Goal: Task Accomplishment & Management: Use online tool/utility

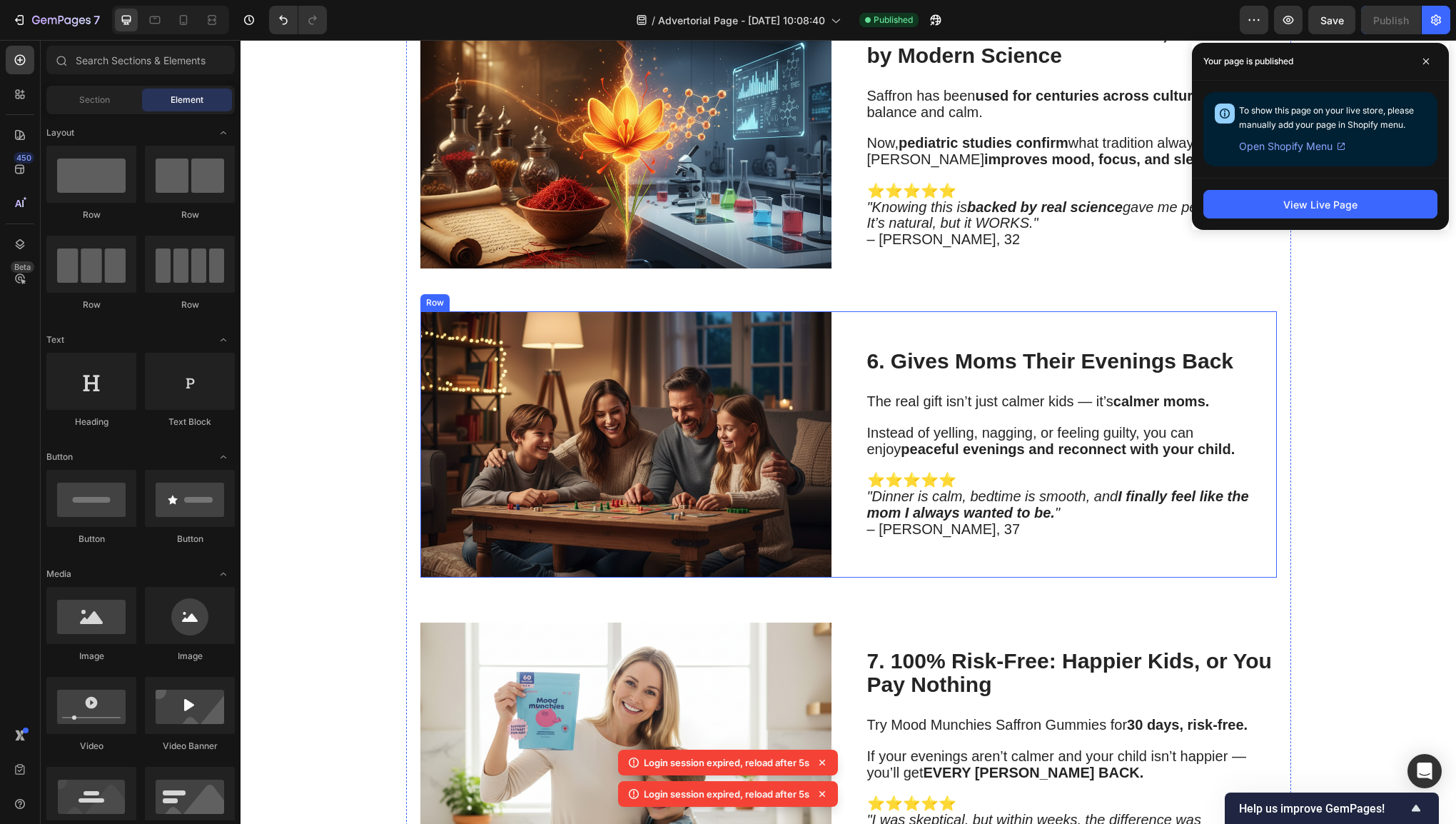
scroll to position [237, 0]
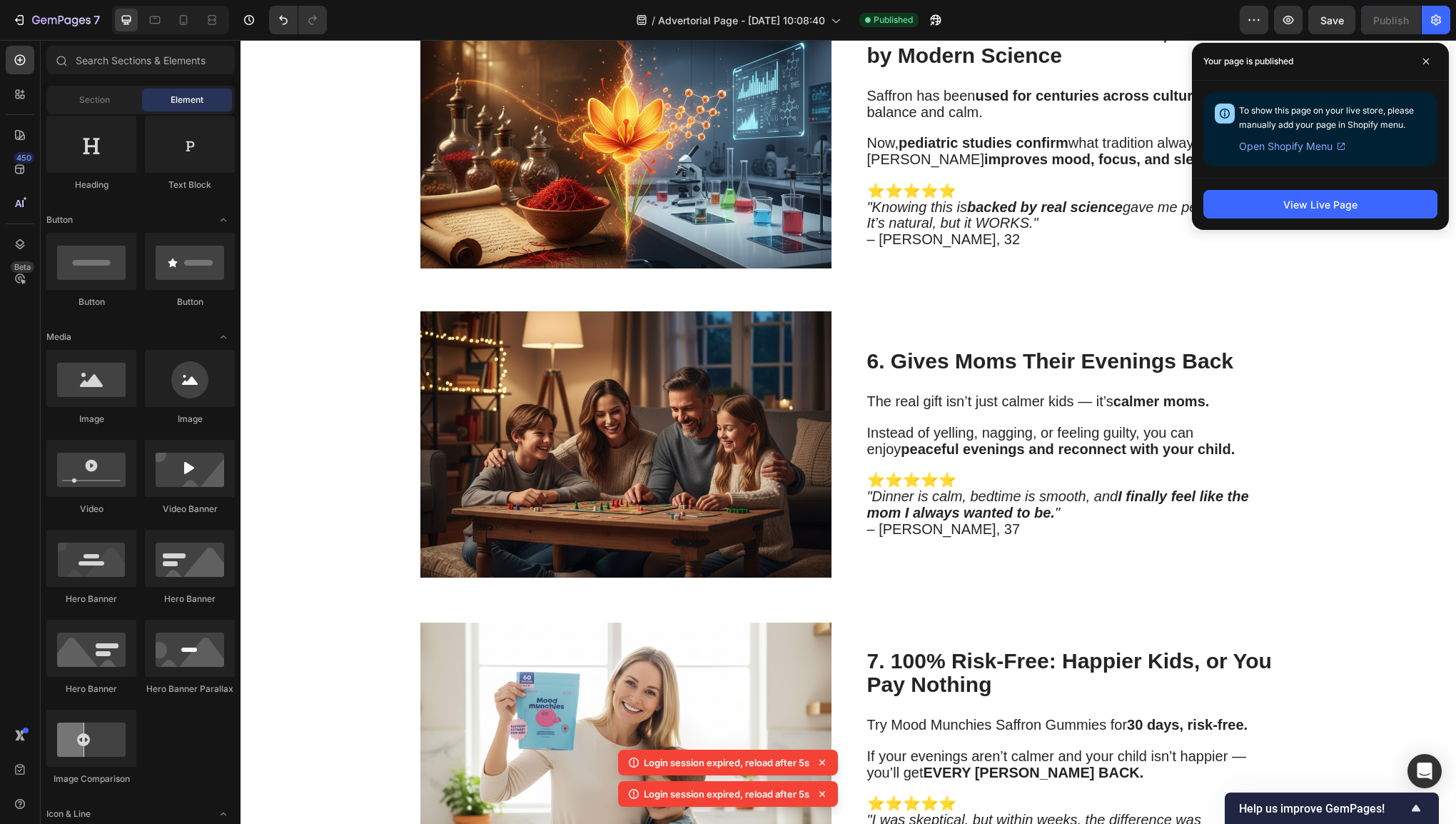
click at [1438, 60] on div "Your page is published" at bounding box center [1321, 61] width 257 height 38
click at [1427, 59] on icon at bounding box center [1426, 61] width 7 height 7
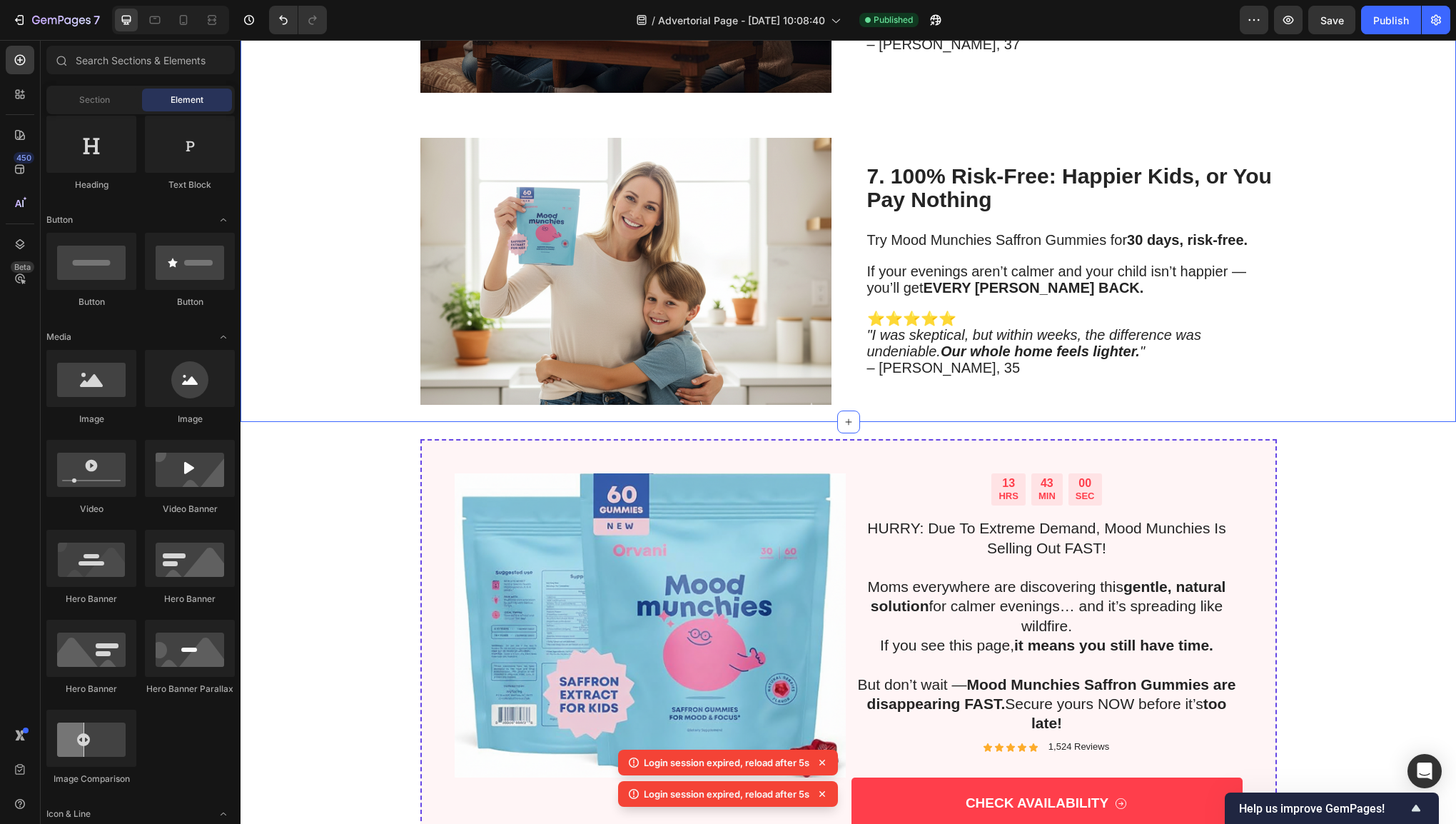
scroll to position [3246, 0]
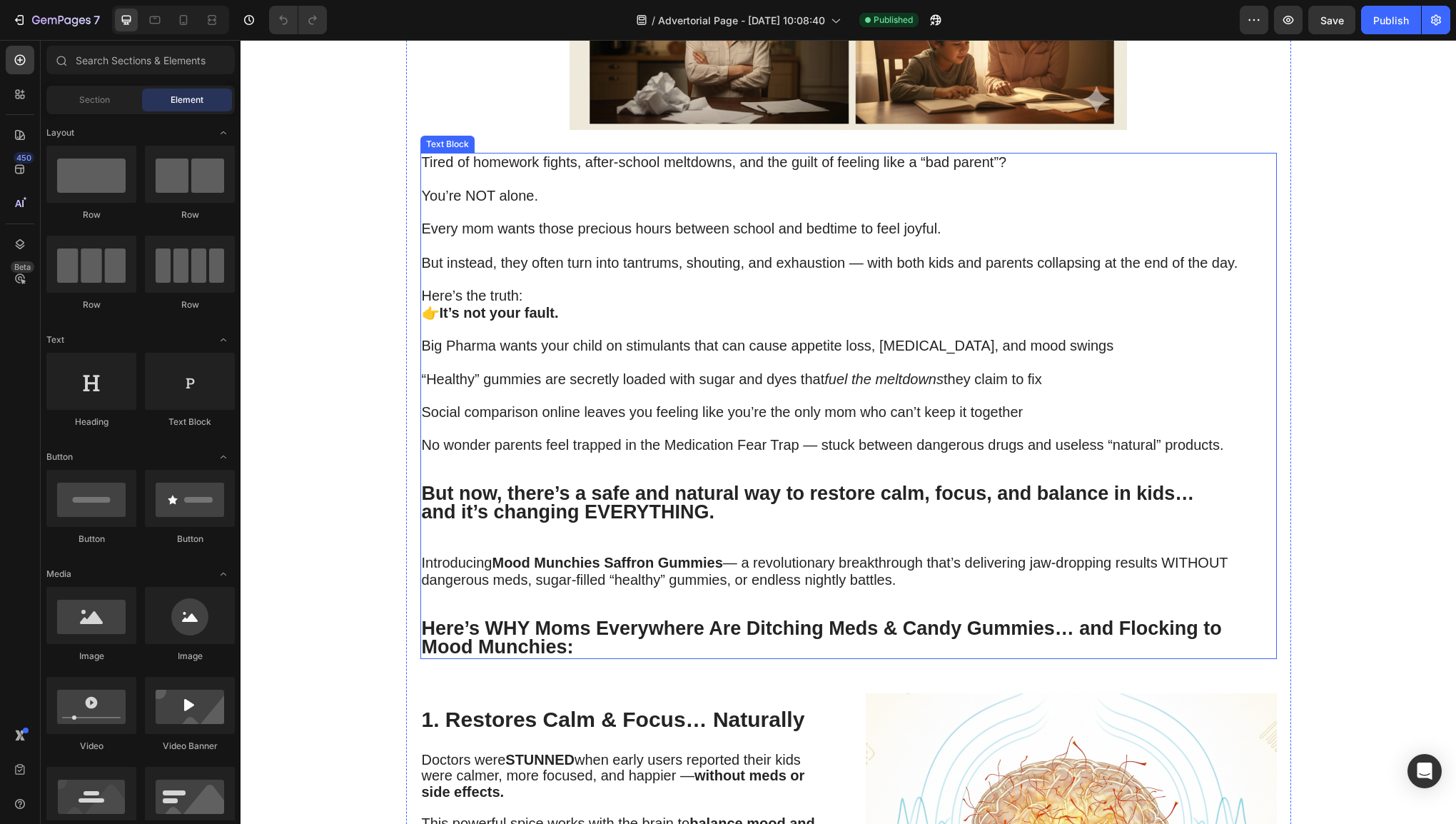
scroll to position [1142, 0]
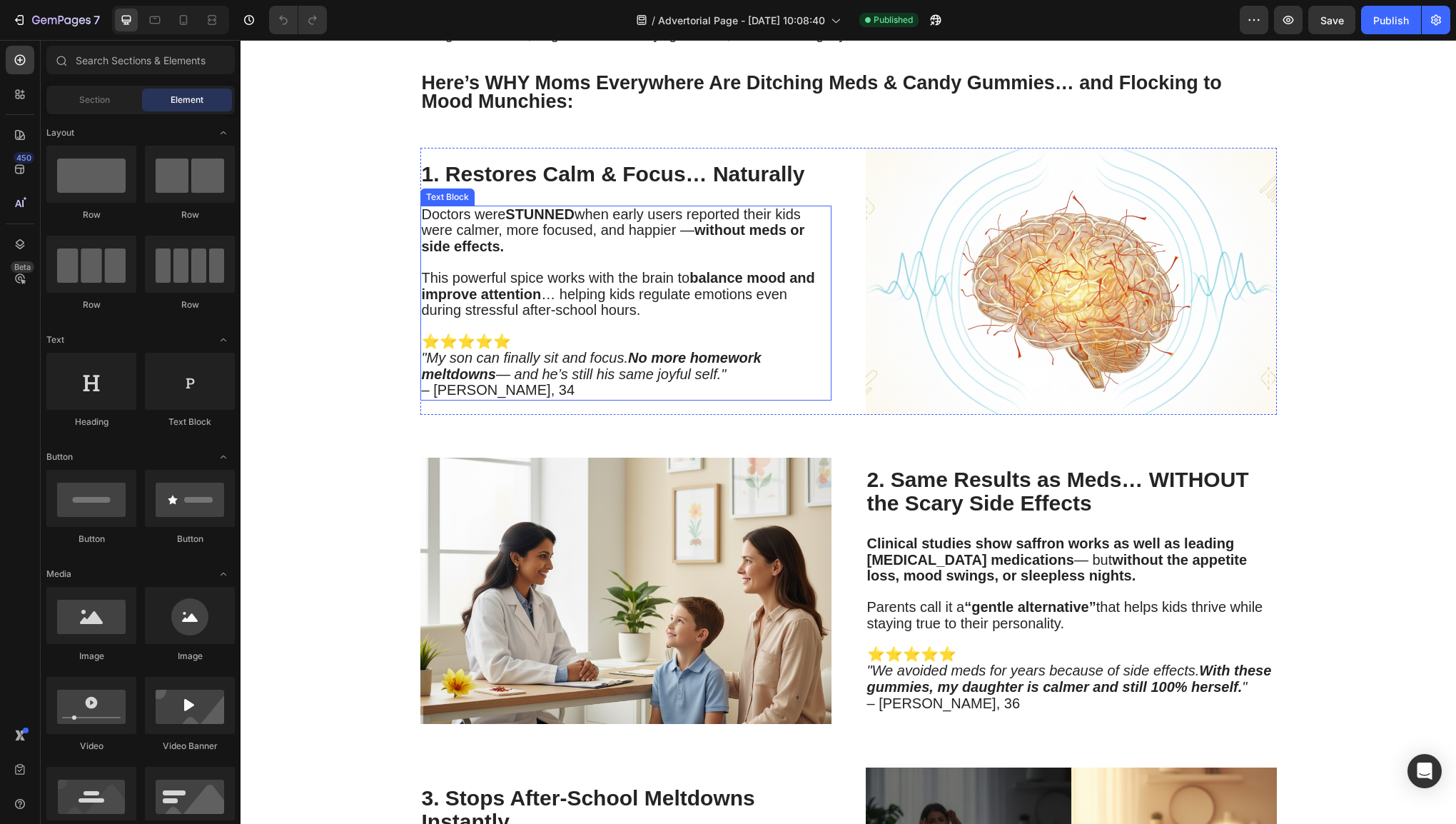
click at [668, 335] on p "⭐⭐⭐⭐⭐ "My son can finally sit and focus. No more homework meltdowns — and he’s …" at bounding box center [625, 367] width 408 height 65
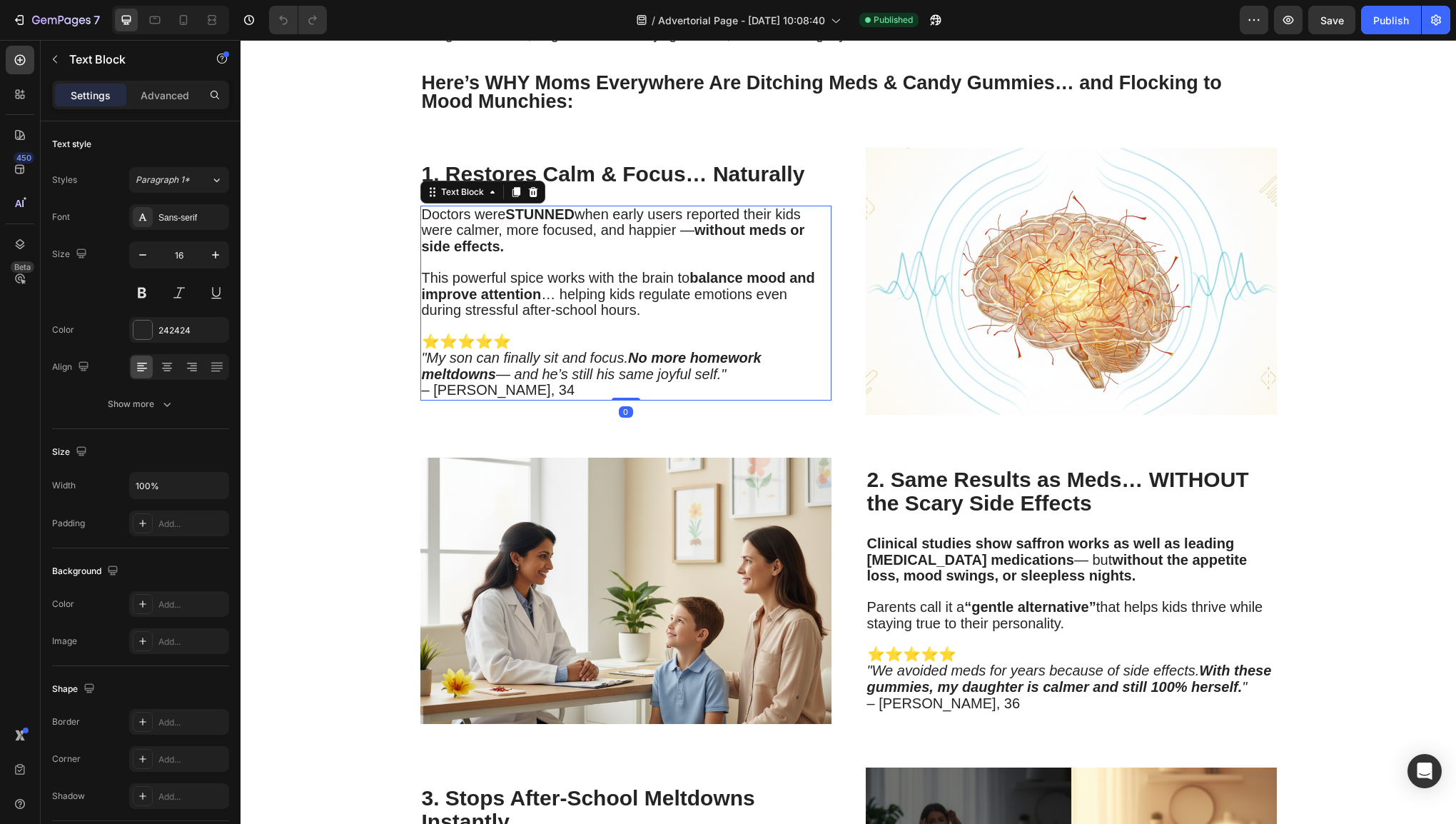
click at [599, 359] on icon ""My son can finally sit and focus. No more homework meltdowns — and he’s still …" at bounding box center [591, 366] width 340 height 32
click at [528, 387] on p "⭐⭐⭐⭐⭐ "My son can finally sit and focus. No more homework meltdowns — and he’s …" at bounding box center [625, 367] width 408 height 65
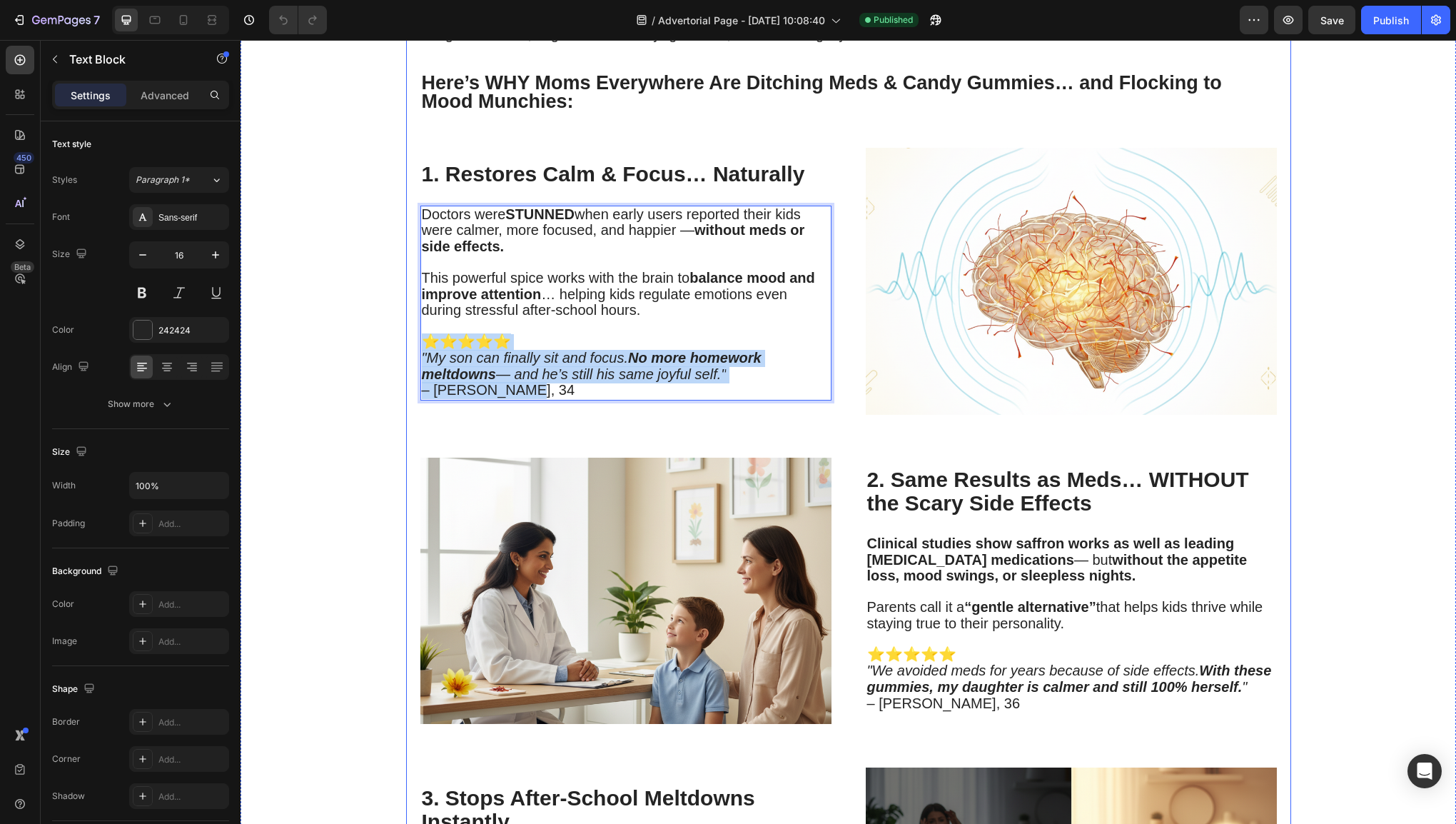
drag, startPoint x: 529, startPoint y: 386, endPoint x: 410, endPoint y: 341, distance: 127.2
click at [409, 341] on div "Why Pediatricians Are Calling This Spice-Powered Gummy the Key to Calmer Kids a…" at bounding box center [849, 603] width 886 height 3353
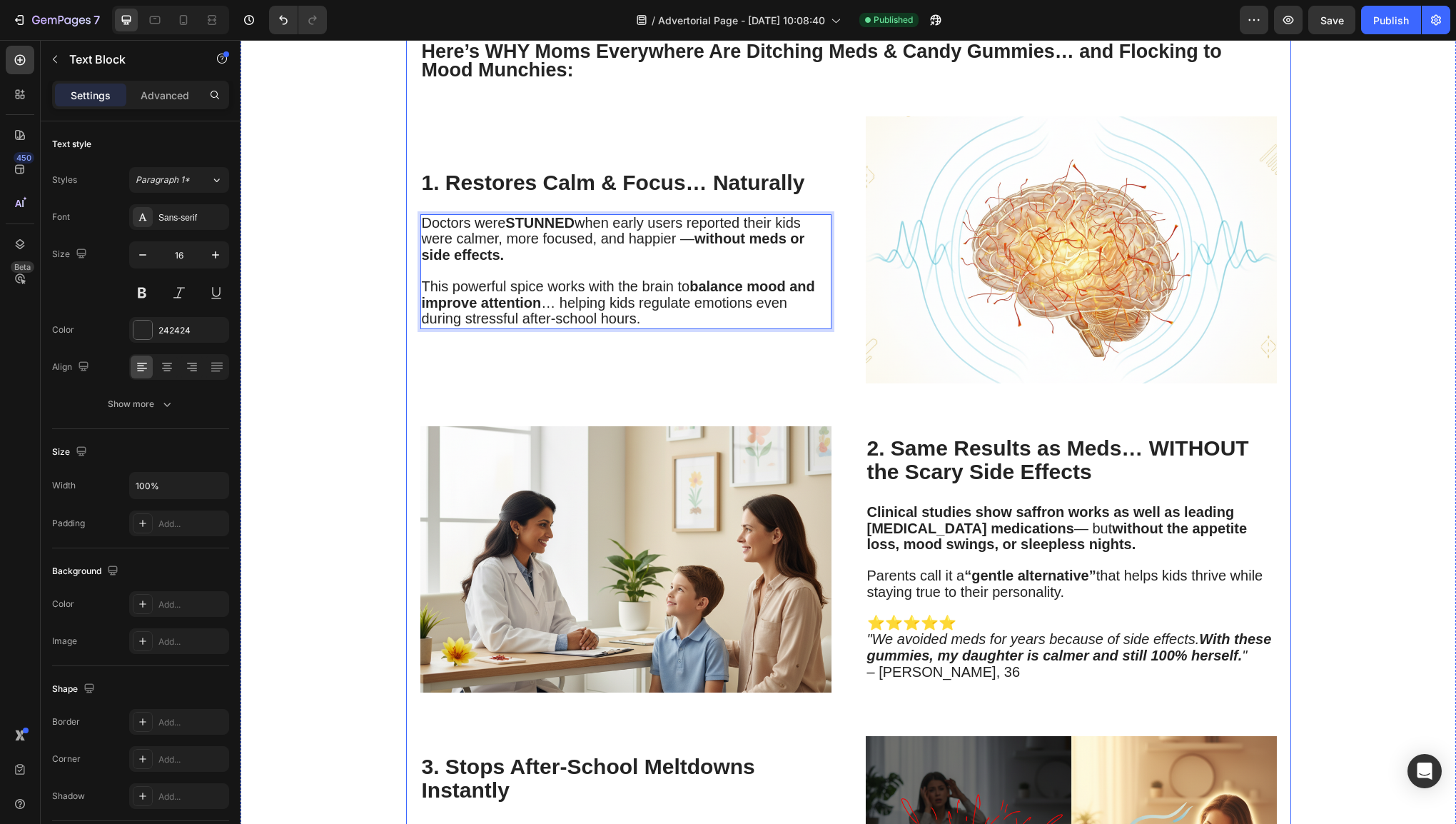
scroll to position [1182, 0]
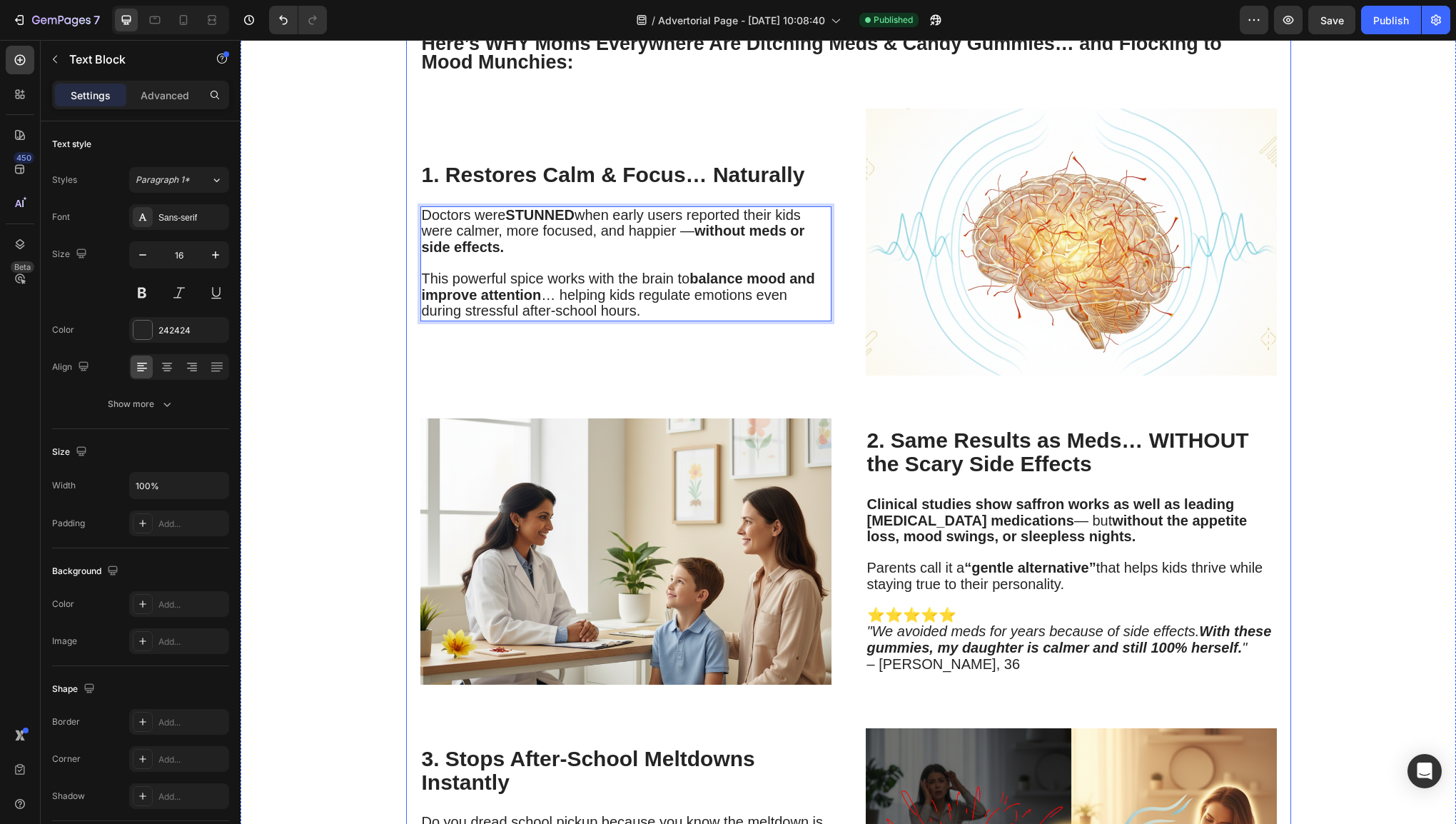
click at [1044, 573] on span "Parents call it a “gentle alternative” that helps kids thrive while staying tru…" at bounding box center [1065, 575] width 396 height 32
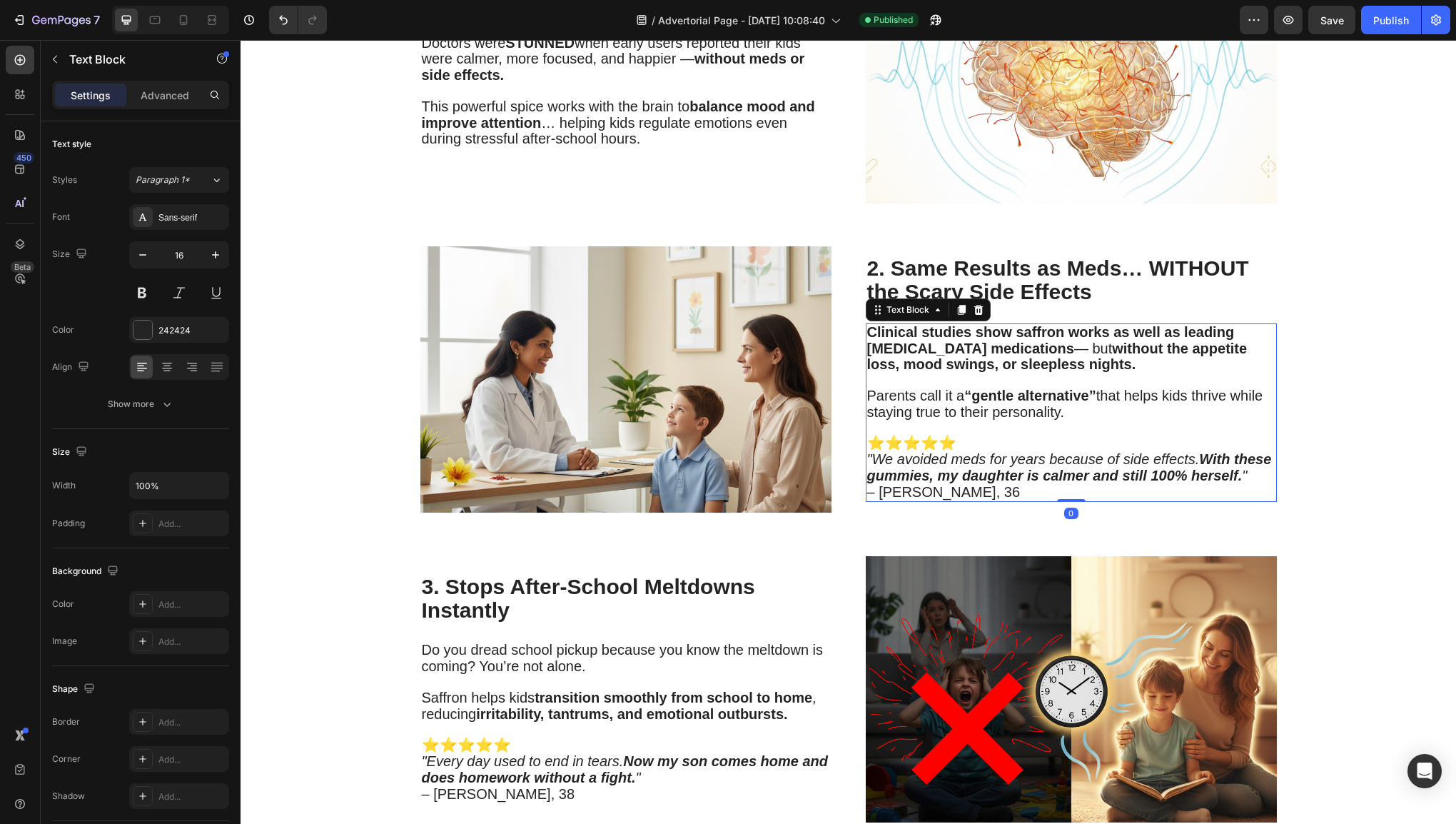
scroll to position [1753, 0]
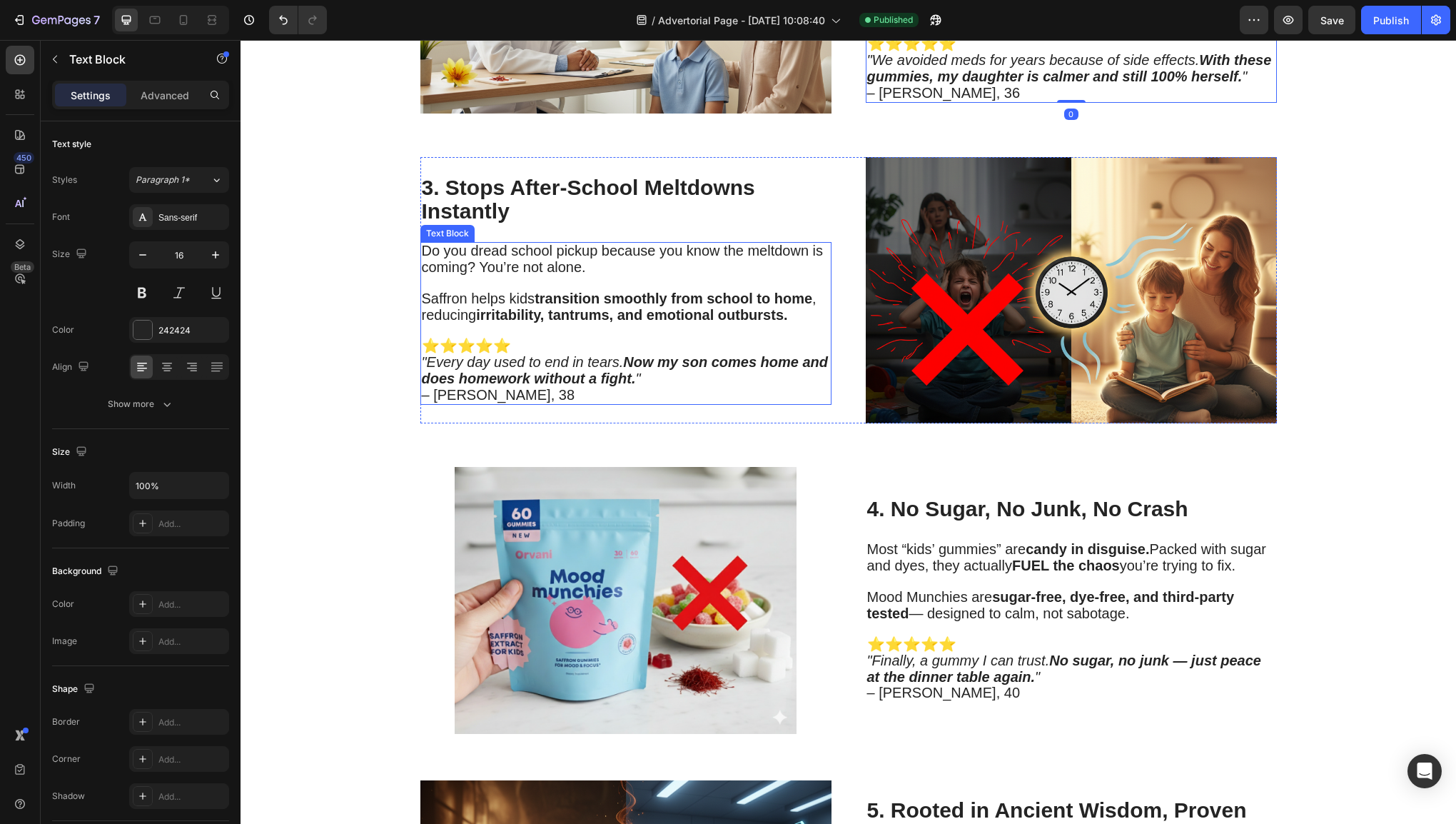
click at [646, 327] on p at bounding box center [625, 331] width 408 height 15
click at [505, 390] on span "– [PERSON_NAME], 38" at bounding box center [498, 395] width 153 height 15
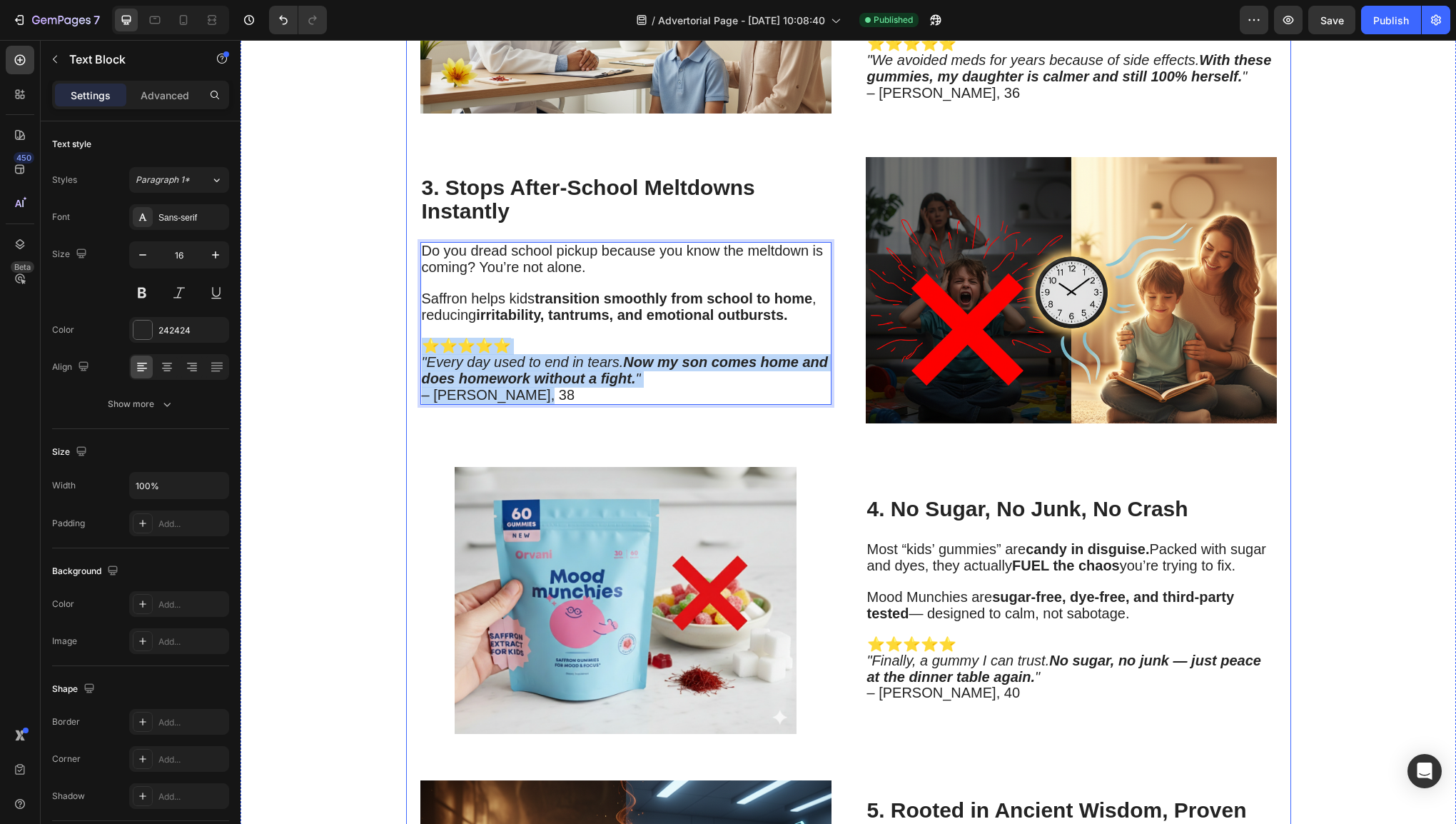
drag, startPoint x: 522, startPoint y: 386, endPoint x: 414, endPoint y: 347, distance: 114.8
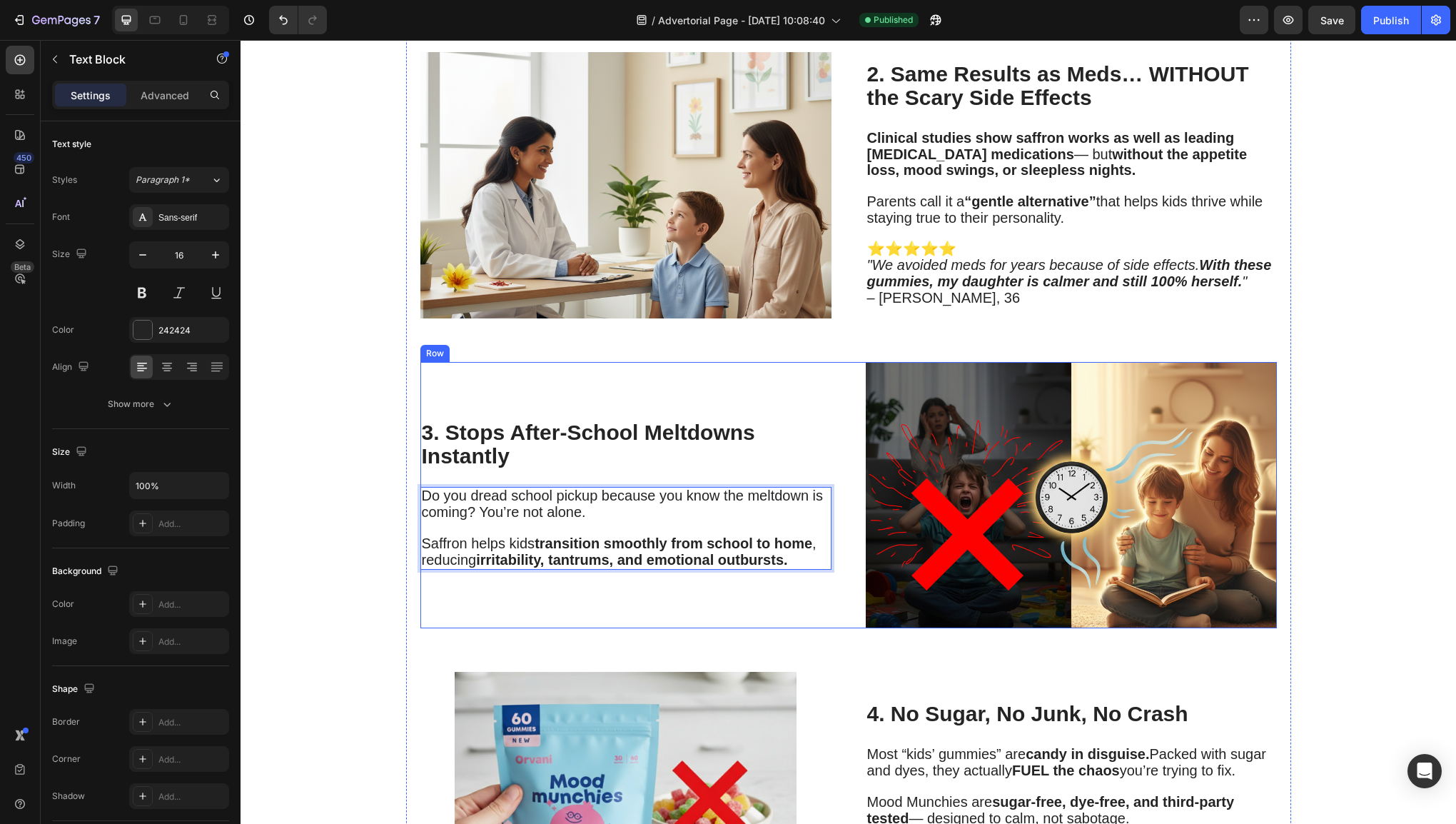
scroll to position [1507, 0]
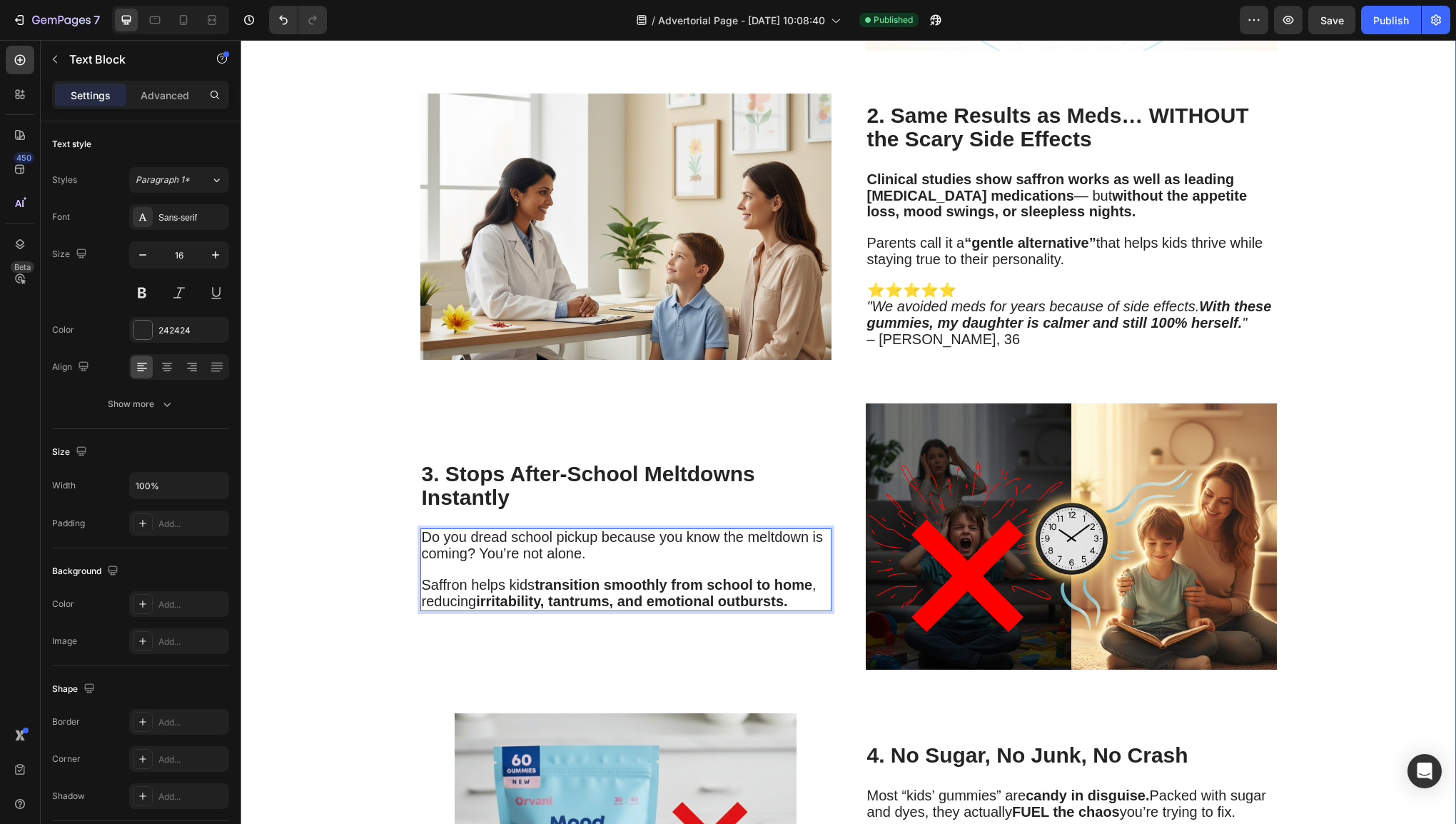
click at [258, 482] on div "Why Pediatricians Are Calling This Spice-Powered Gummy the Key to Calmer Kids a…" at bounding box center [848, 239] width 1215 height 3353
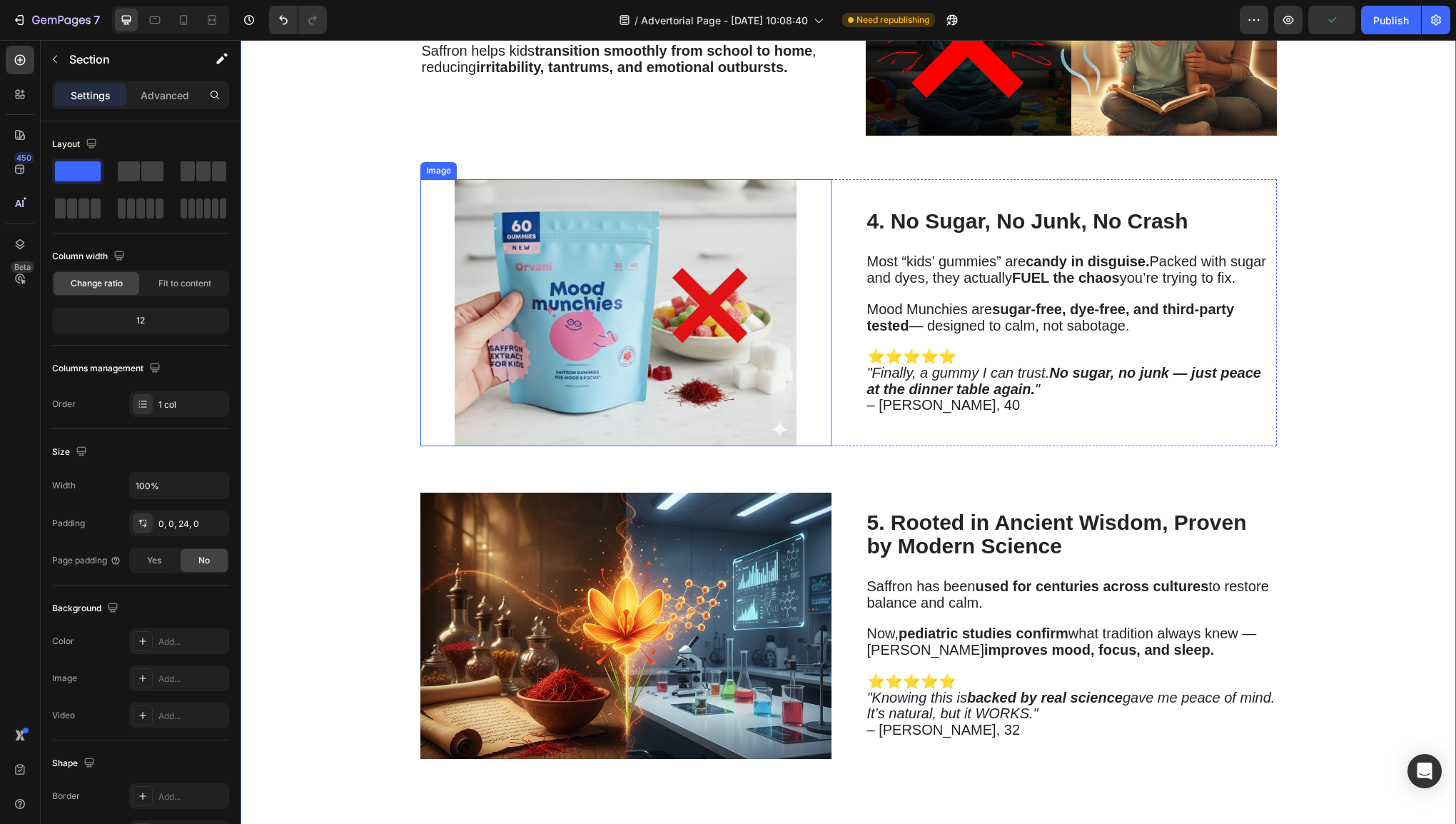
scroll to position [2079, 0]
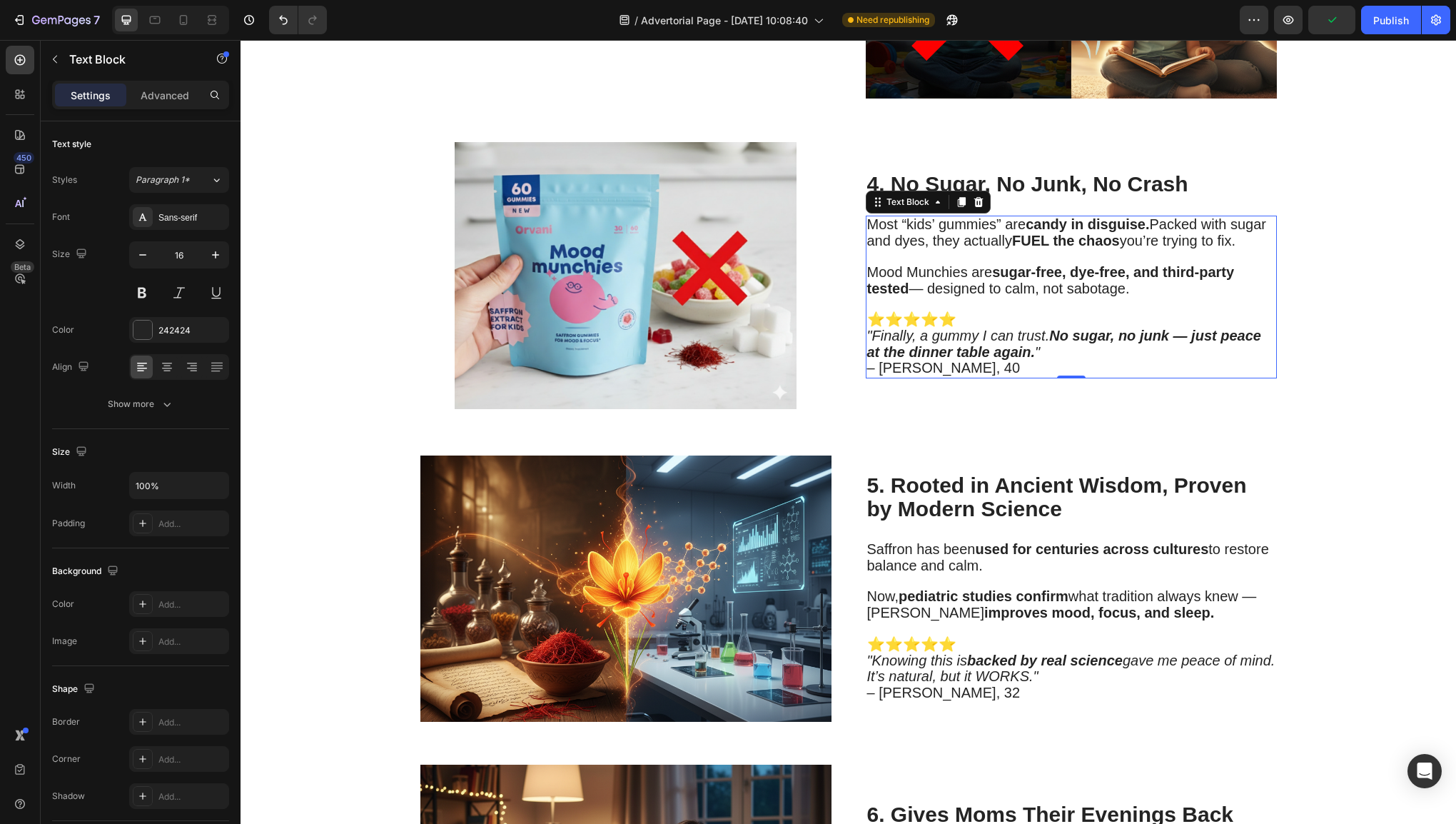
click at [1026, 328] on icon ""Finally, a gummy I can trust. No sugar, no junk — just peace at the dinner tab…" at bounding box center [1064, 343] width 394 height 32
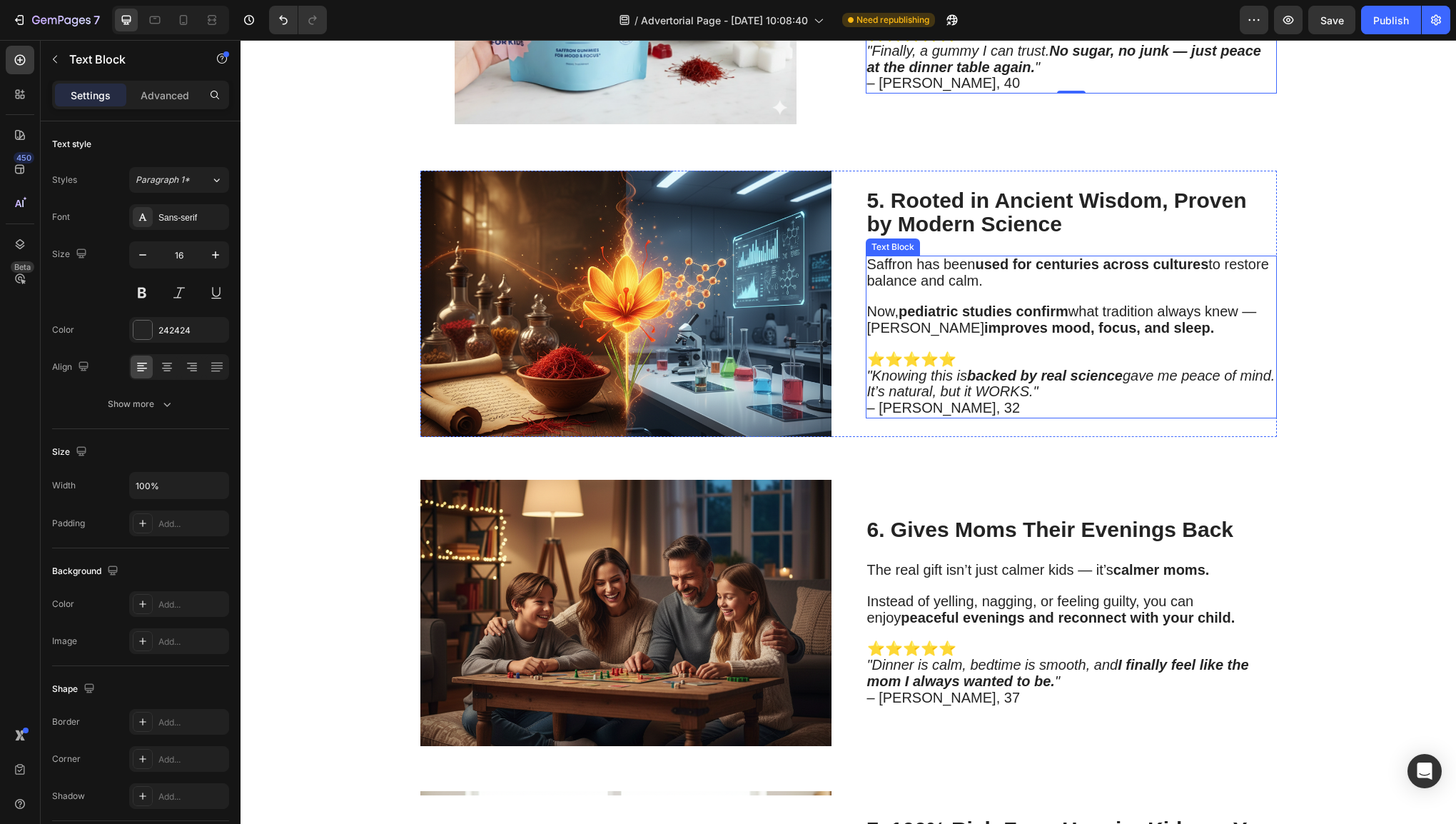
scroll to position [2364, 0]
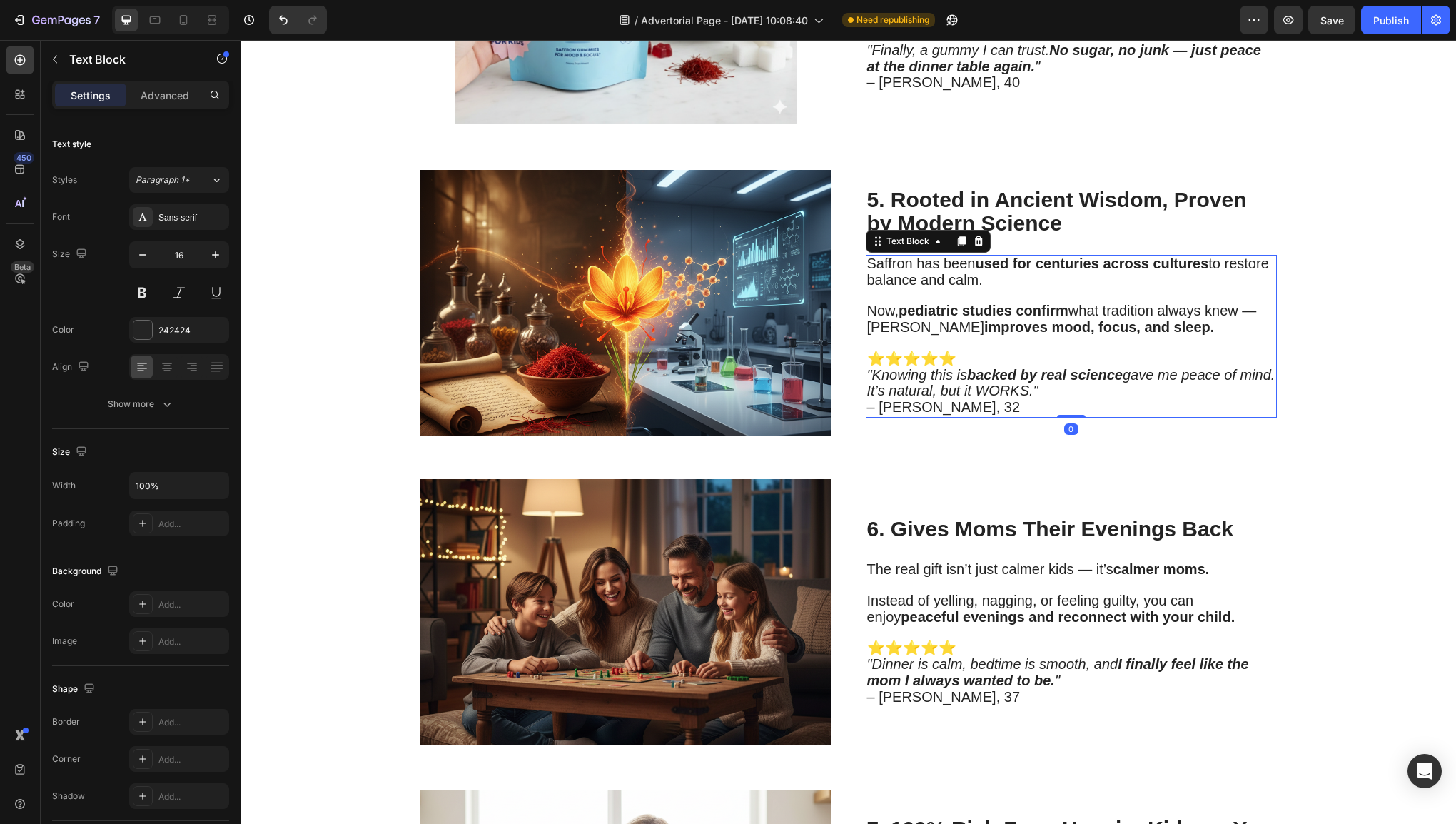
click at [1005, 359] on p "⭐⭐⭐⭐⭐ "Knowing this is backed by real science gave me peace of mind. It’s natur…" at bounding box center [1071, 384] width 408 height 65
click at [990, 408] on p "⭐⭐⭐⭐⭐ "Knowing this is backed by real science gave me peace of mind. It’s natur…" at bounding box center [1071, 384] width 408 height 65
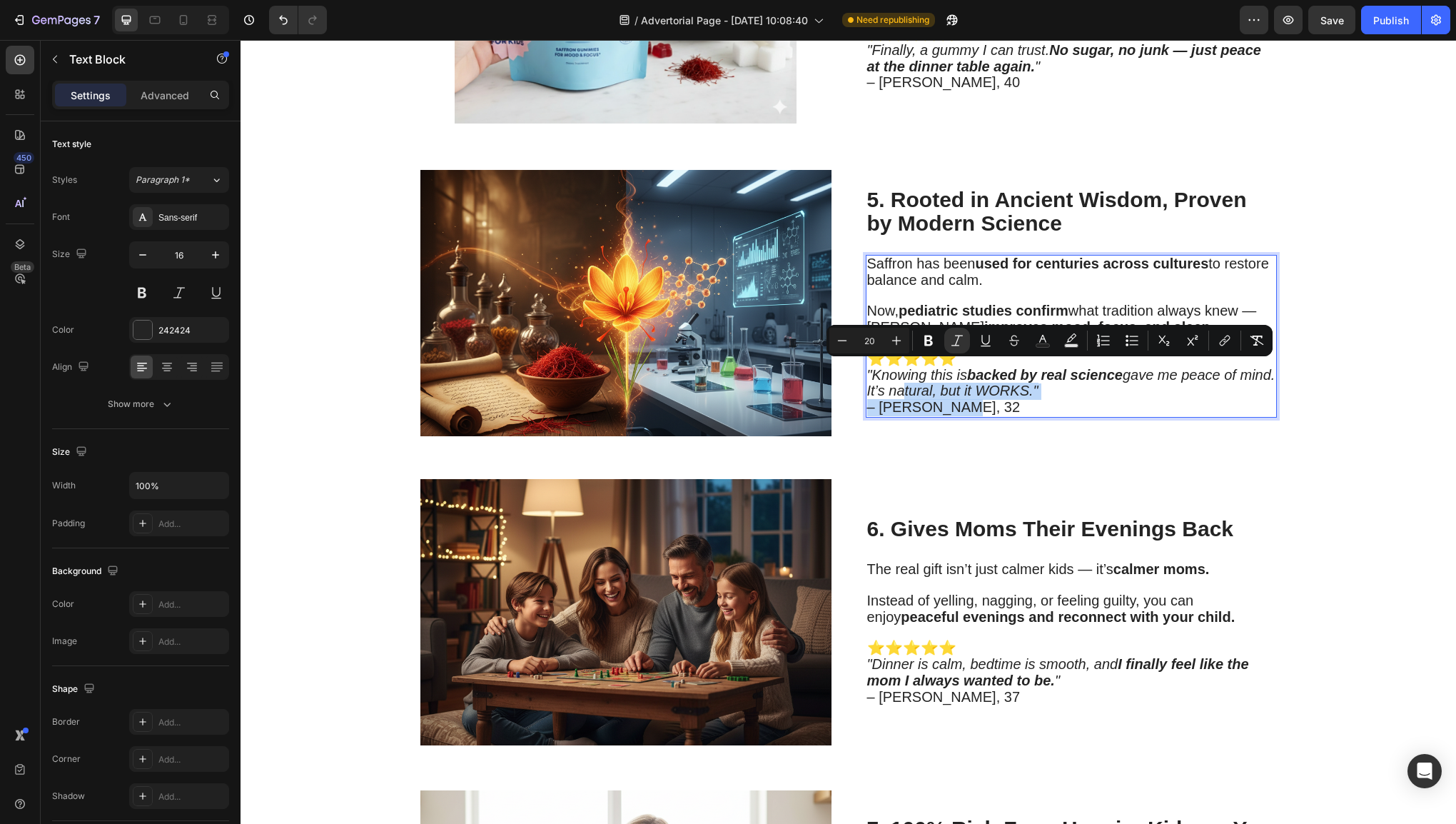
drag, startPoint x: 983, startPoint y: 399, endPoint x: 854, endPoint y: 350, distance: 138.0
click at [854, 350] on div "Image 5. Rooted in Ancient Wisdom, Proven by Modern Science Heading Saffron has…" at bounding box center [848, 303] width 857 height 266
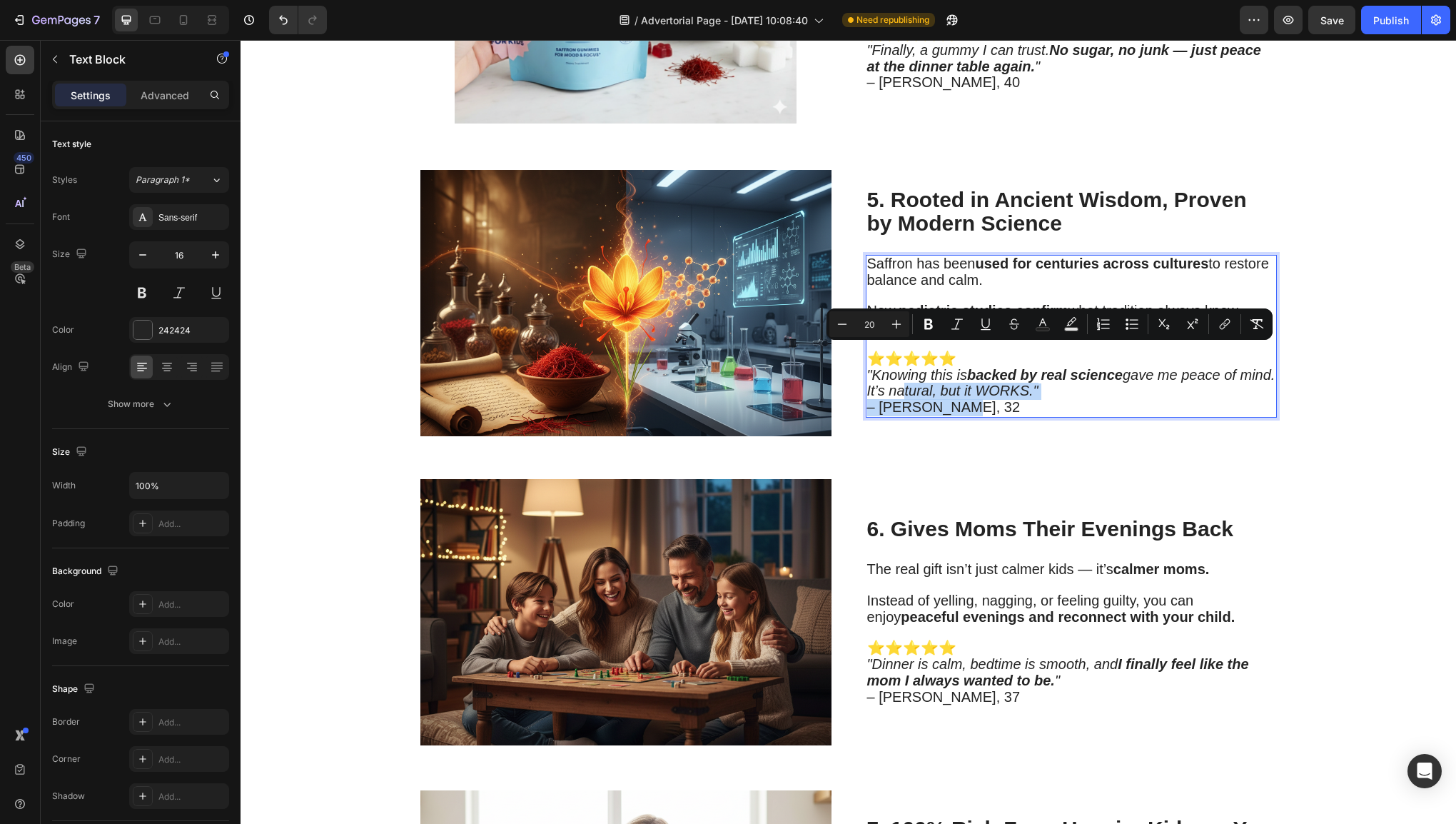
drag, startPoint x: 968, startPoint y: 403, endPoint x: 886, endPoint y: 361, distance: 92.1
click at [886, 361] on p "⭐⭐⭐⭐⭐ "Knowing this is backed by real science gave me peace of mind. It’s natur…" at bounding box center [1071, 384] width 408 height 65
click at [954, 370] on icon ""Knowing this is backed by real science gave me peace of mind. It’s natural, bu…" at bounding box center [1071, 383] width 408 height 32
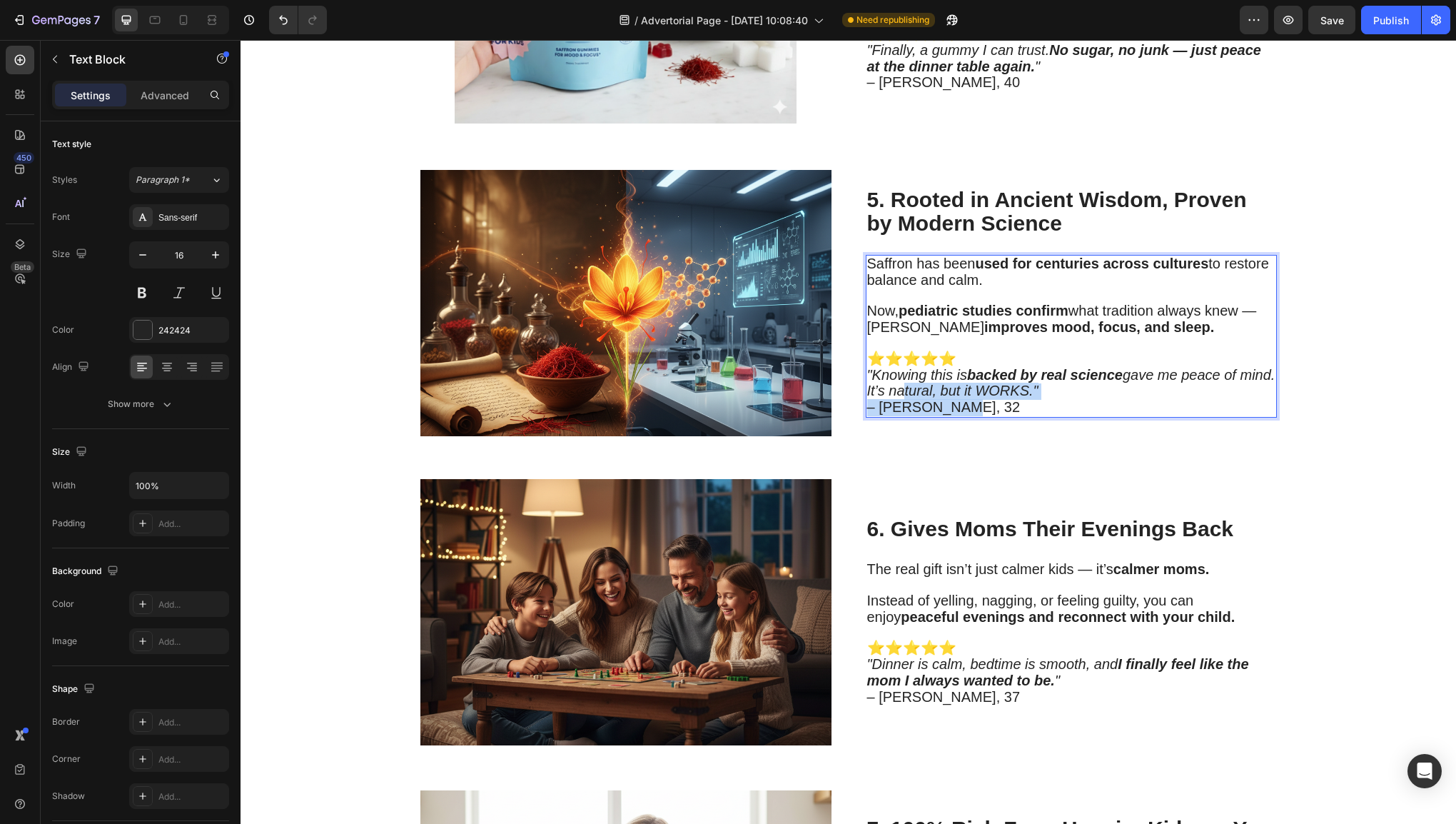
click at [954, 370] on icon ""Knowing this is backed by real science gave me peace of mind. It’s natural, bu…" at bounding box center [1071, 383] width 408 height 32
click at [954, 370] on icon ""Knowing this is backed by real science gave me peace of mind. It’s natural, bu…" at bounding box center [1071, 383] width 408 height 32
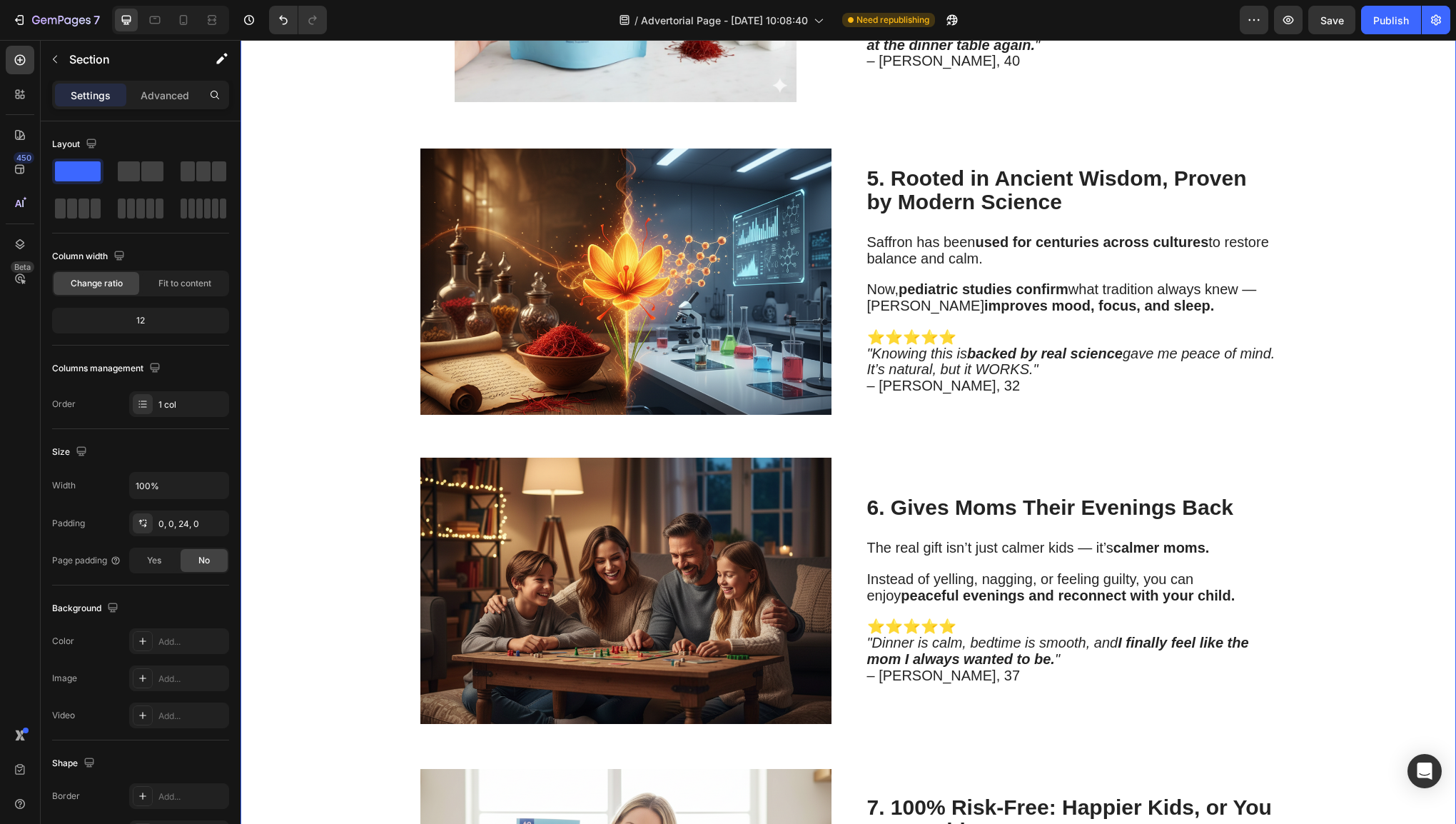
scroll to position [2221, 0]
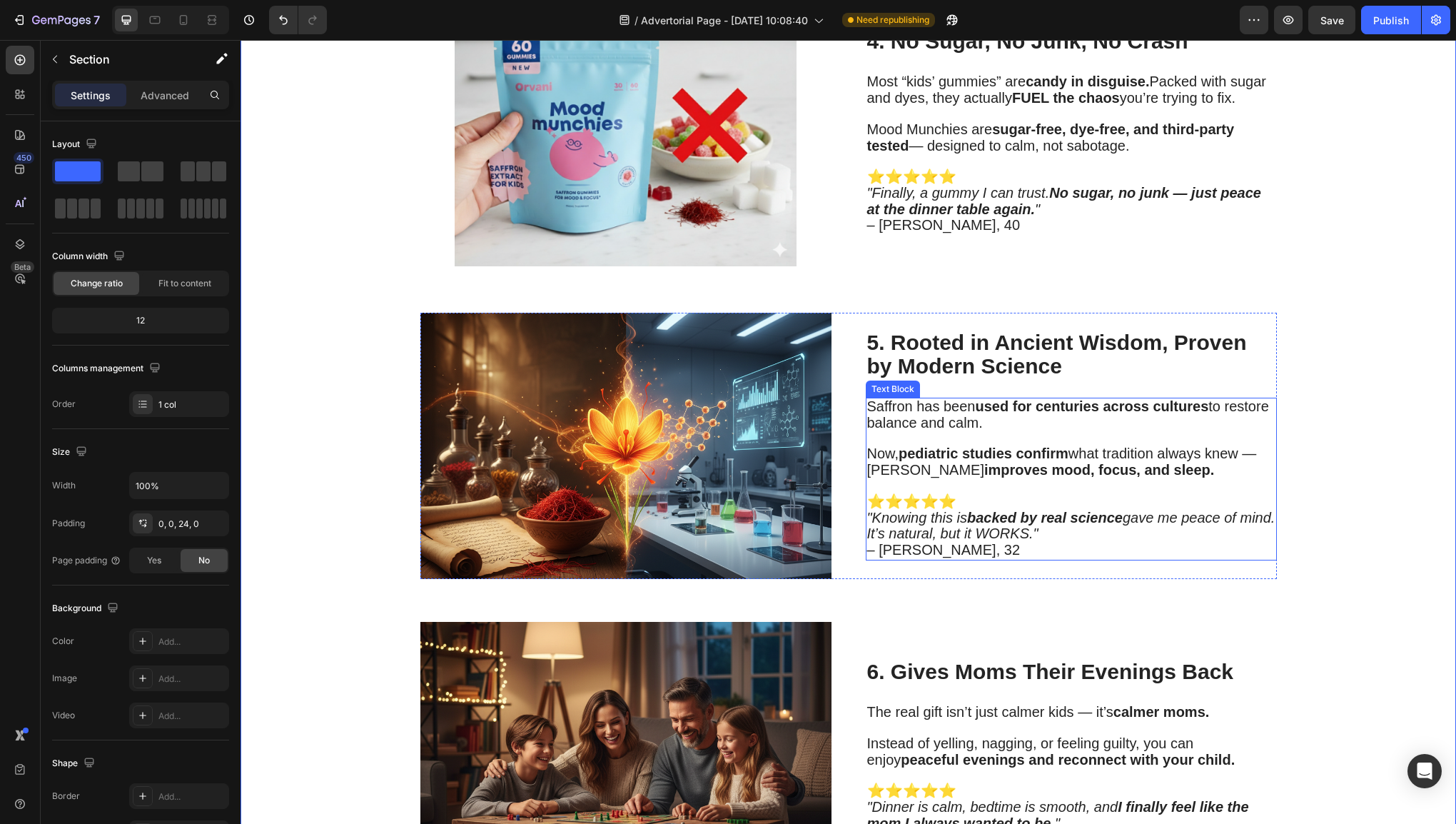
click at [1046, 450] on strong "pediatric studies confirm" at bounding box center [983, 453] width 170 height 15
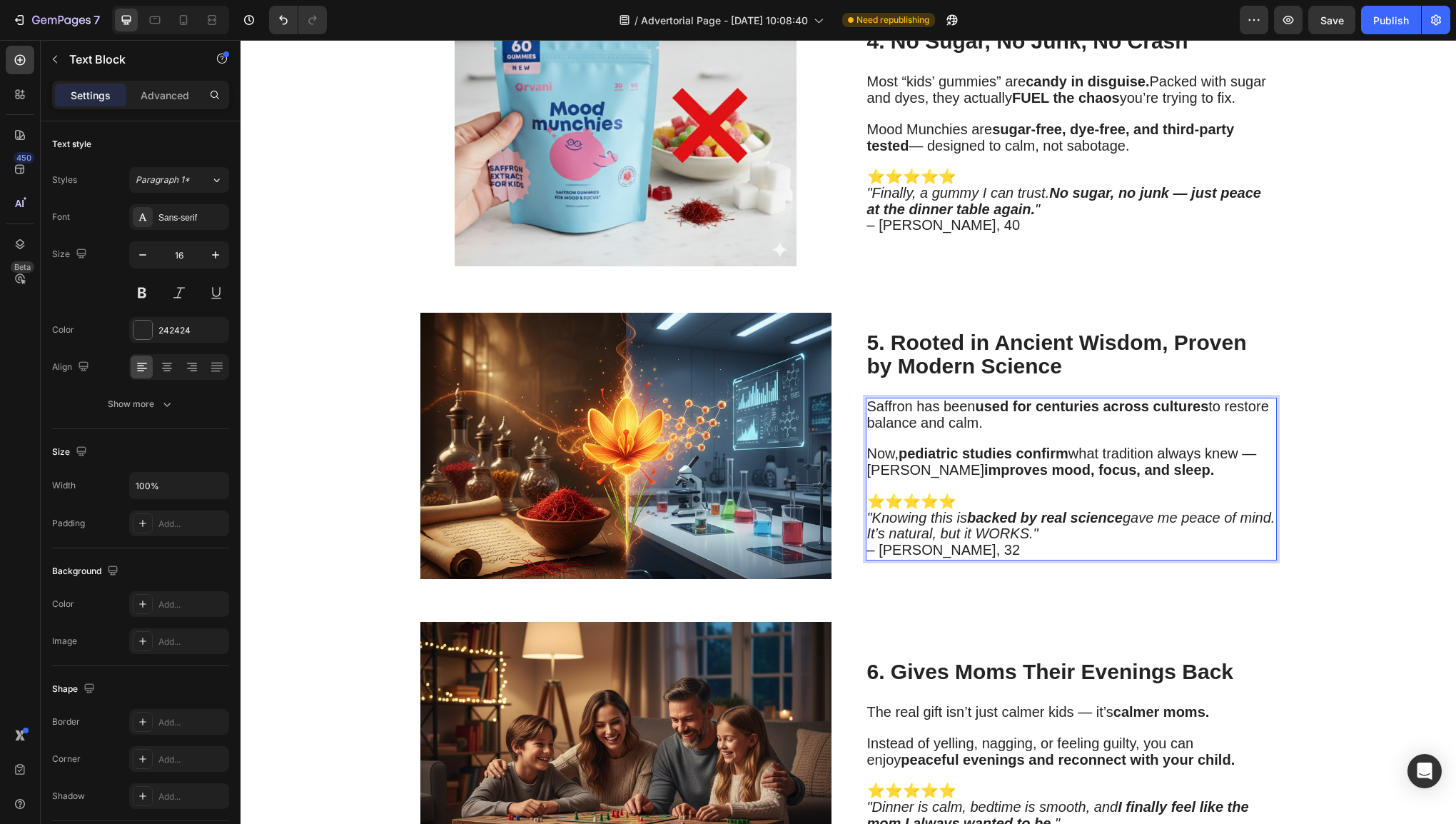
click at [978, 537] on p "⭐⭐⭐⭐⭐ "Knowing this is backed by real science gave me peace of mind. It’s natur…" at bounding box center [1071, 527] width 408 height 65
click at [964, 545] on p "⭐⭐⭐⭐⭐ "Knowing this is backed by real science gave me peace of mind. It’s natur…" at bounding box center [1071, 527] width 408 height 65
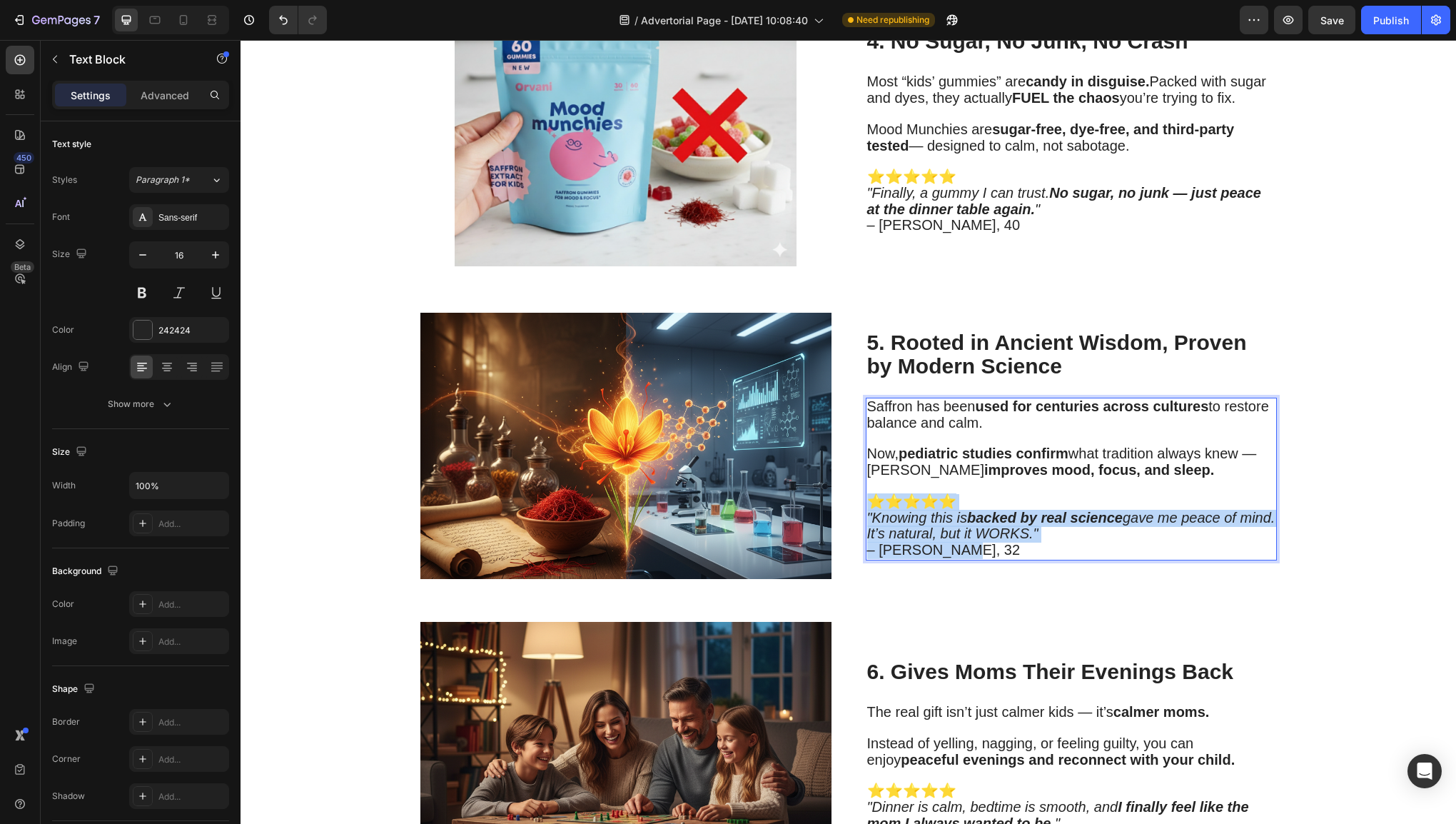
drag, startPoint x: 965, startPoint y: 544, endPoint x: 865, endPoint y: 501, distance: 108.9
click at [867, 501] on p "⭐⭐⭐⭐⭐ "Knowing this is backed by real science gave me peace of mind. It’s natur…" at bounding box center [1071, 527] width 408 height 65
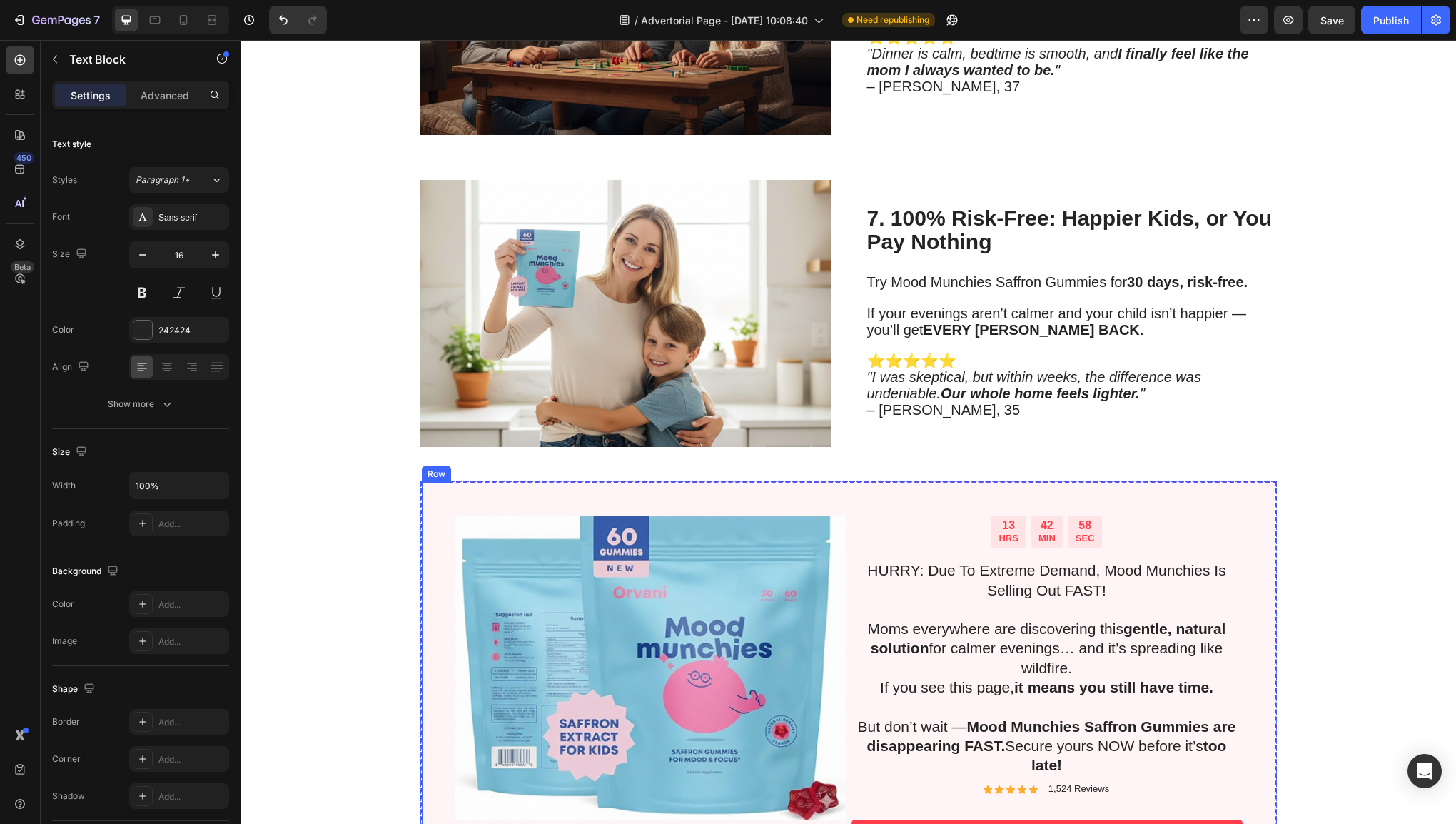
scroll to position [2987, 0]
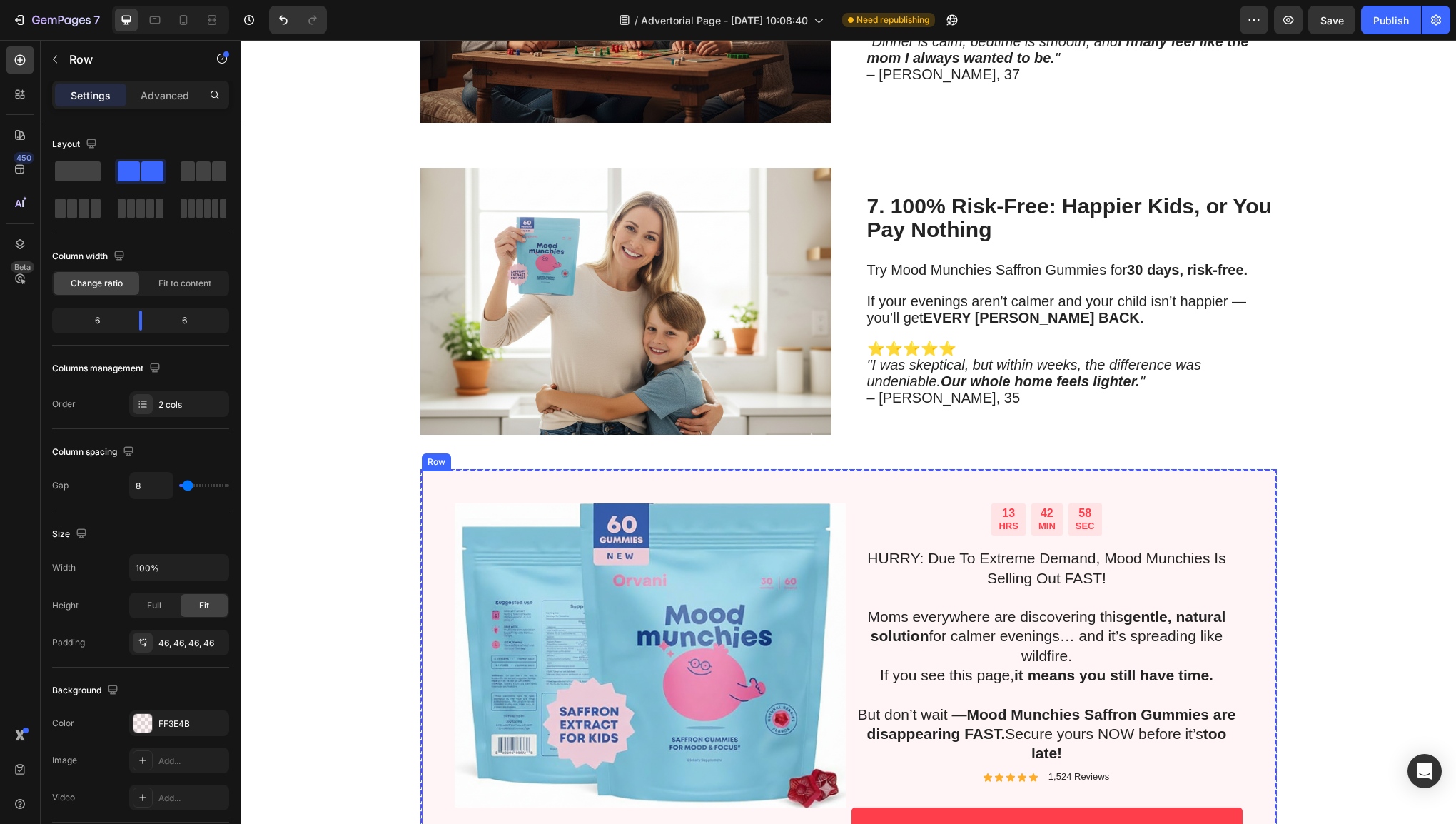
click at [1261, 509] on div "13 HRS 42 MIN 58 SEC Countdown Timer HURRY: Due To Extreme Demand, Mood Munchie…" at bounding box center [848, 682] width 857 height 426
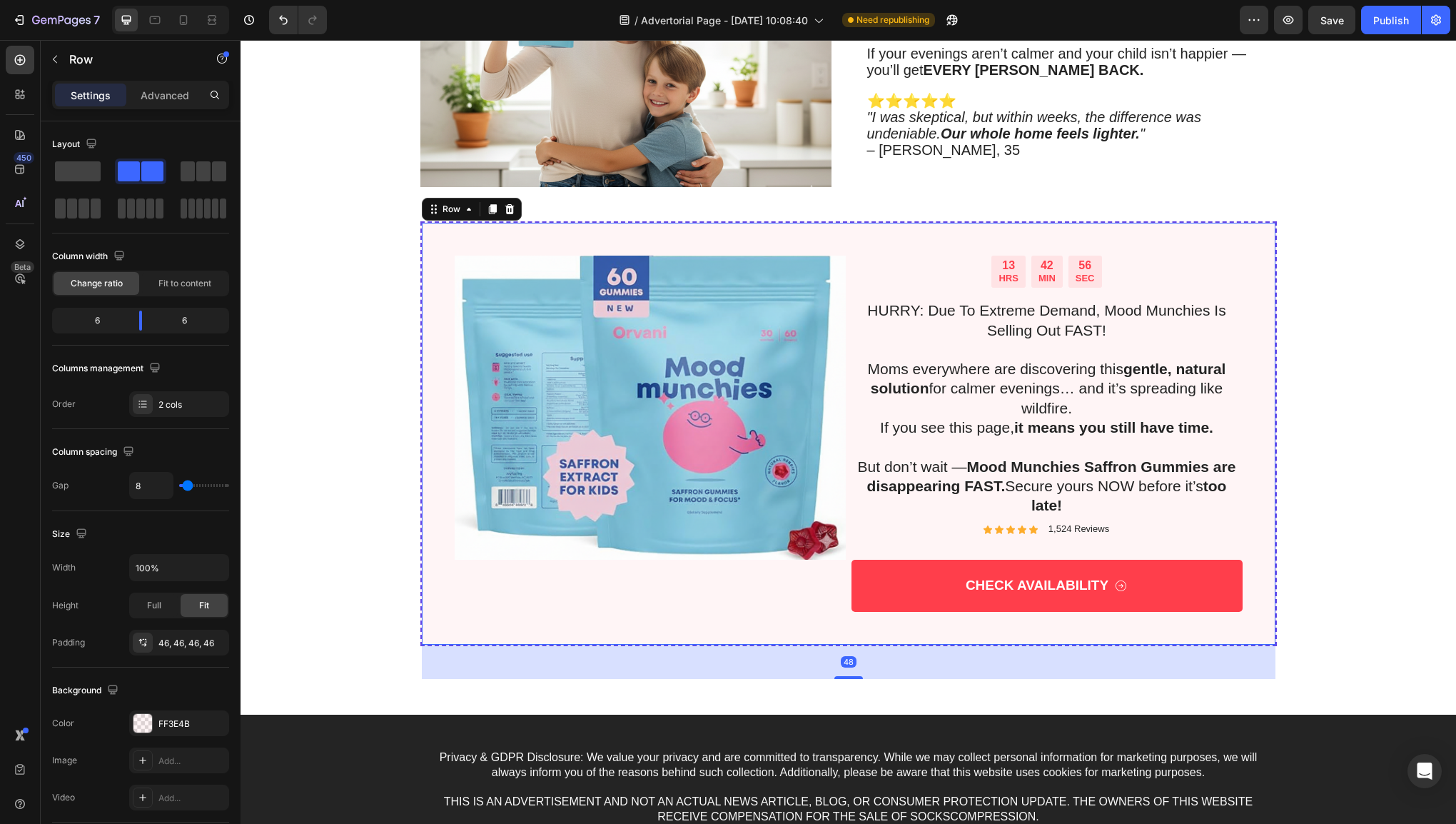
scroll to position [3239, 0]
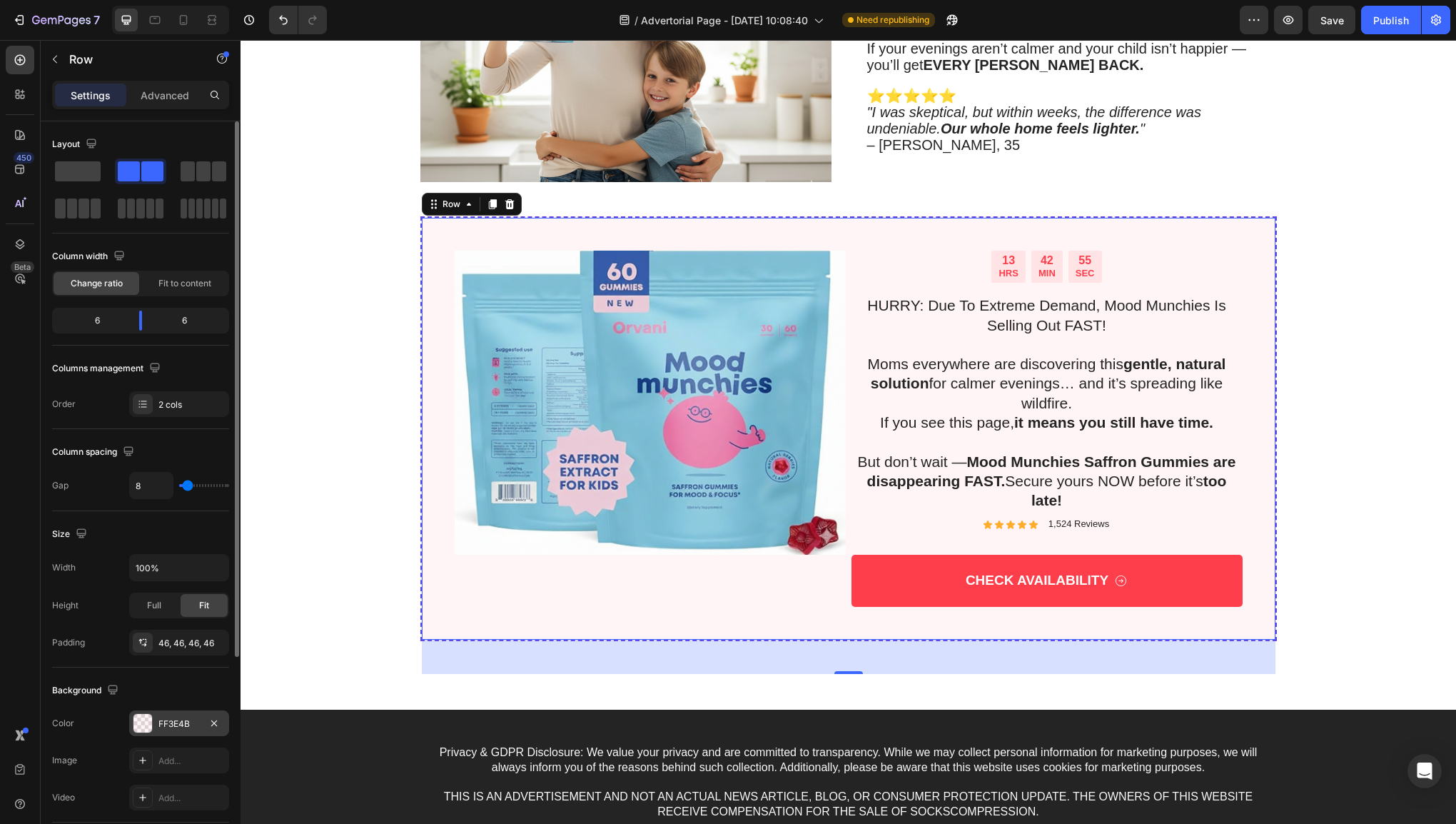
click at [132, 724] on div "FF3E4B" at bounding box center [179, 723] width 100 height 26
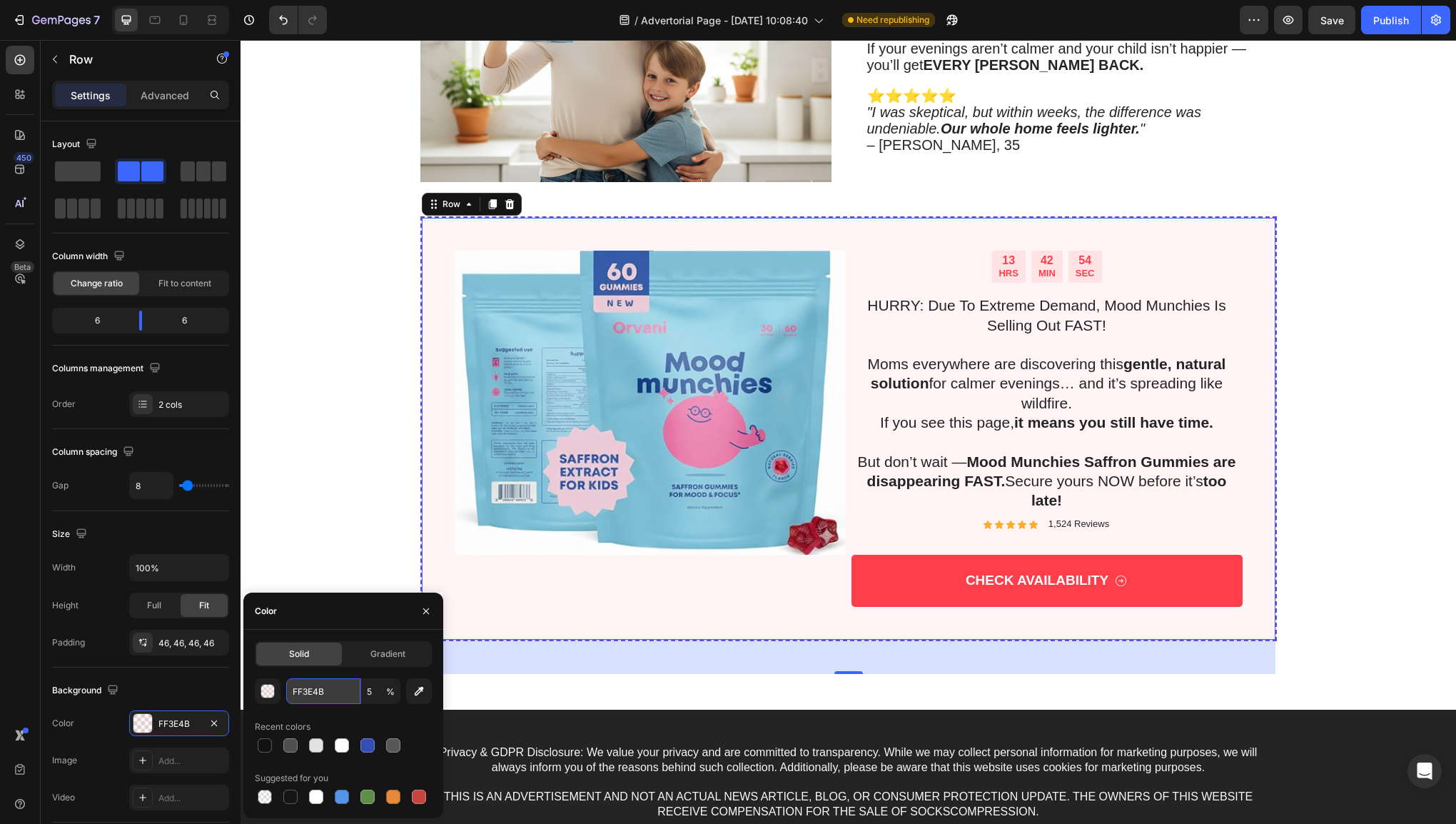
click at [313, 698] on input "FF3E4B" at bounding box center [324, 691] width 74 height 26
click at [323, 694] on input "FF3E4B" at bounding box center [324, 691] width 74 height 26
click at [317, 694] on input "FF3E4B" at bounding box center [324, 691] width 74 height 26
click at [328, 693] on input "FF3E4B" at bounding box center [324, 691] width 74 height 26
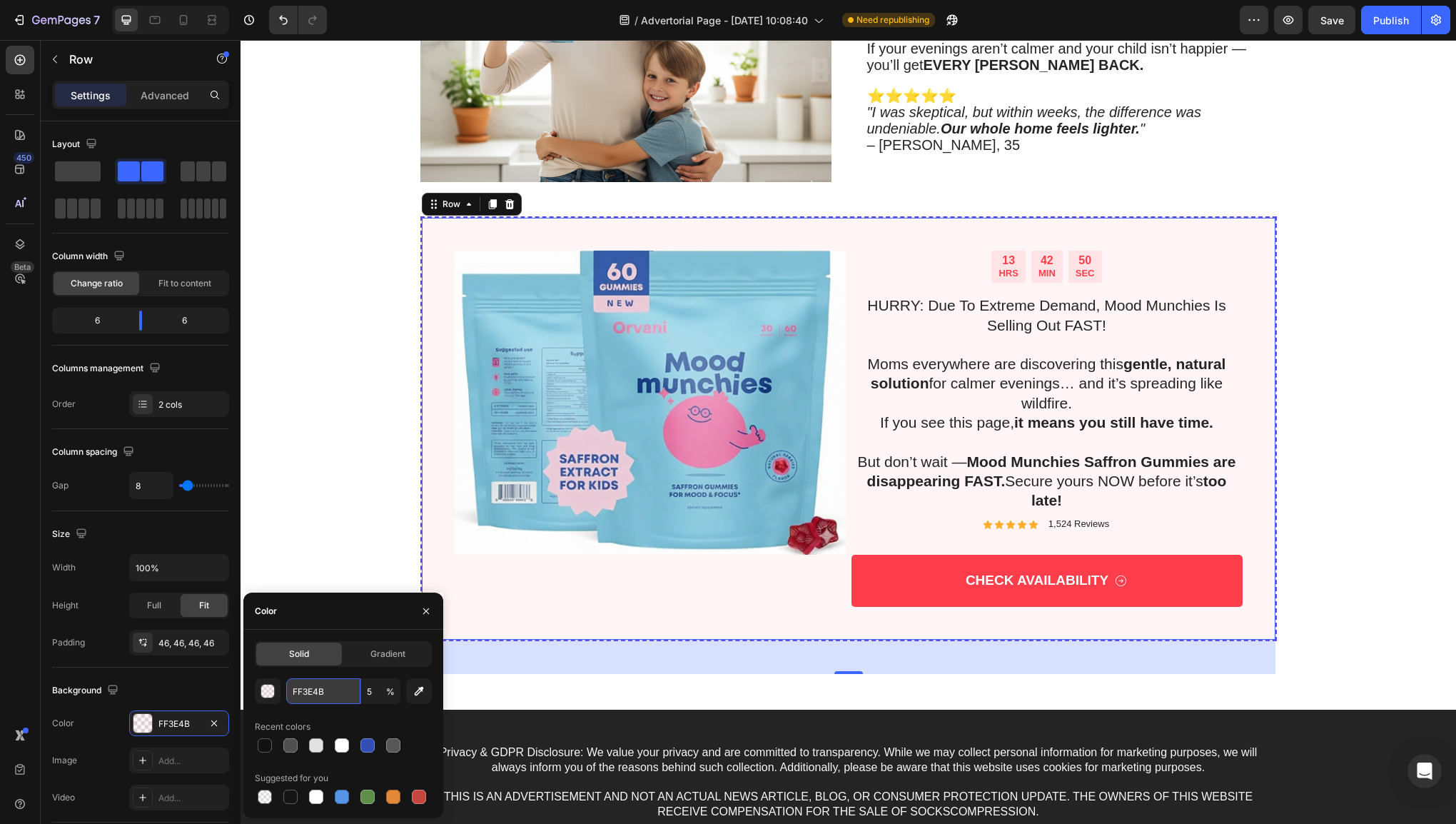
drag, startPoint x: 301, startPoint y: 697, endPoint x: 298, endPoint y: 690, distance: 7.6
click at [298, 690] on input "FF3E4B" at bounding box center [324, 691] width 74 height 26
click at [331, 695] on input "FF3E4B" at bounding box center [324, 691] width 74 height 26
drag, startPoint x: 331, startPoint y: 695, endPoint x: 307, endPoint y: 701, distance: 24.7
click at [307, 701] on input "FF3E4B" at bounding box center [324, 691] width 74 height 26
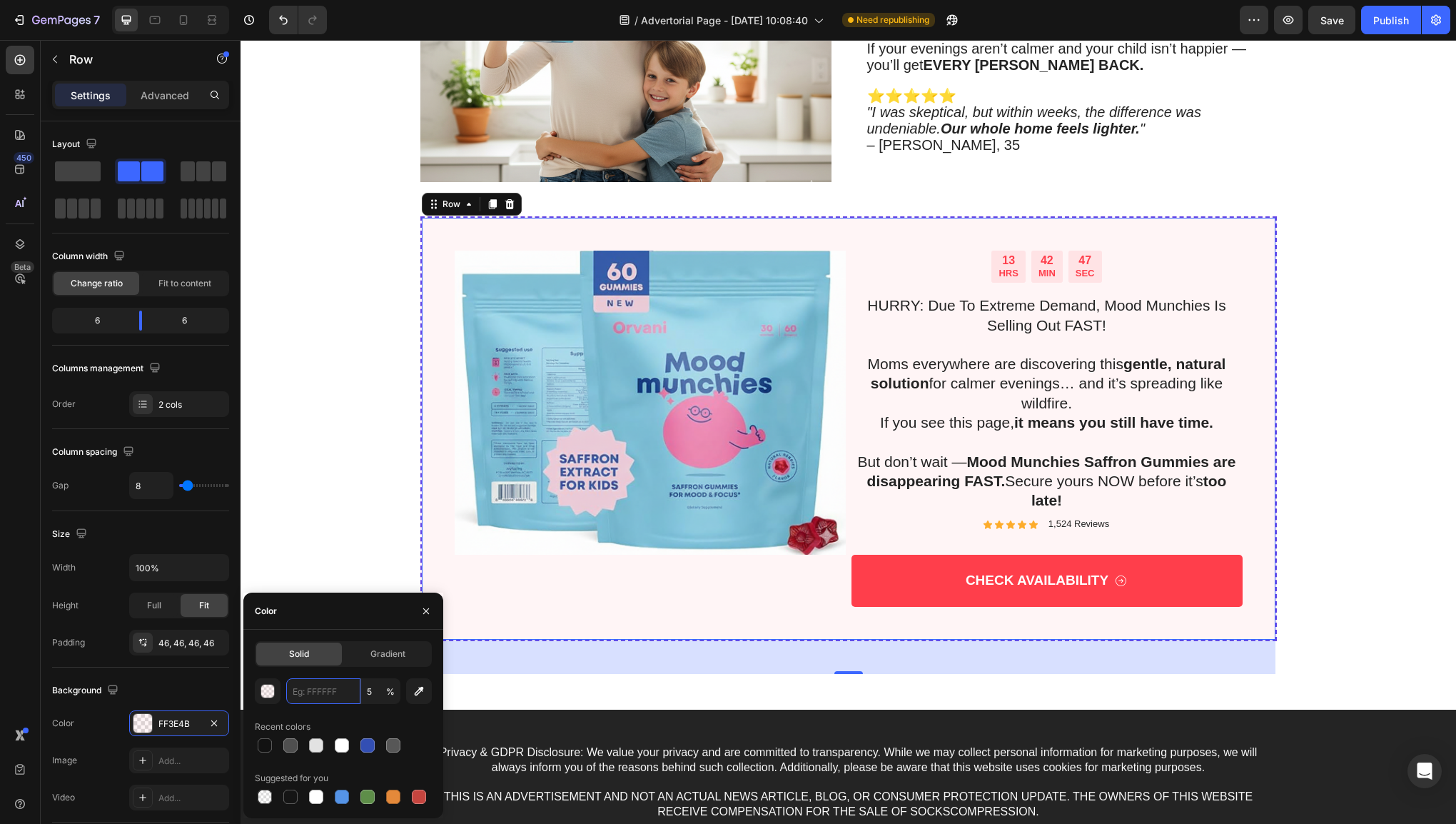
paste input "F575AE"
type input "F575AE"
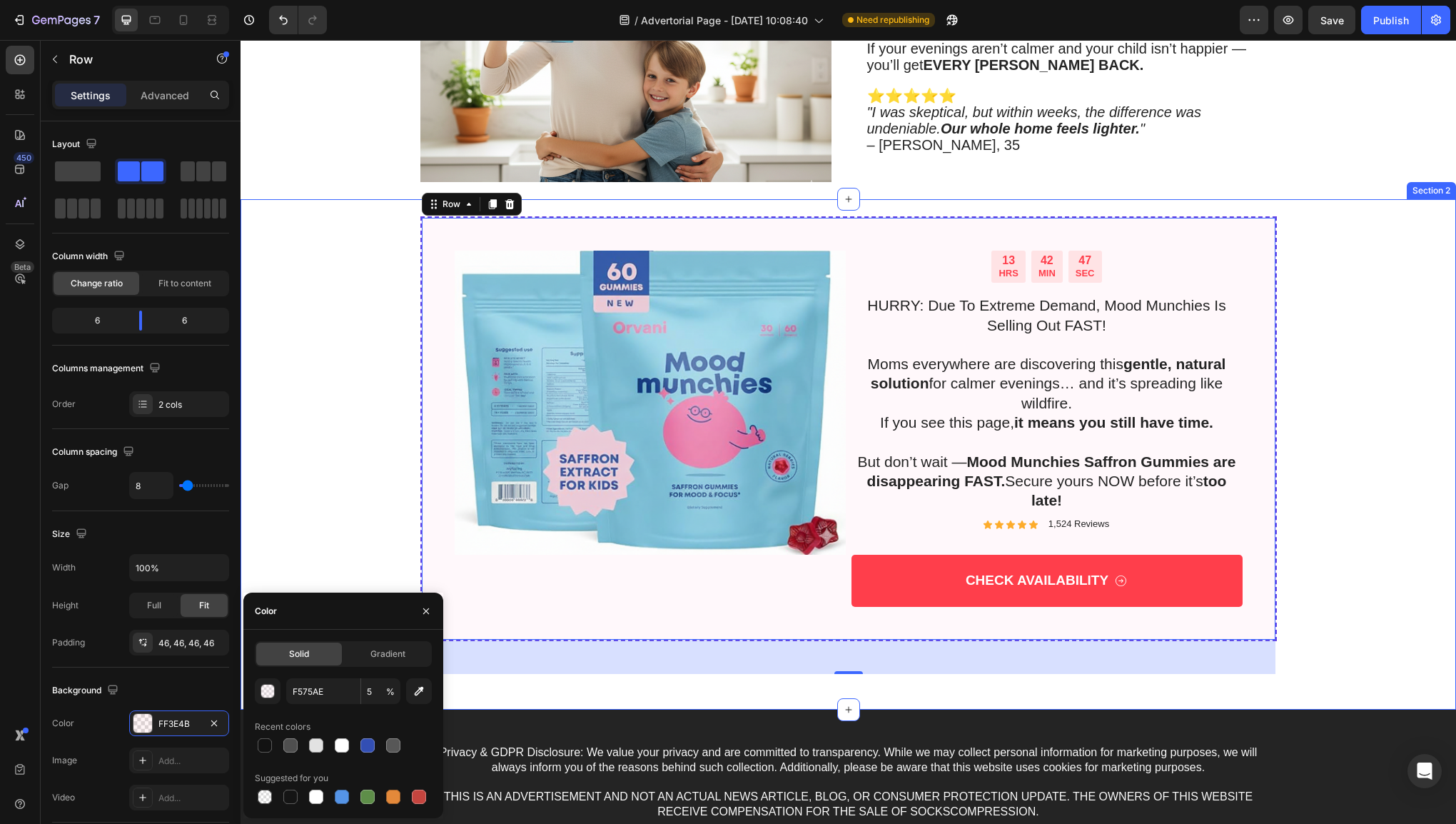
click at [320, 573] on div "13 HRS 42 MIN 47 SEC Countdown Timer HURRY: Due To Extreme Demand, Mood Munchie…" at bounding box center [848, 446] width 1187 height 460
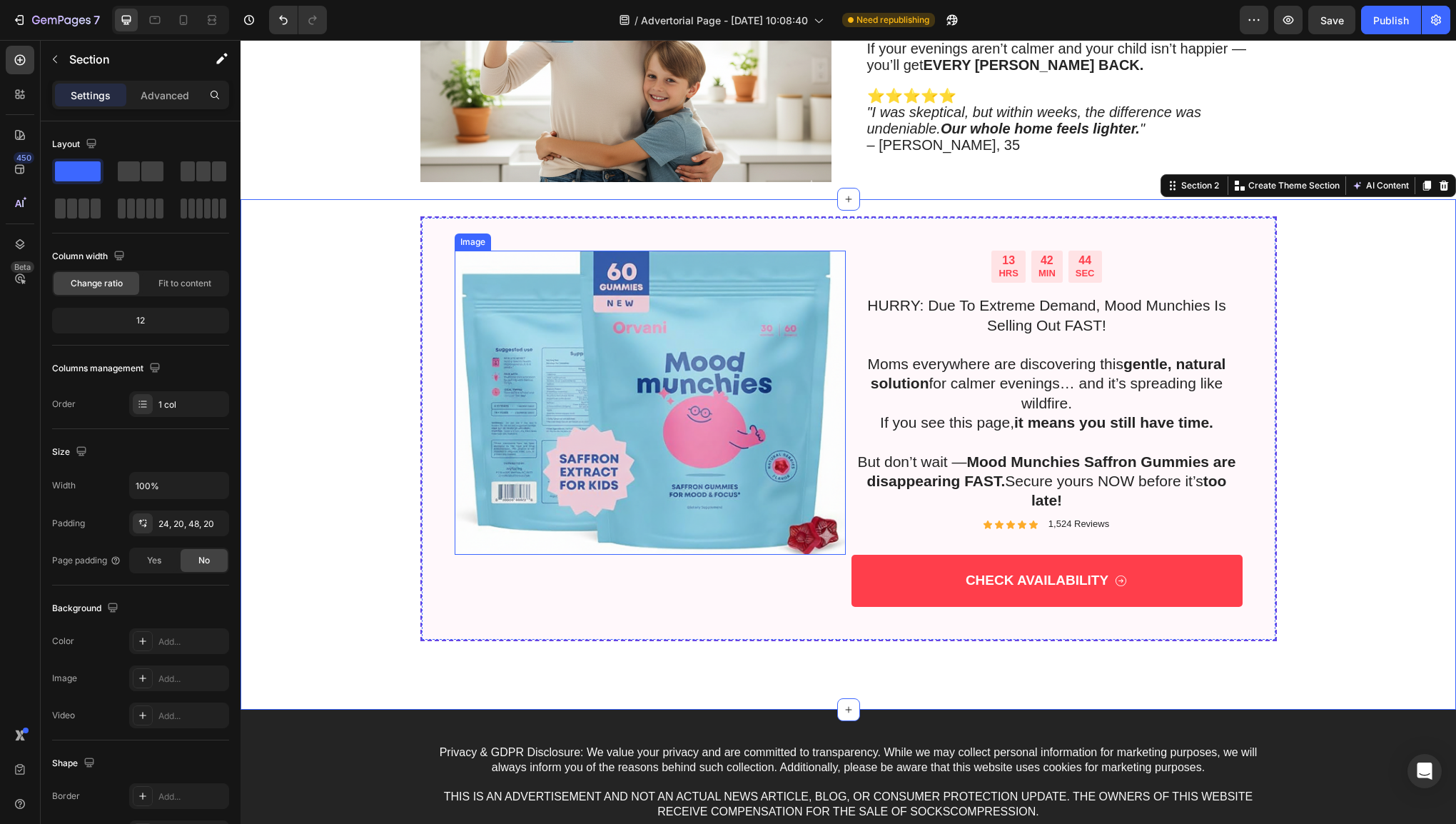
click at [719, 444] on img at bounding box center [649, 403] width 391 height 304
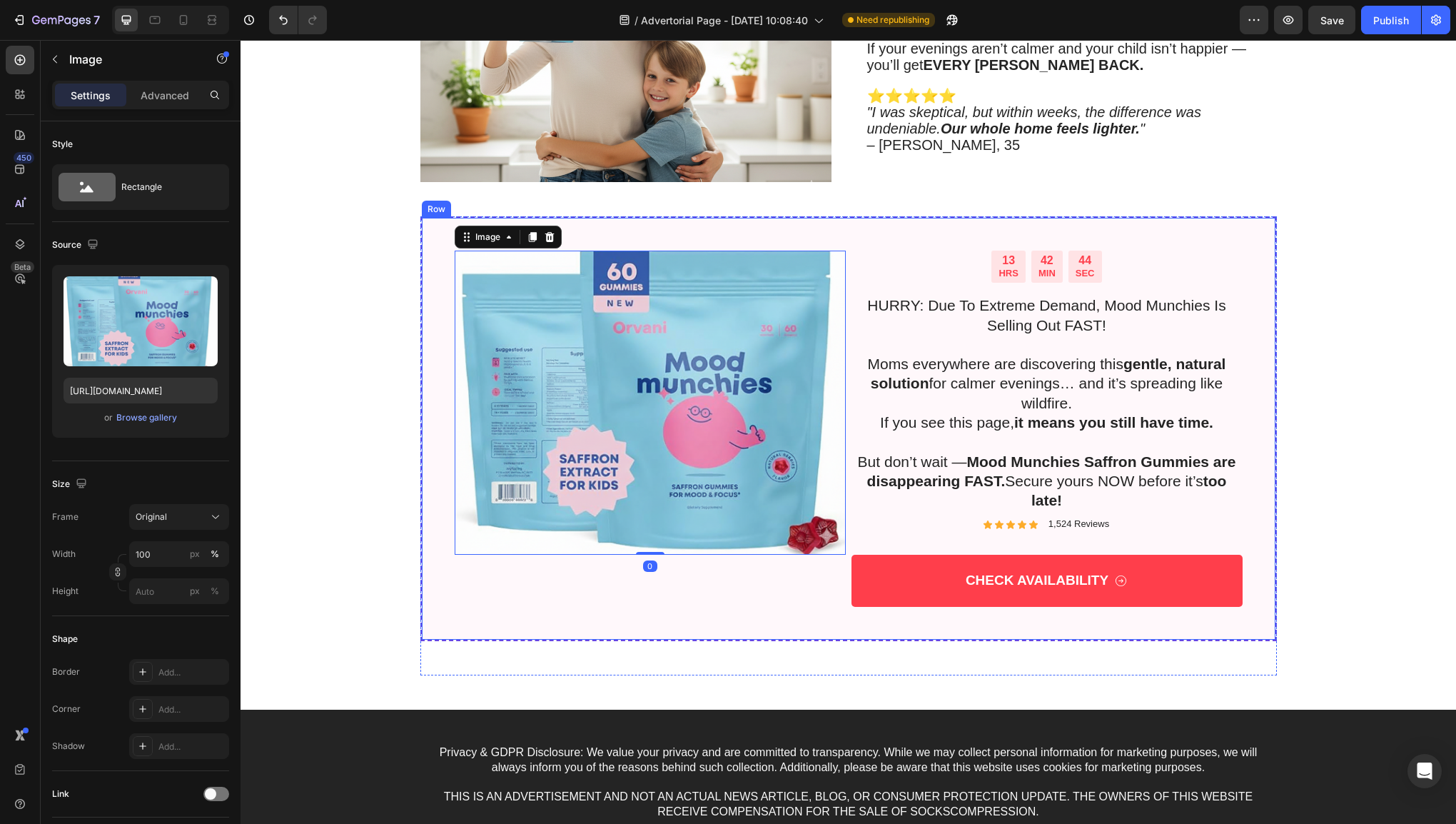
click at [610, 592] on div "Image 0" at bounding box center [649, 429] width 391 height 357
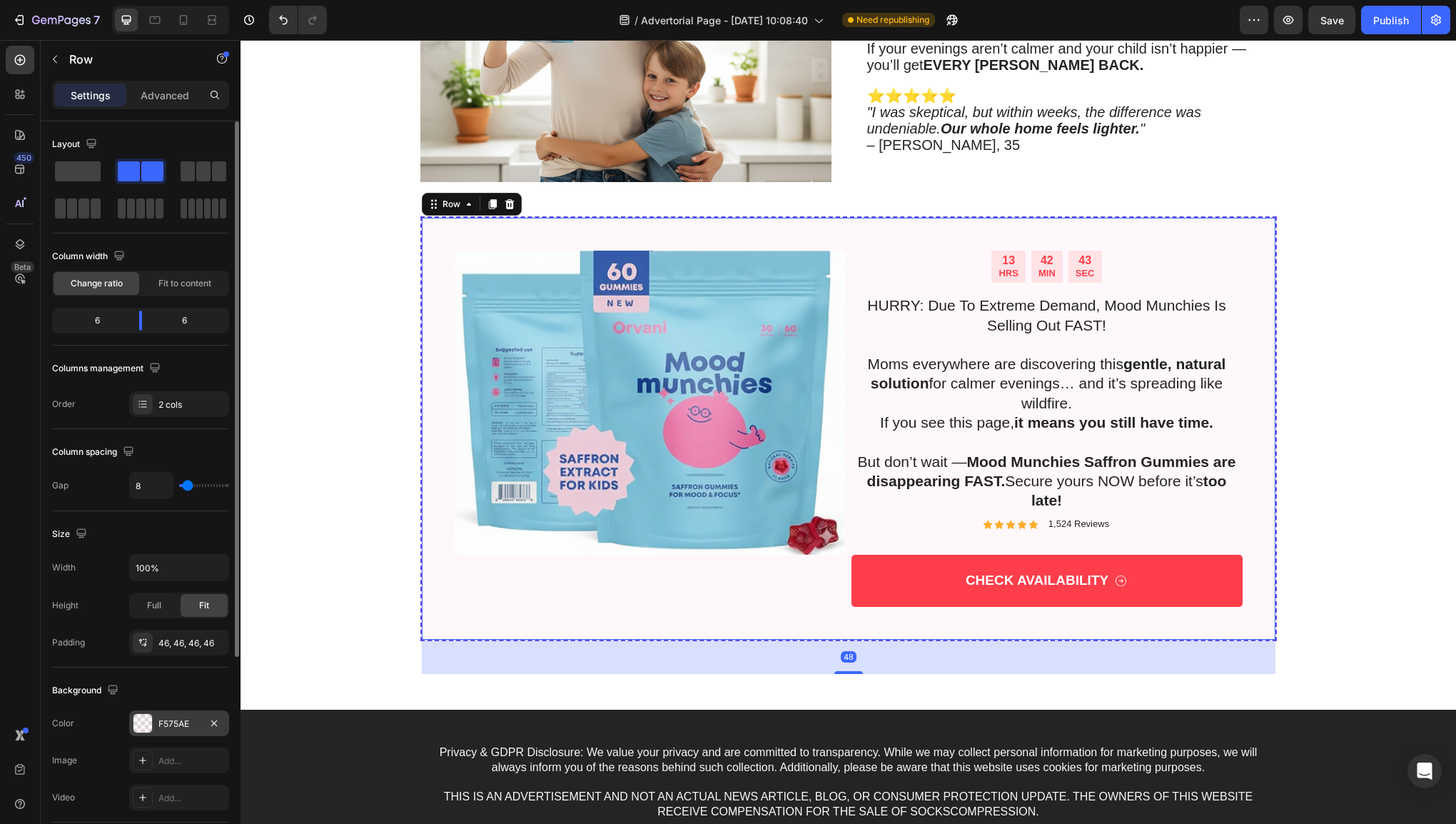
click at [194, 720] on div "F575AE" at bounding box center [179, 724] width 41 height 13
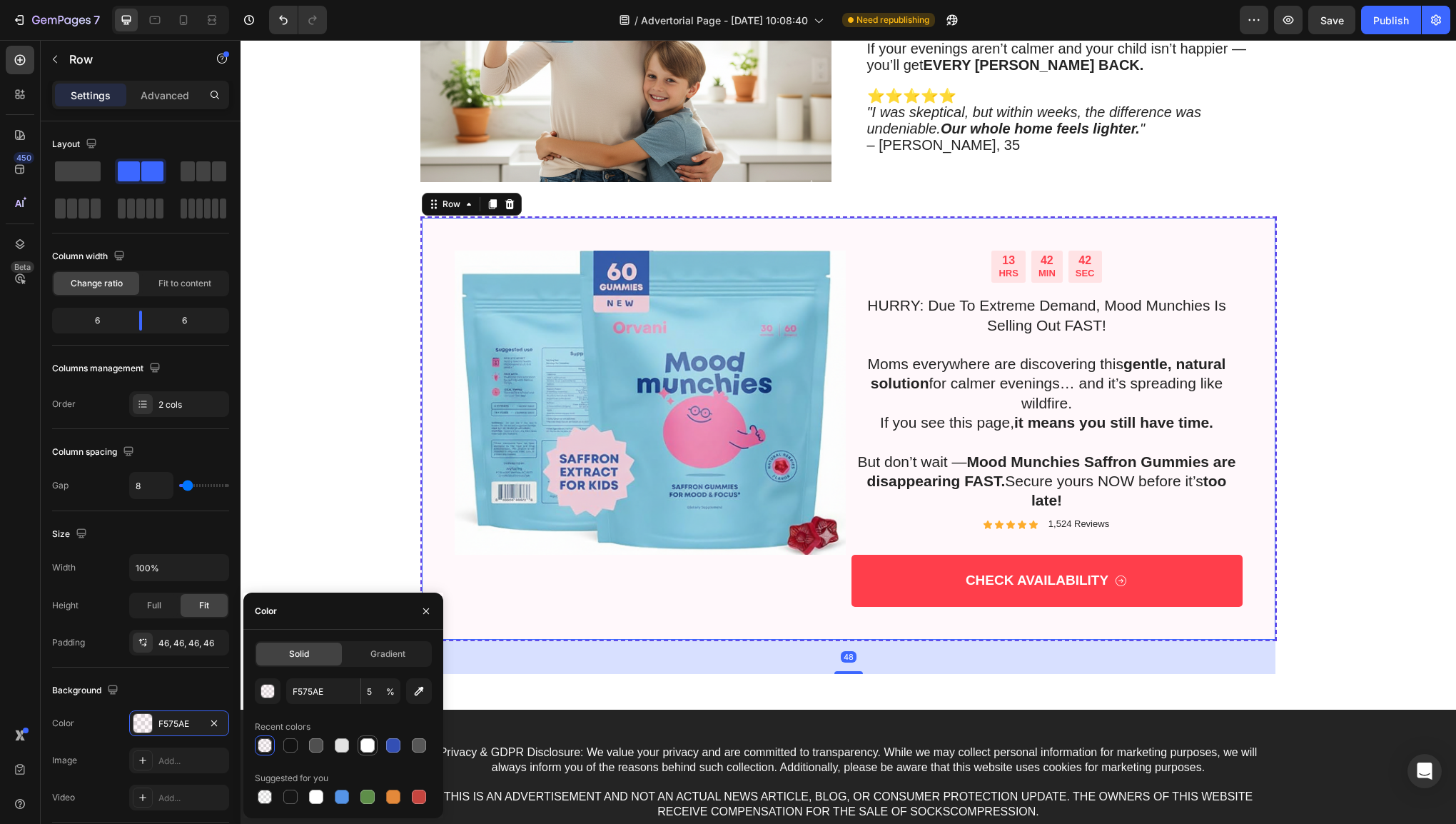
click at [364, 744] on div at bounding box center [368, 746] width 14 height 14
type input "FFFFFF"
type input "100"
click at [584, 641] on div "48" at bounding box center [848, 657] width 854 height 34
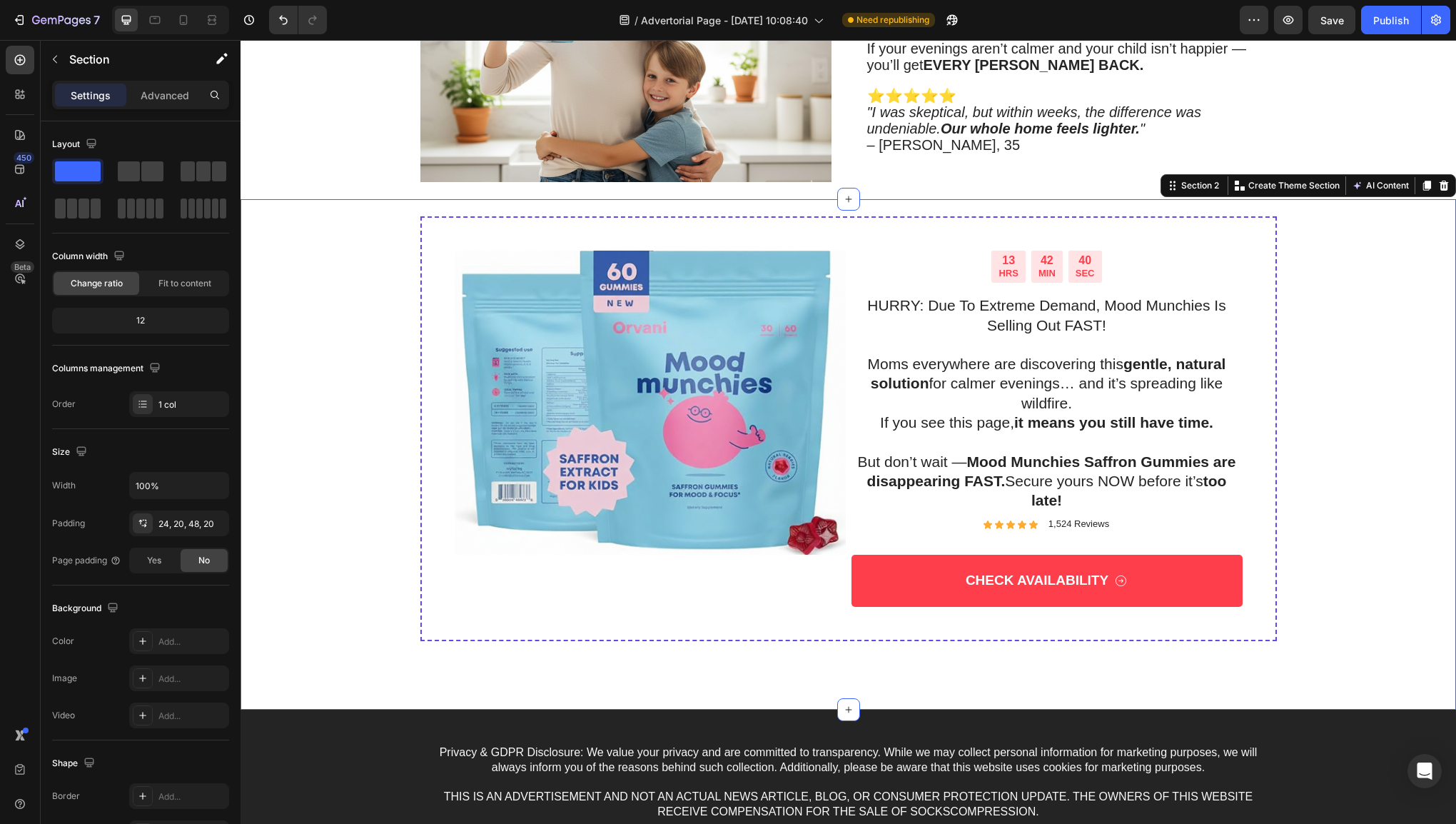
click at [345, 595] on div "13 HRS 42 MIN 40 SEC Countdown Timer HURRY: Due To Extreme Demand, Mood Munchie…" at bounding box center [848, 446] width 1187 height 460
click at [1039, 254] on div "42" at bounding box center [1047, 260] width 17 height 15
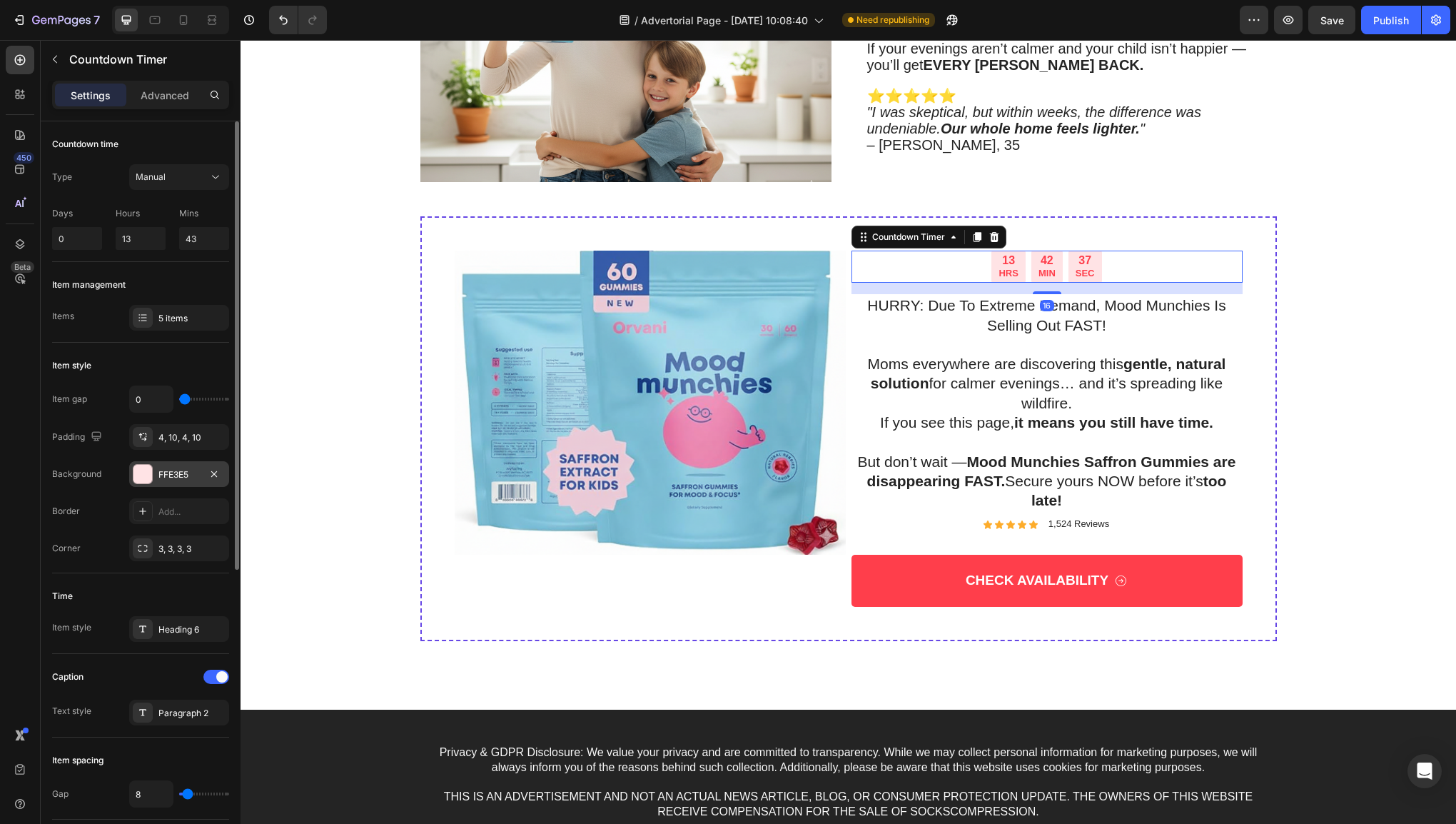
click at [187, 464] on div "FFE3E5" at bounding box center [179, 474] width 100 height 26
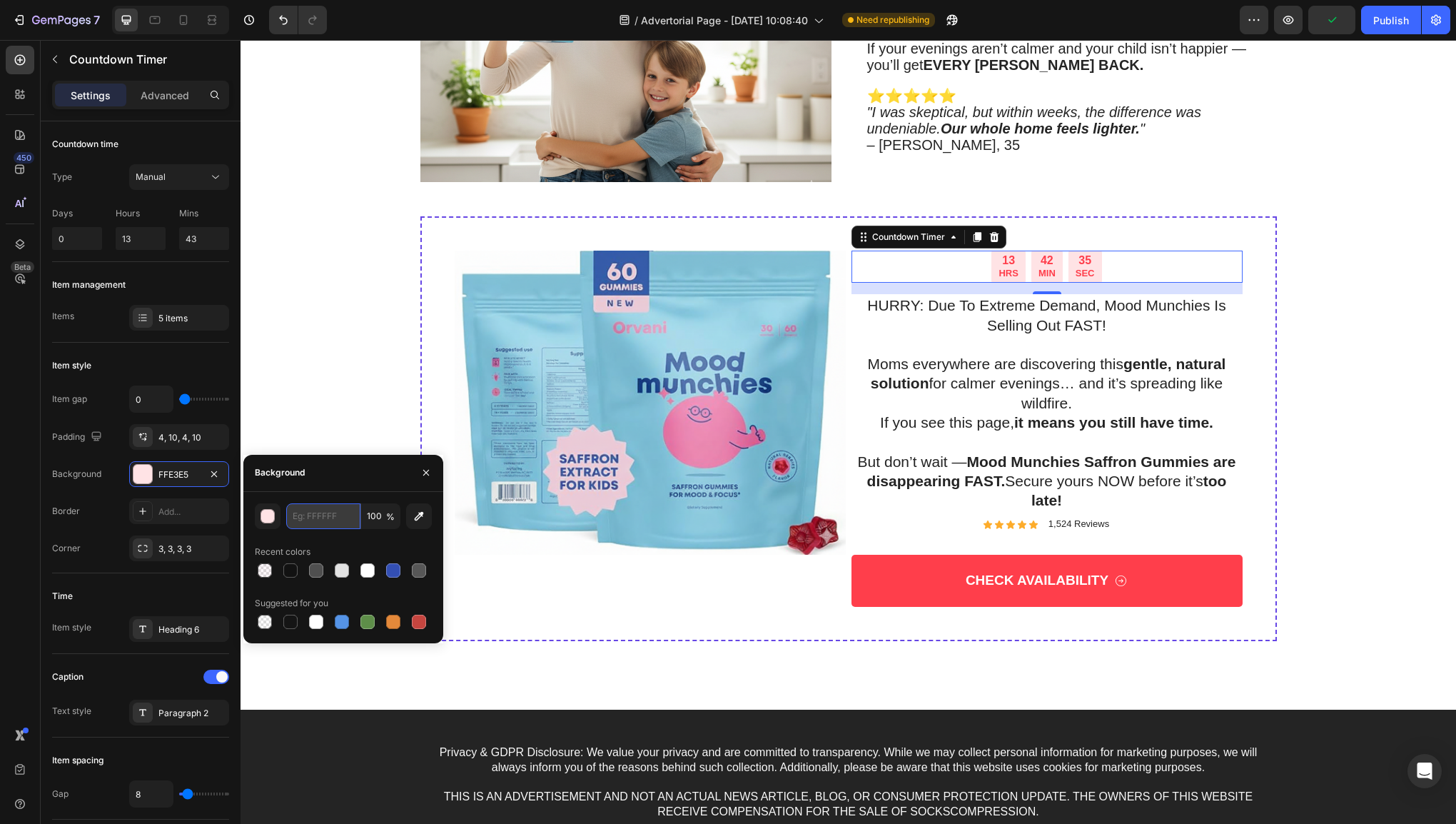
paste input "F575AE"
type input "F575AE"
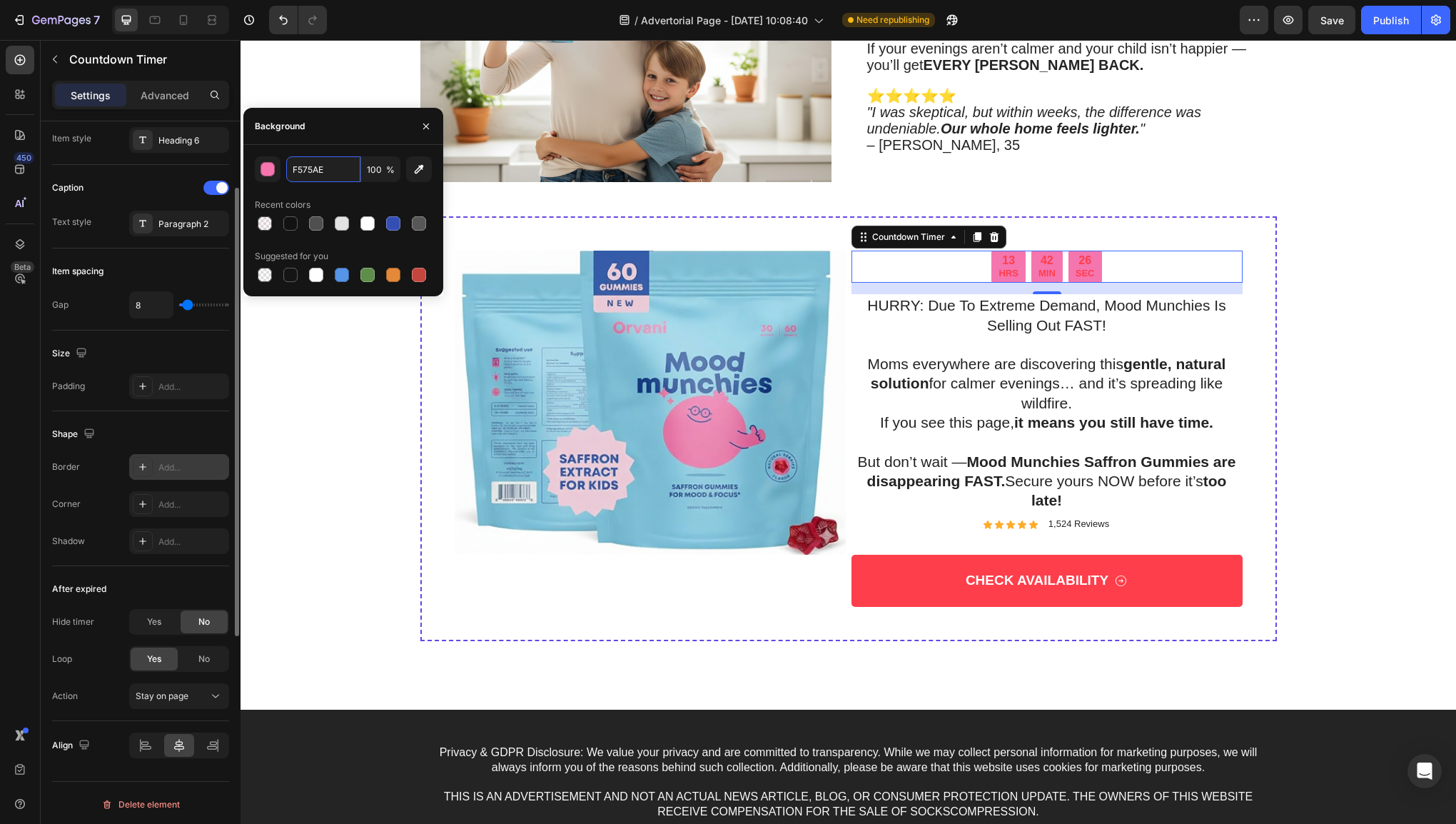
scroll to position [0, 0]
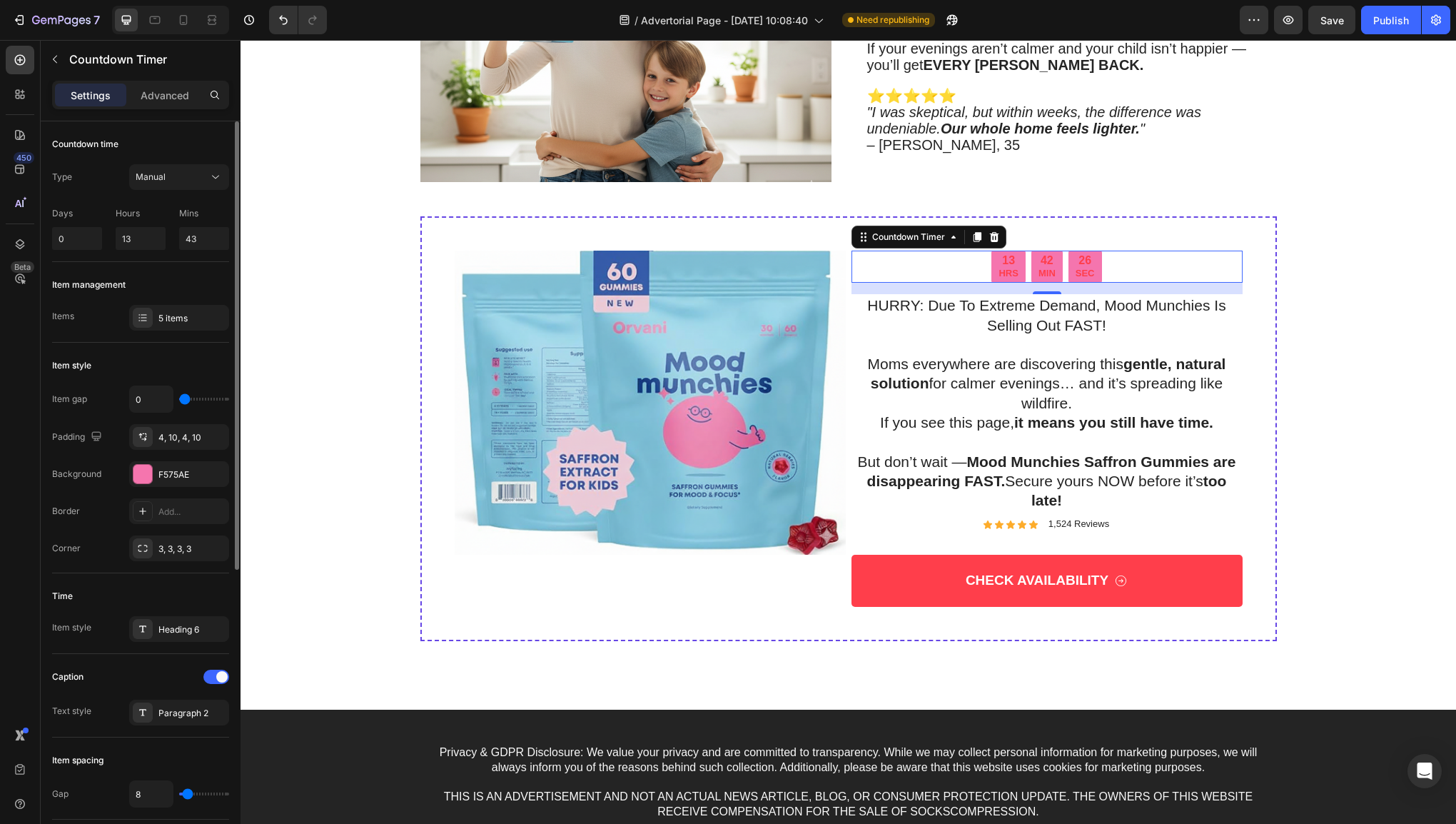
click at [1054, 273] on div "42 MIN" at bounding box center [1047, 267] width 32 height 33
click at [1048, 268] on p "MIN" at bounding box center [1047, 274] width 17 height 12
click at [1039, 261] on div "42" at bounding box center [1047, 260] width 17 height 15
click at [171, 93] on p "Advanced" at bounding box center [165, 94] width 49 height 15
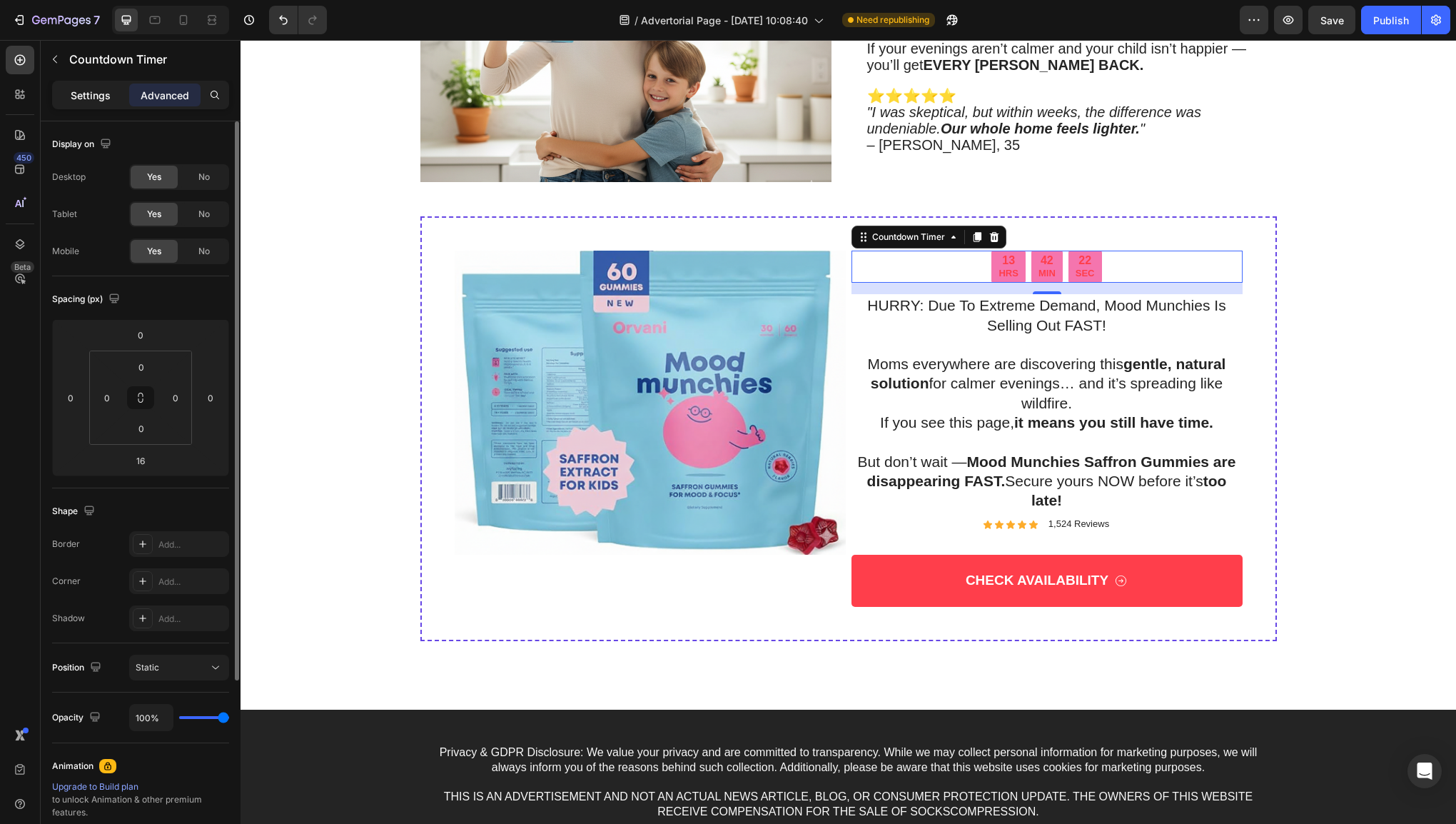
click at [123, 96] on div "Settings" at bounding box center [91, 95] width 71 height 23
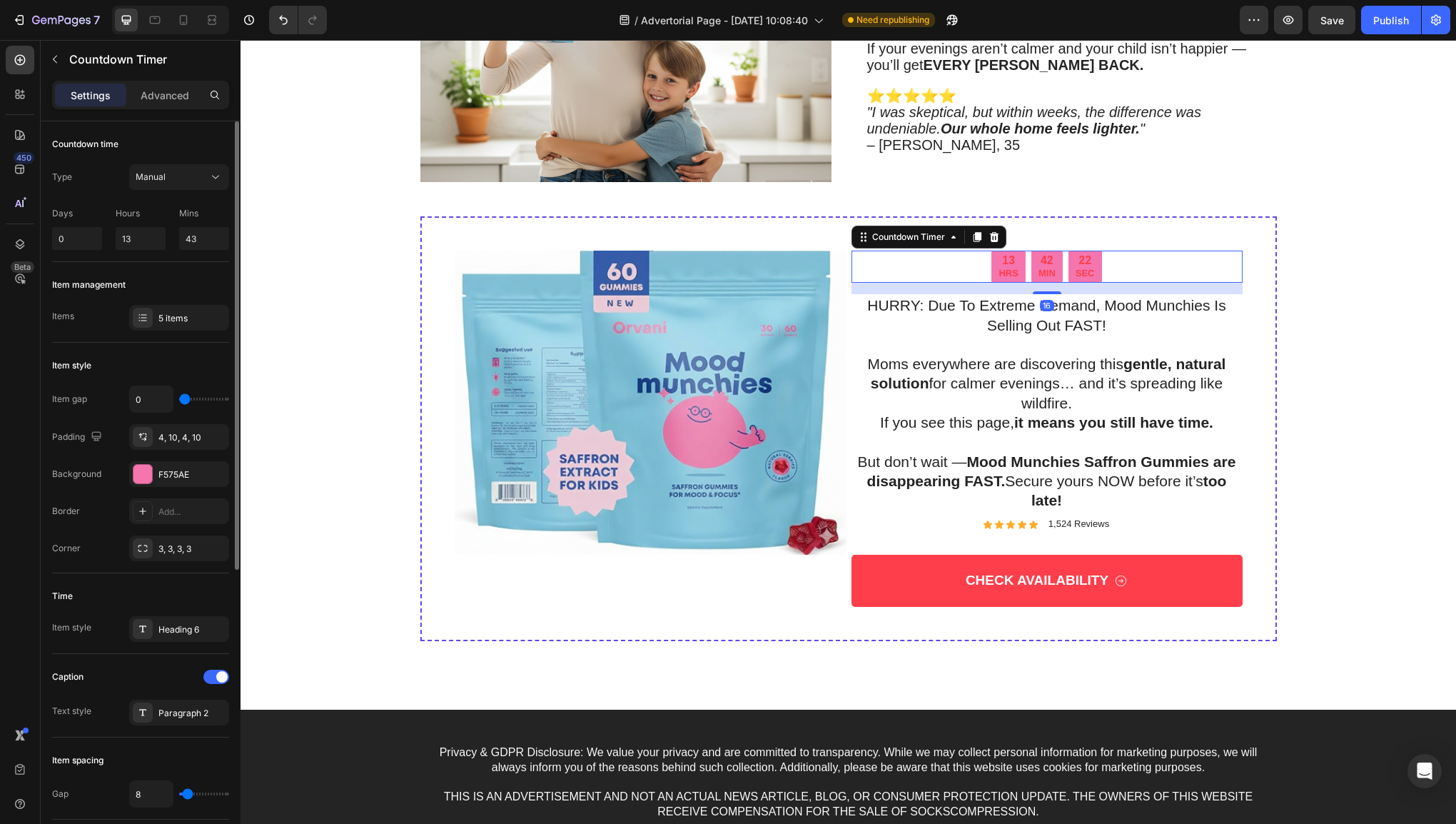
click at [78, 93] on p "Settings" at bounding box center [91, 94] width 40 height 15
click at [156, 321] on div "5 items" at bounding box center [179, 318] width 100 height 26
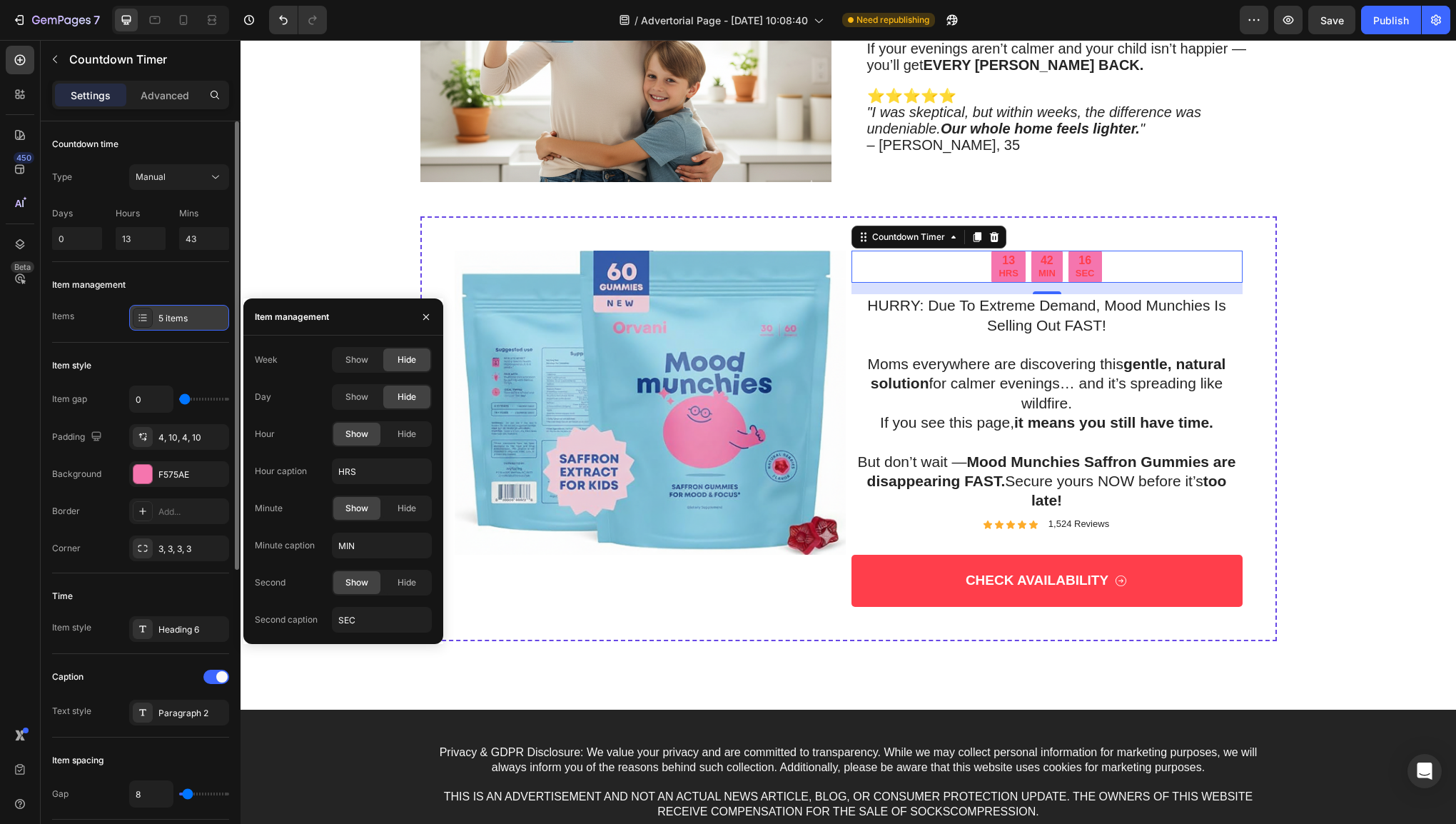
click at [197, 321] on div "5 items" at bounding box center [192, 318] width 67 height 13
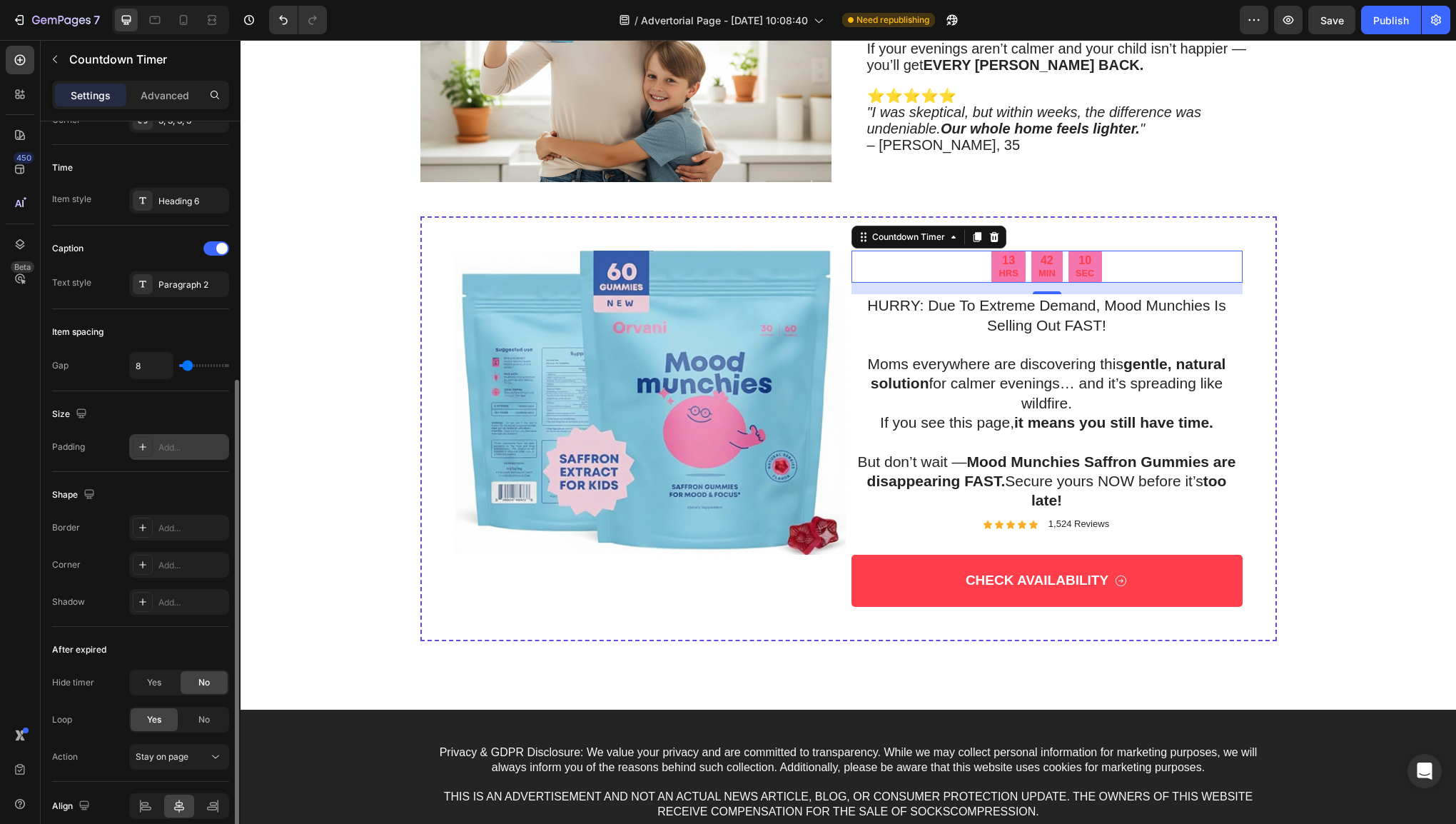
scroll to position [489, 0]
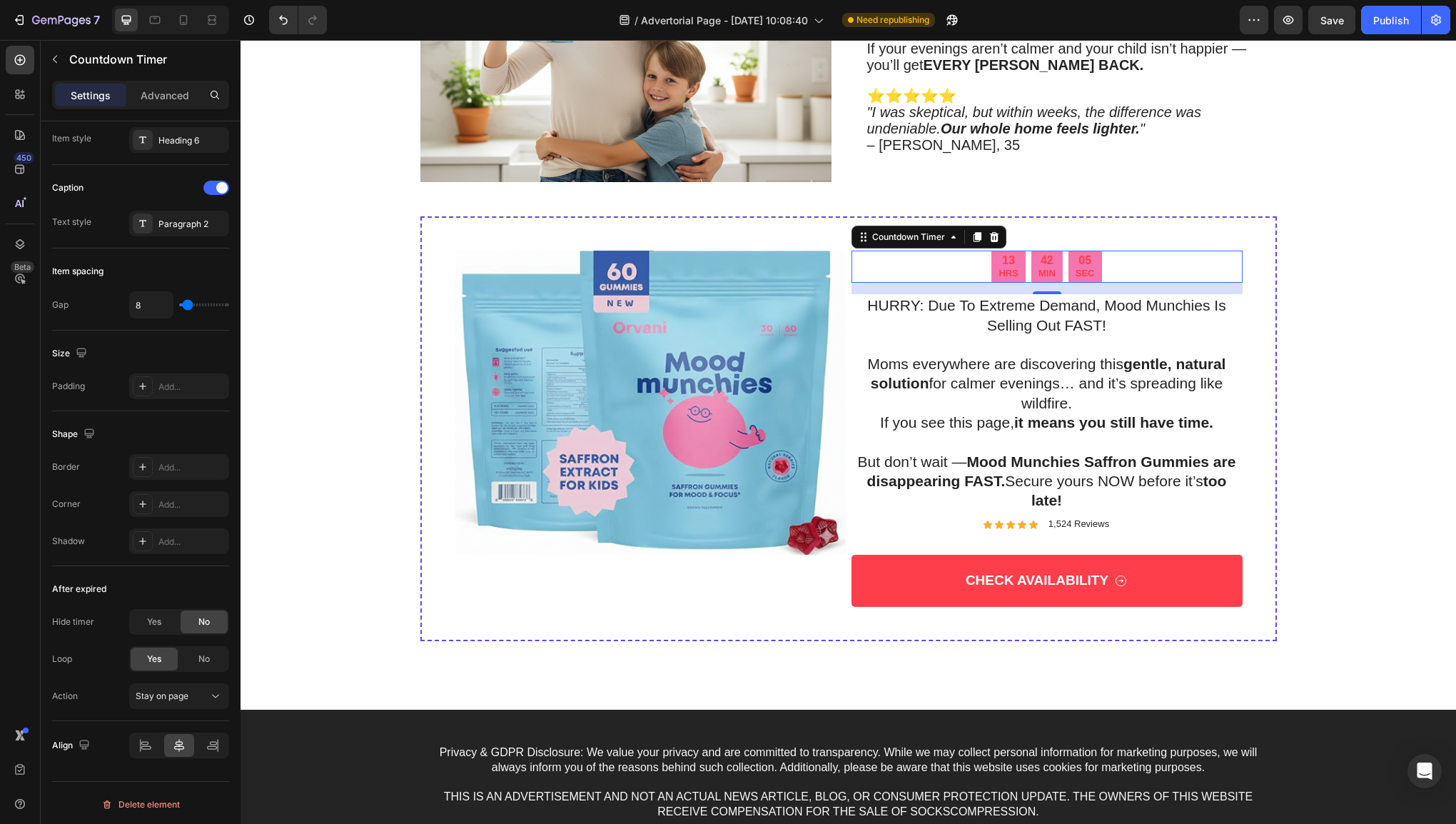
click at [1087, 270] on p "SEC" at bounding box center [1085, 274] width 19 height 12
click at [1089, 268] on div "05 SEC" at bounding box center [1085, 267] width 33 height 33
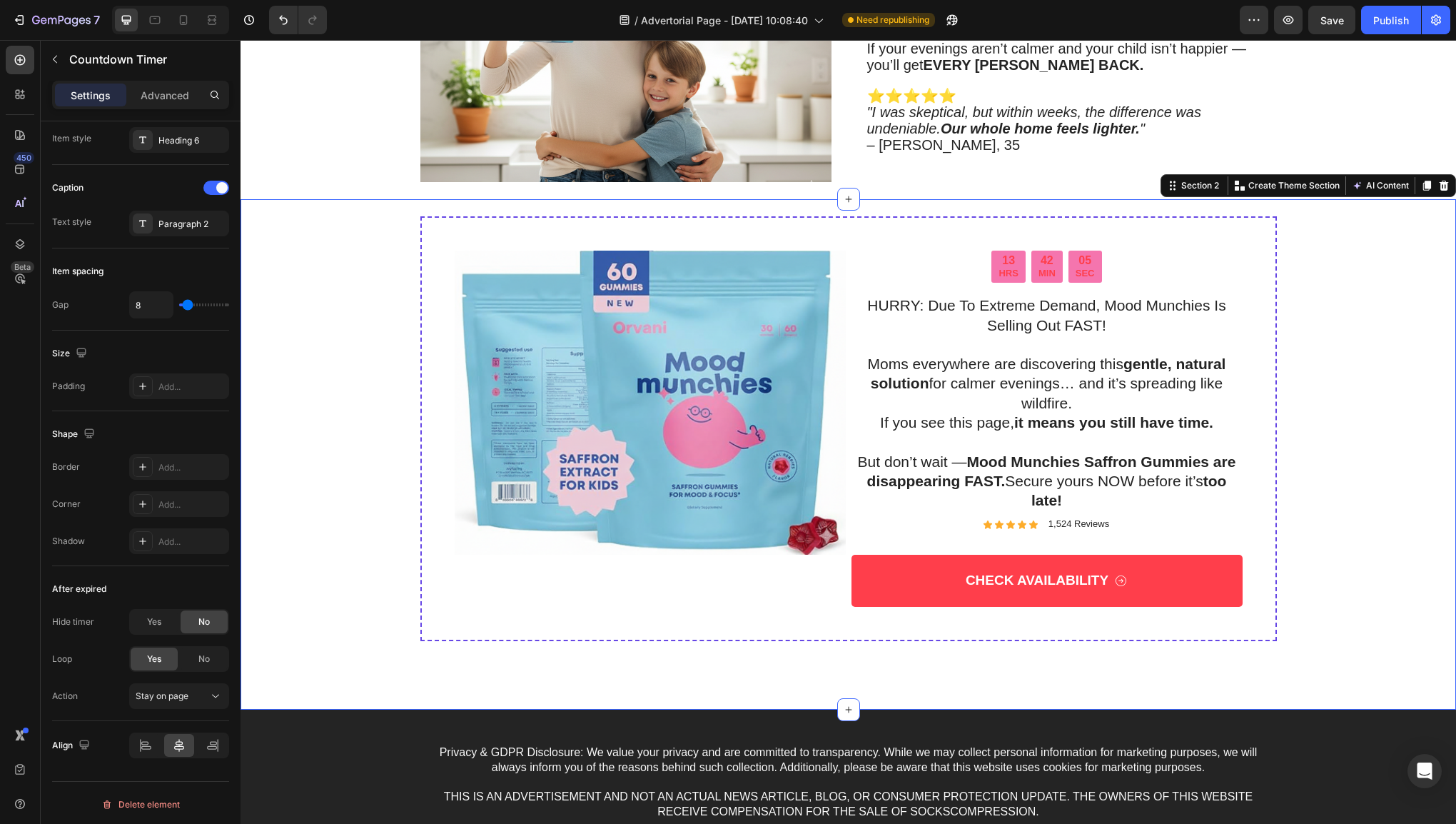
click at [1328, 333] on div "13 HRS 42 MIN 05 SEC Countdown Timer HURRY: Due To Extreme Demand, Mood Munchie…" at bounding box center [848, 446] width 1187 height 460
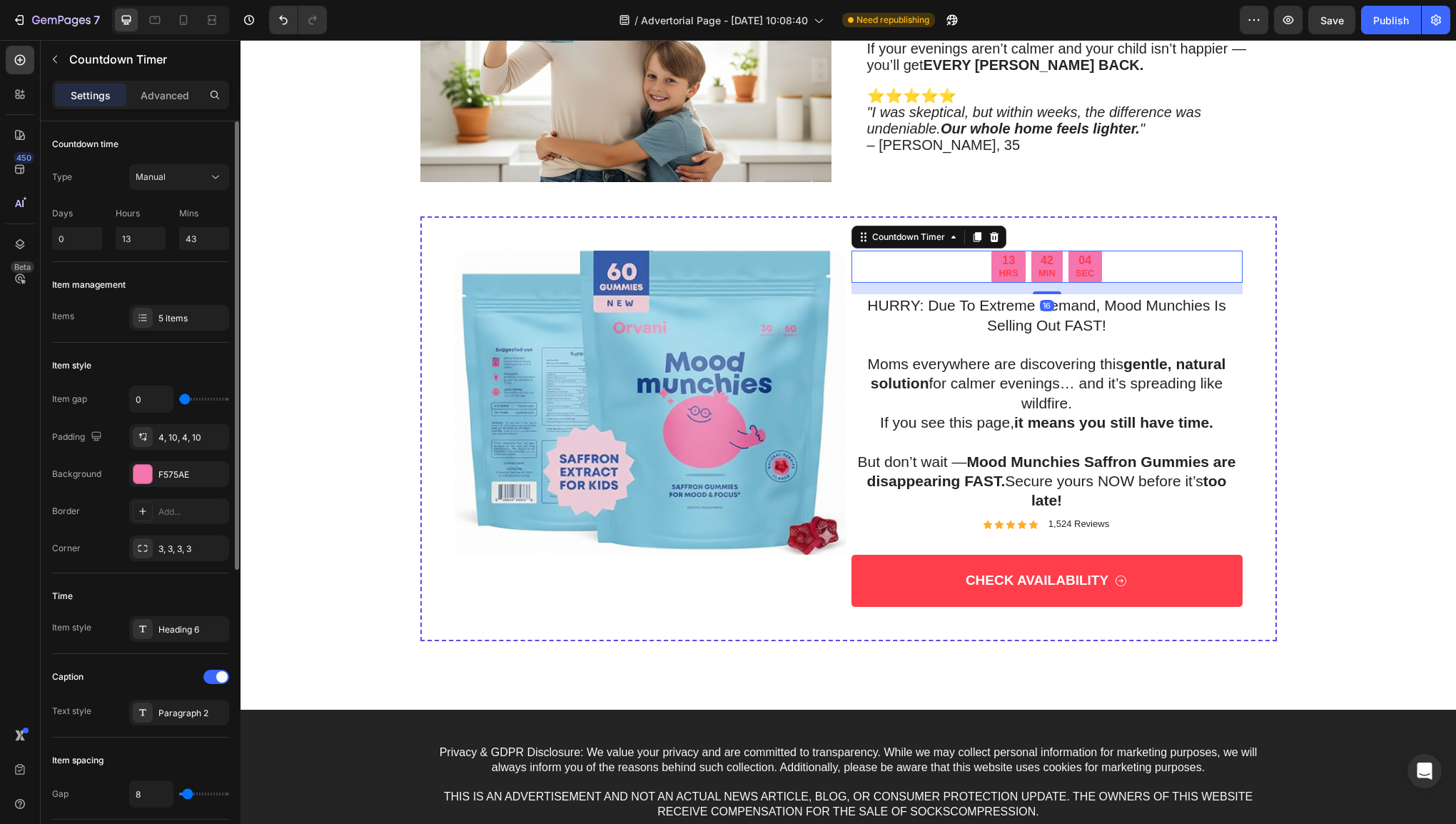
click at [1076, 262] on div "04" at bounding box center [1085, 260] width 19 height 15
click at [1077, 262] on div "04" at bounding box center [1085, 260] width 19 height 15
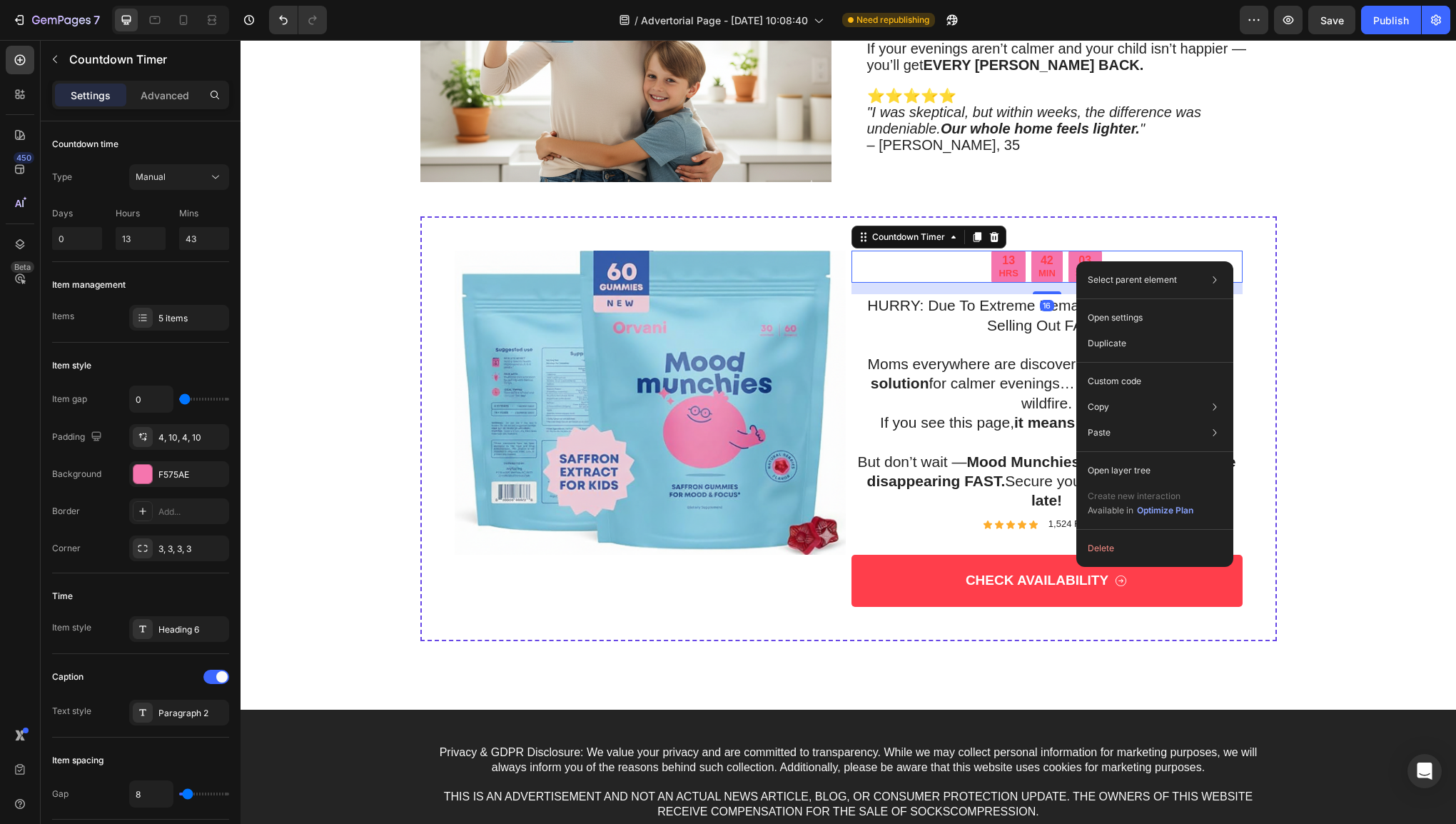
click at [1040, 256] on div "42" at bounding box center [1047, 260] width 17 height 15
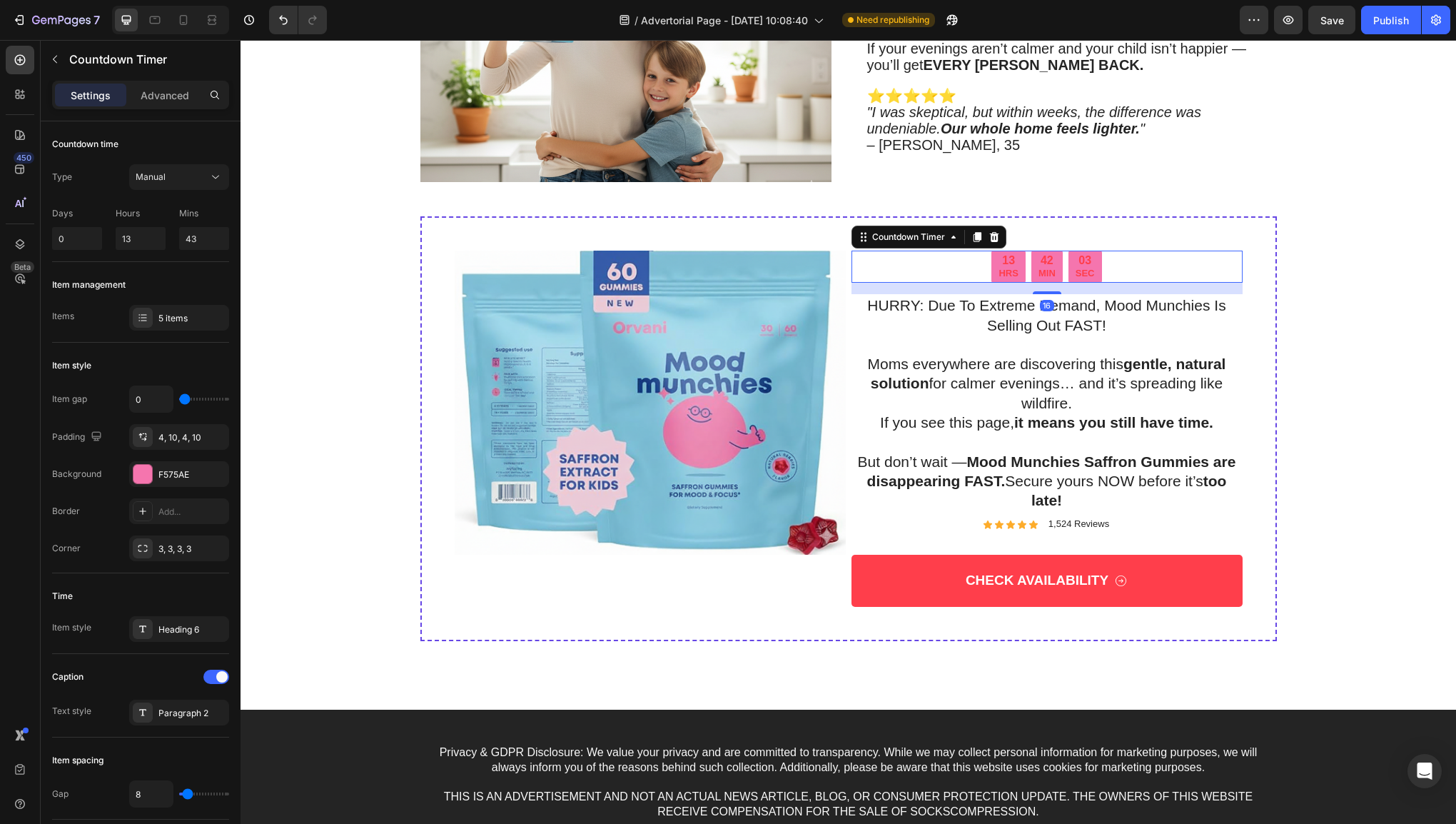
click at [1040, 256] on div "42" at bounding box center [1047, 260] width 17 height 15
click at [32, 108] on div "450 Beta" at bounding box center [19, 383] width 29 height 675
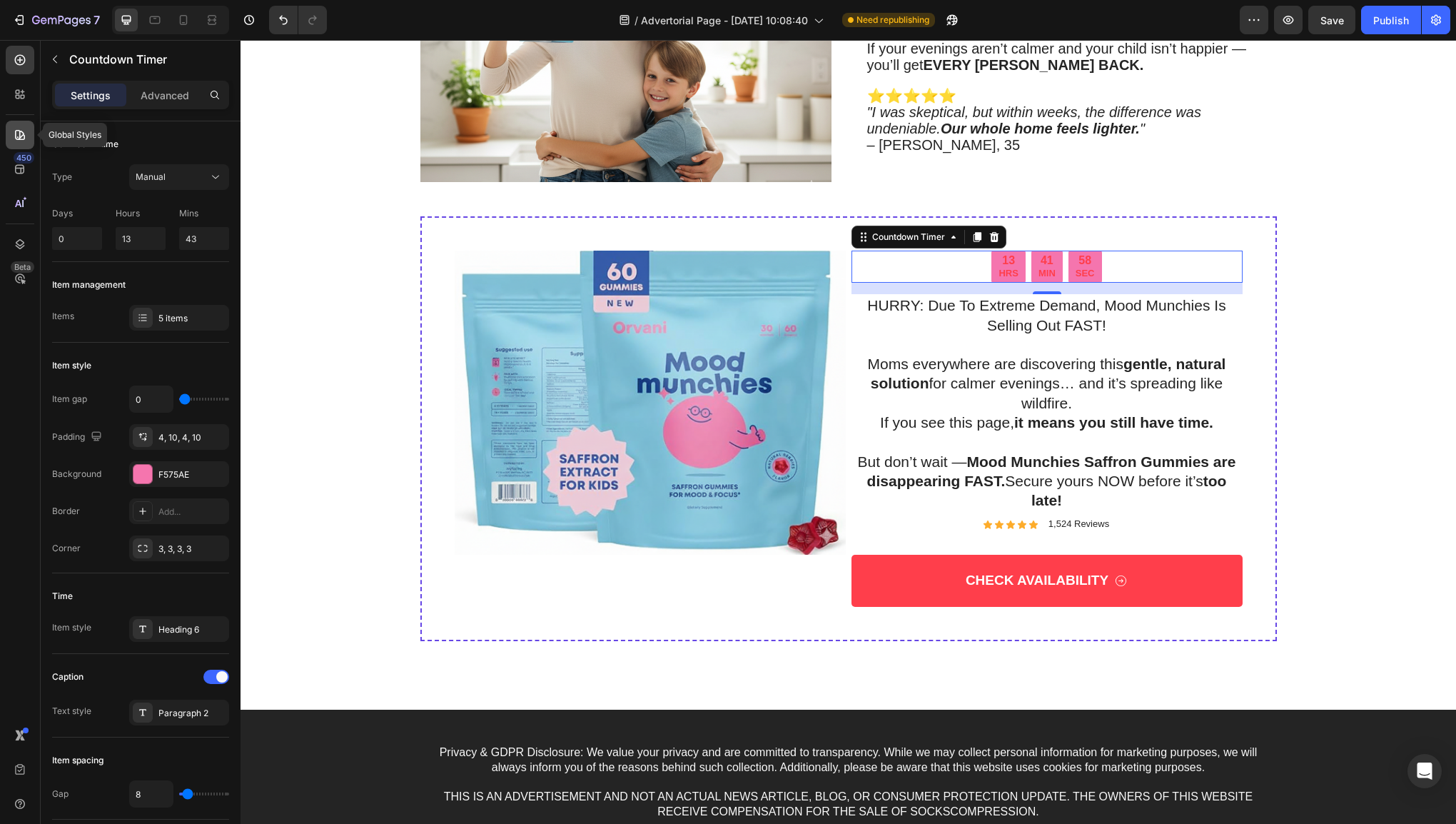
click at [20, 144] on div at bounding box center [19, 135] width 29 height 29
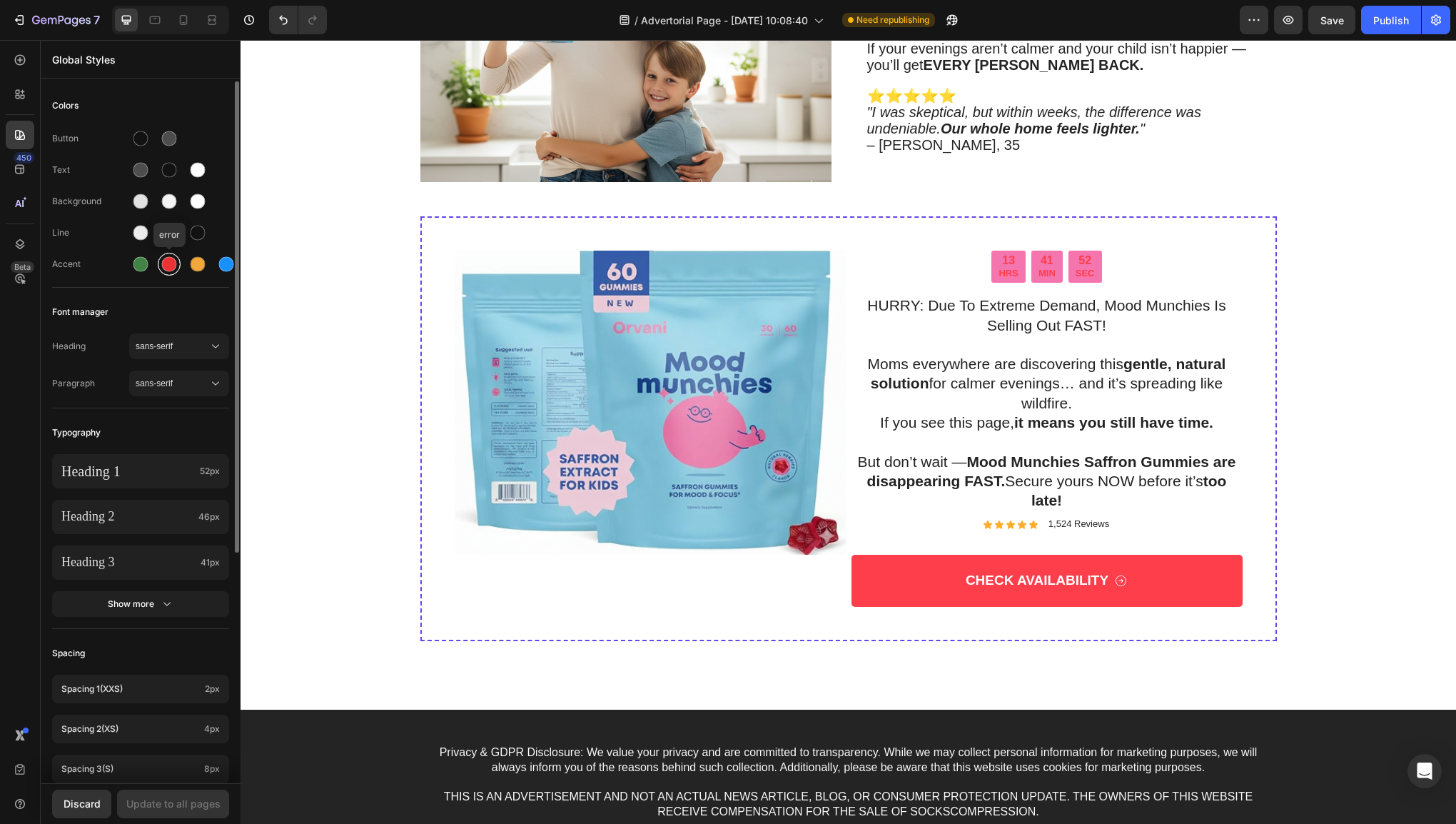
click at [157, 259] on div at bounding box center [169, 264] width 26 height 26
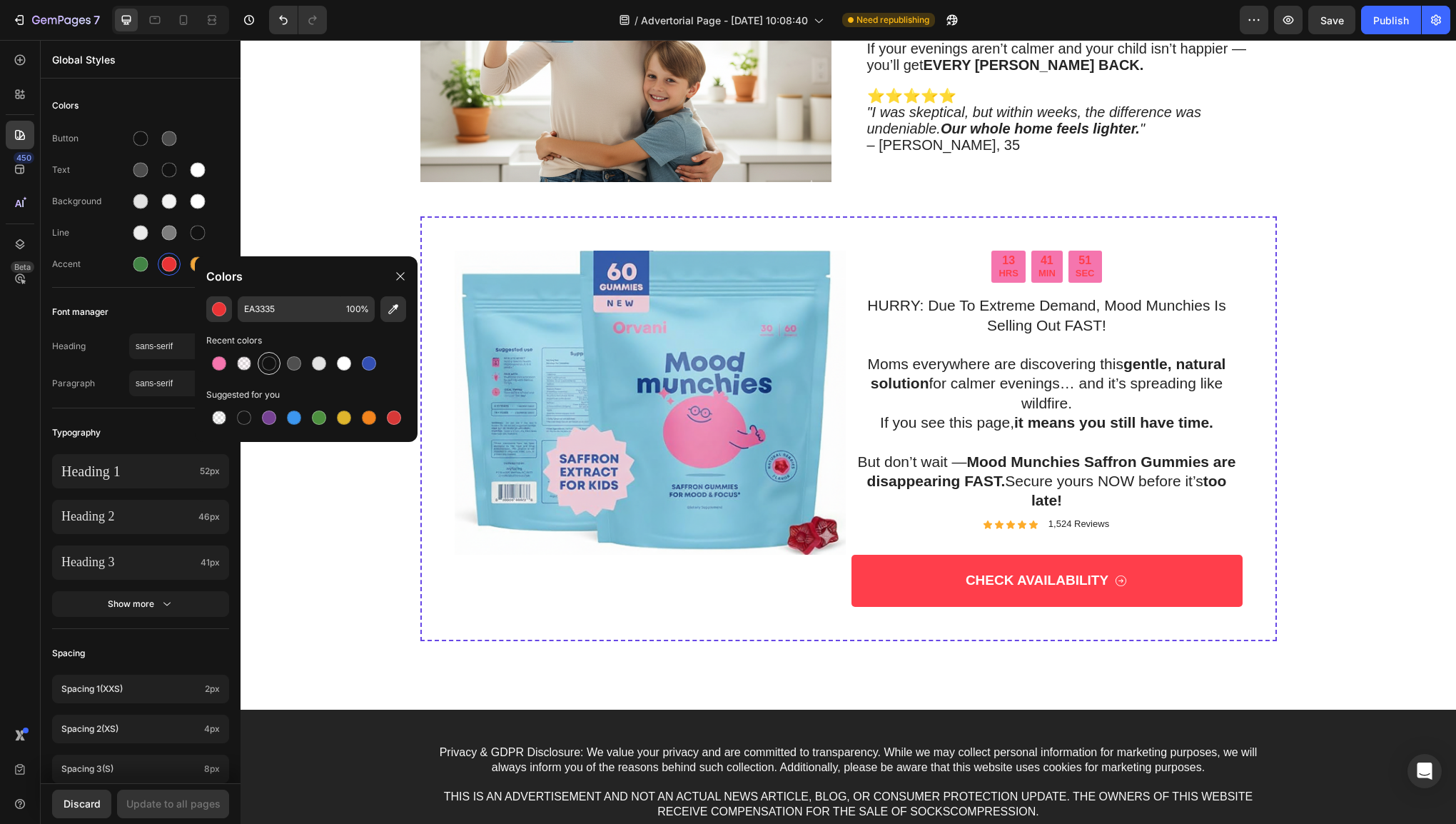
click at [271, 359] on div at bounding box center [269, 363] width 14 height 14
type input "121212"
click at [399, 268] on div at bounding box center [401, 276] width 23 height 23
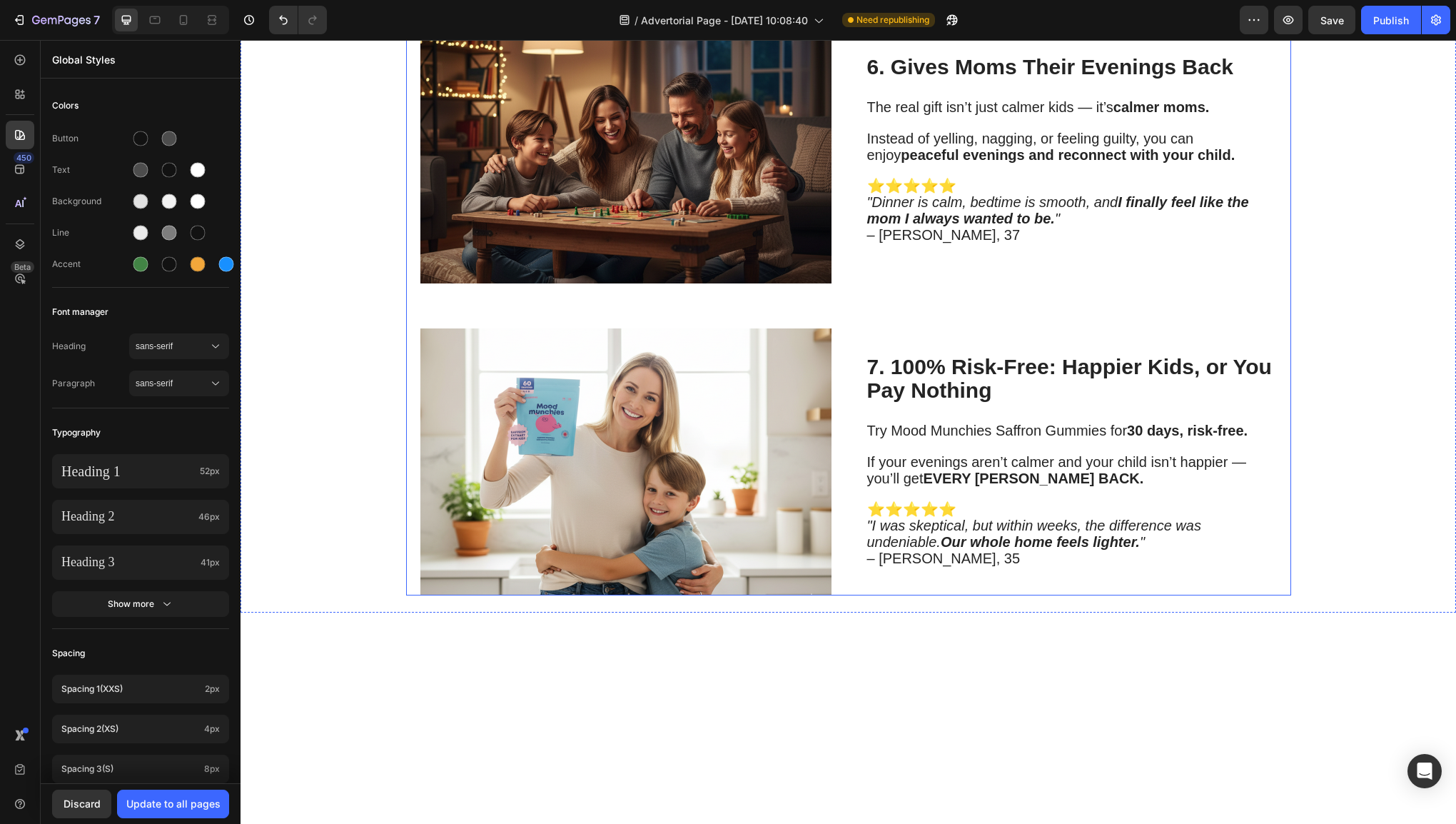
scroll to position [2954, 0]
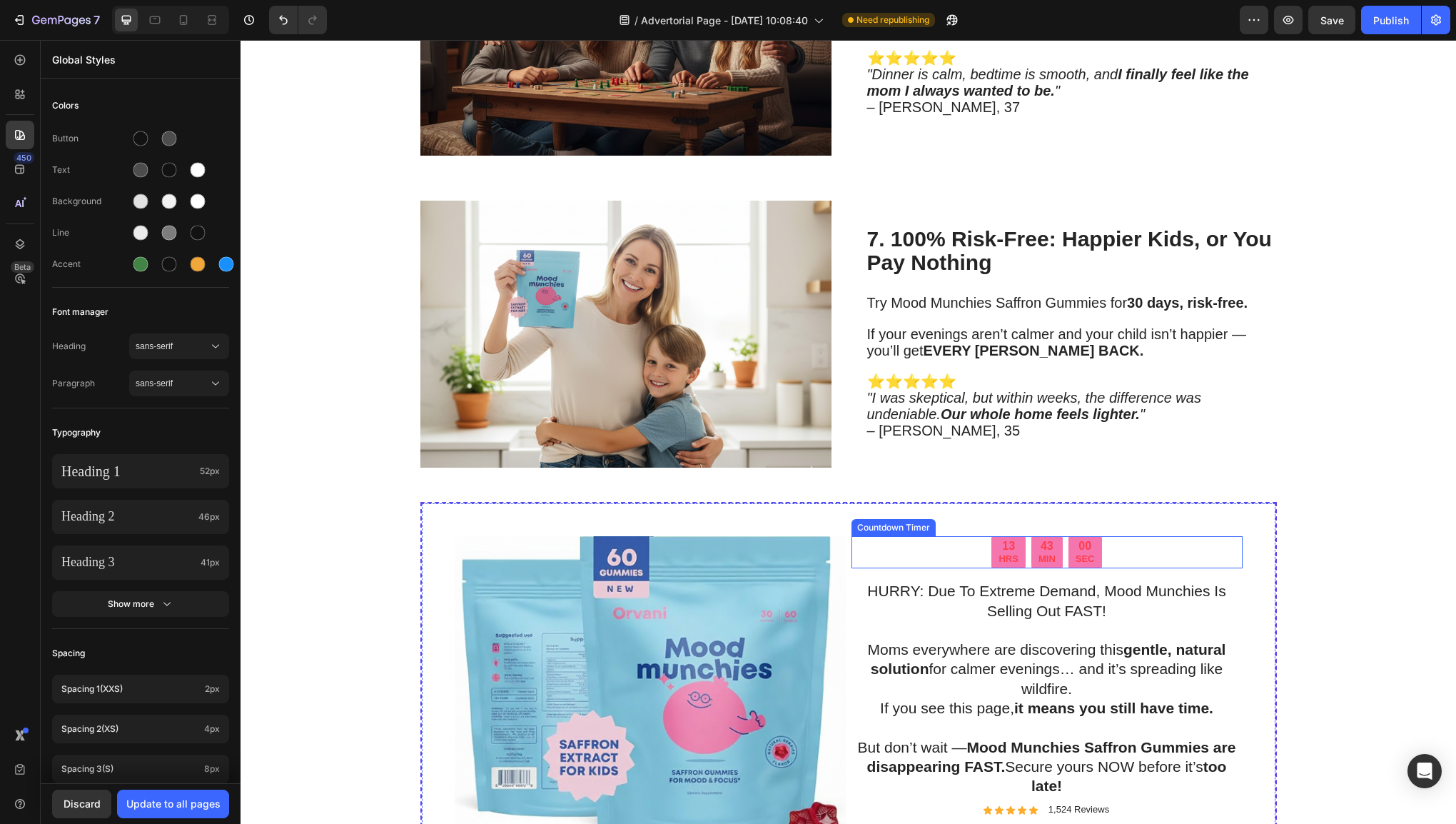
click at [1165, 542] on div "13 HRS 43 MIN 00 SEC" at bounding box center [1047, 553] width 391 height 33
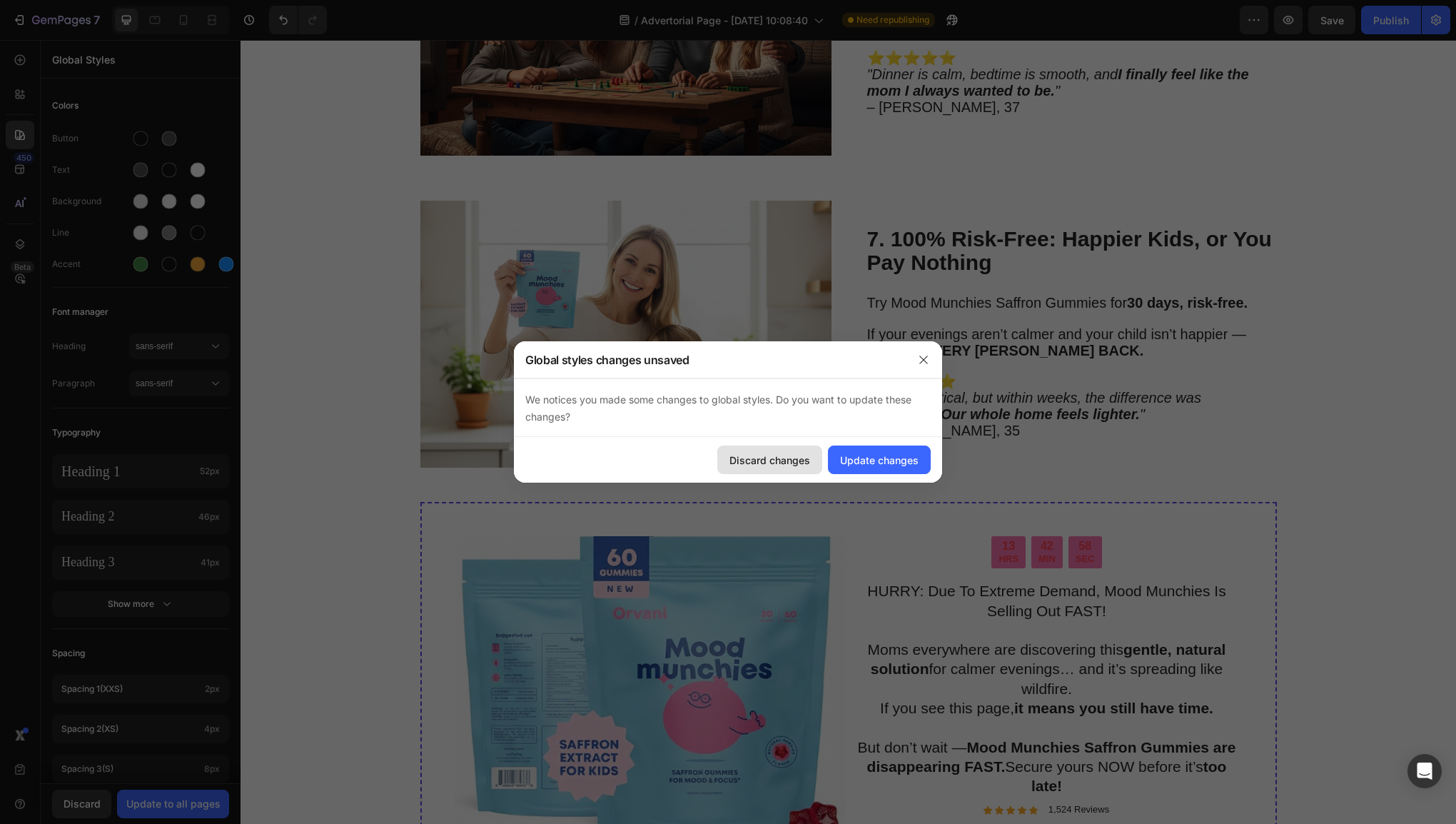
click at [806, 455] on div "Discard changes" at bounding box center [769, 460] width 81 height 15
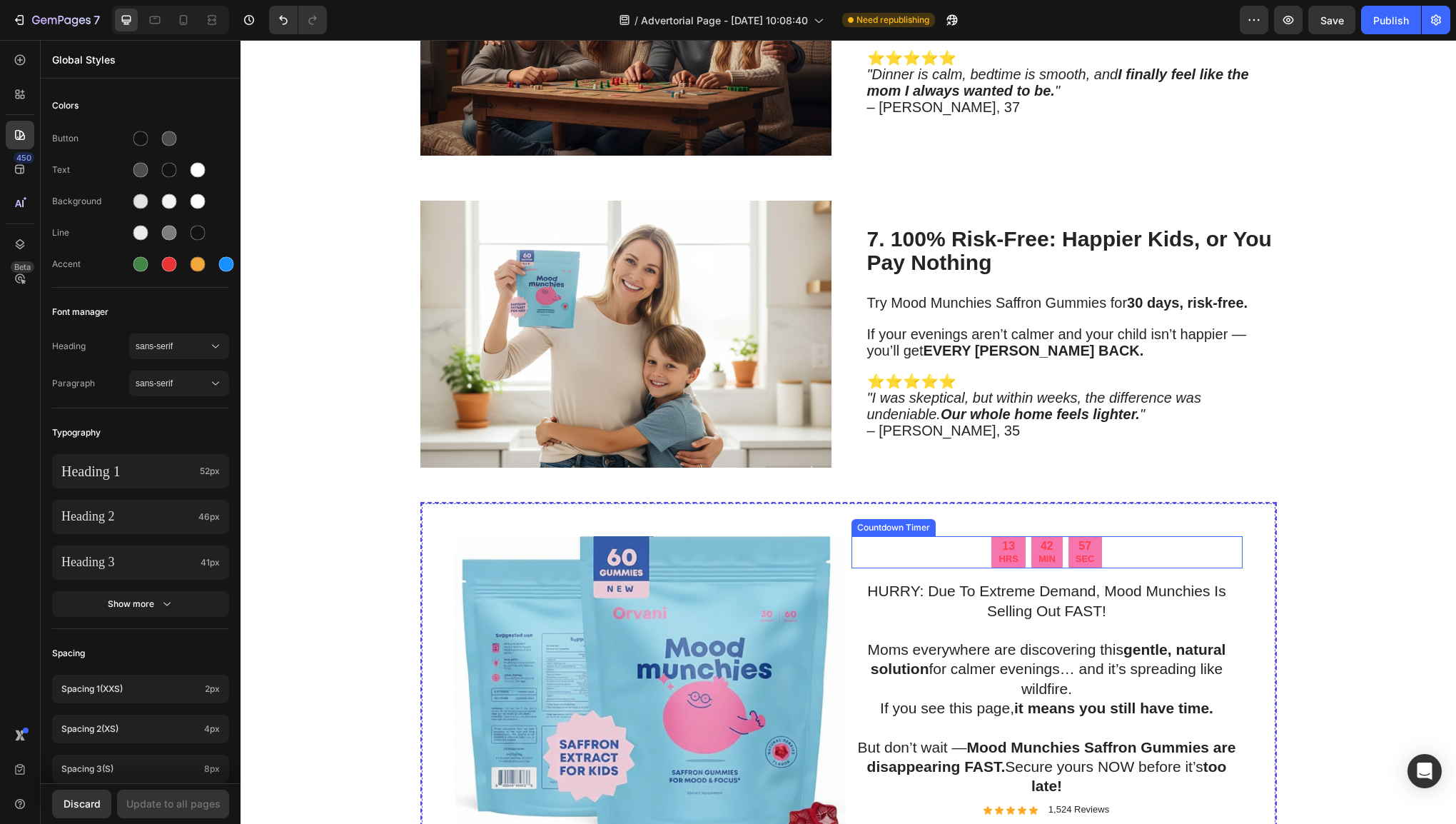
click at [1076, 540] on div "57" at bounding box center [1085, 546] width 19 height 15
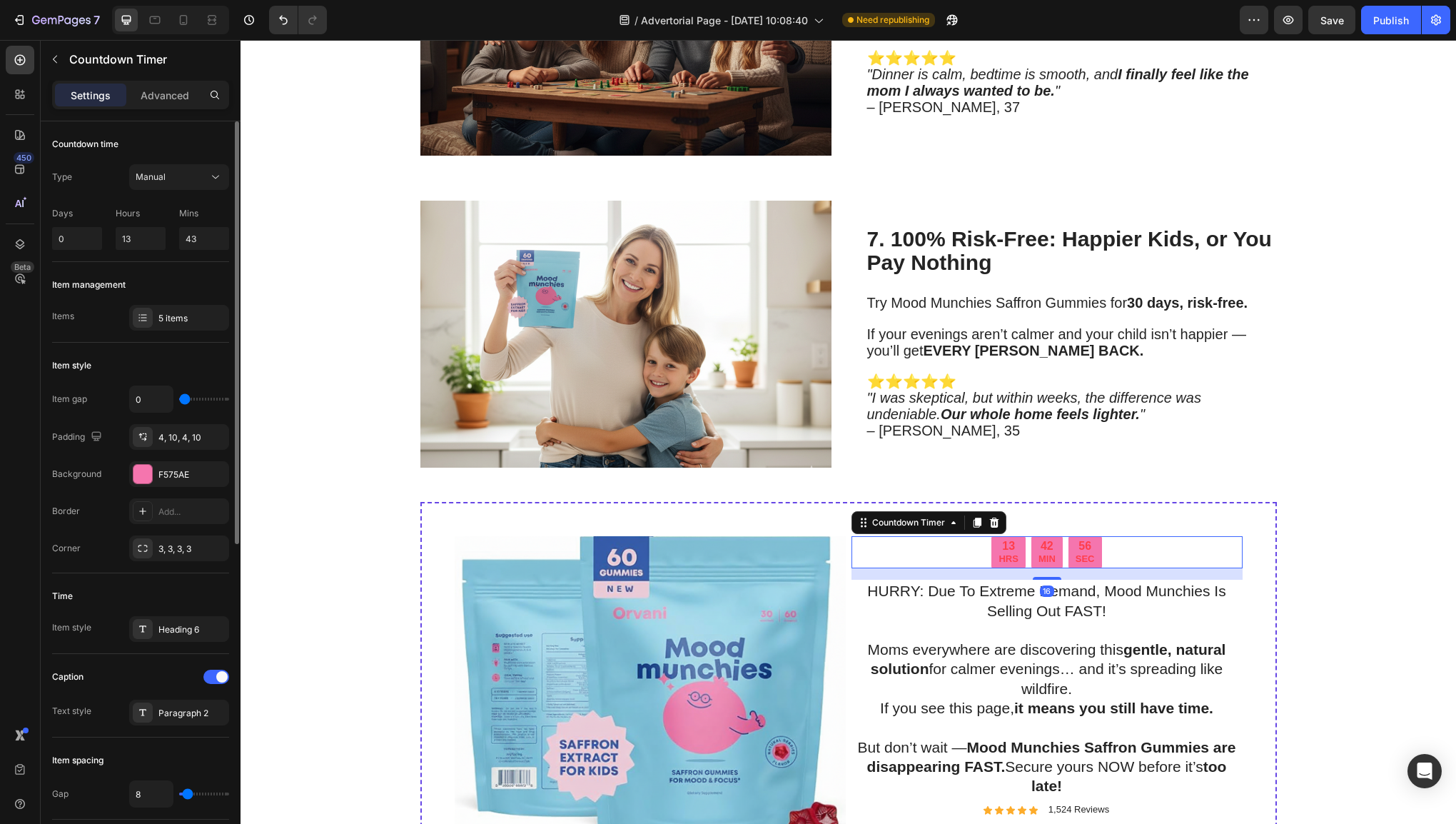
click at [176, 455] on div "Item gap 0 Padding 4, 10, 4, 10 Background F575AE Border Add... Corner 3, 3, 3,…" at bounding box center [140, 473] width 177 height 176
click at [177, 458] on div "Item gap 0 Padding 4, 10, 4, 10 Background F575AE Border Add... Corner 3, 3, 3,…" at bounding box center [140, 473] width 177 height 176
click at [182, 470] on div "F575AE" at bounding box center [179, 475] width 41 height 13
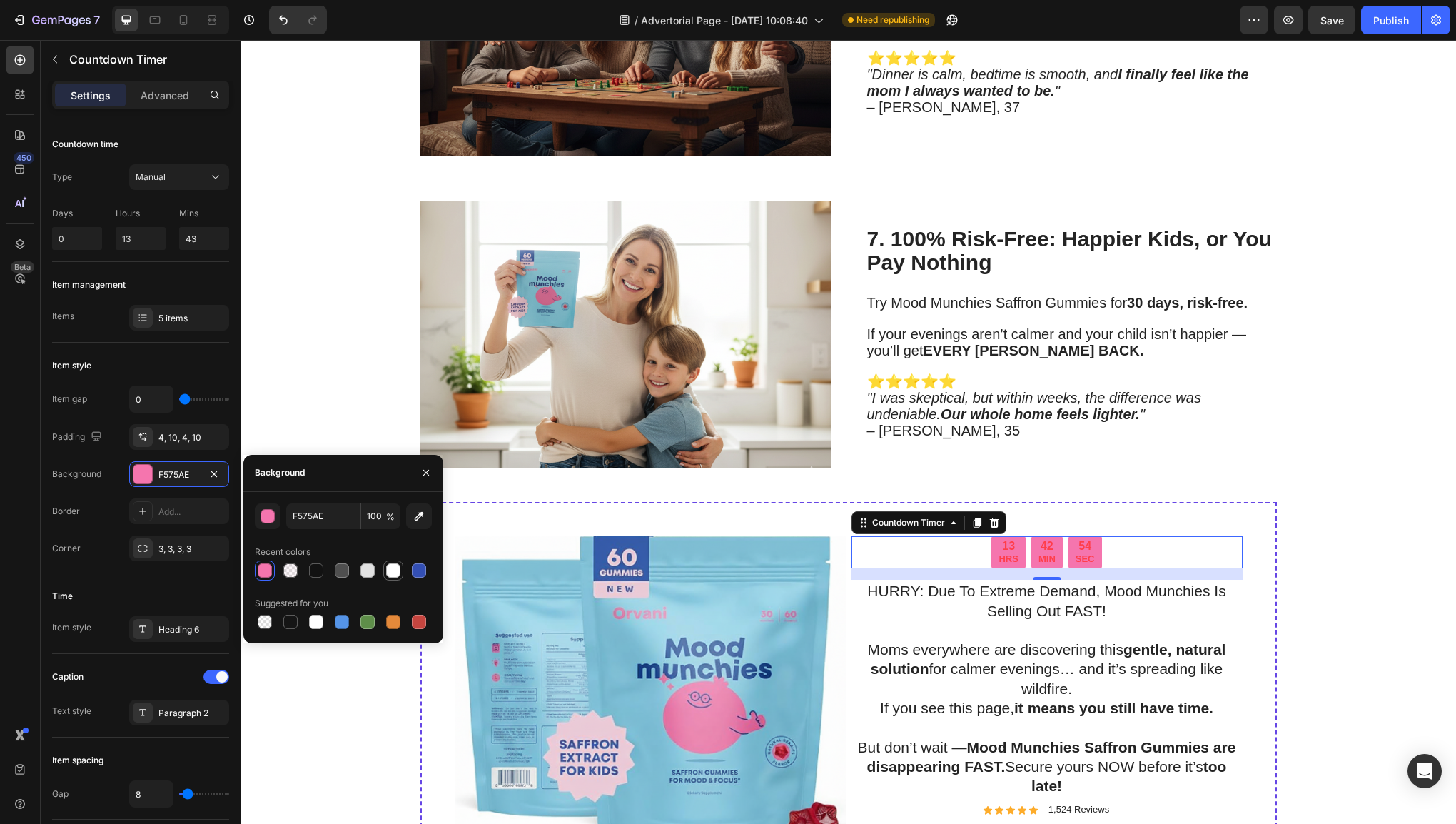
click at [394, 568] on div at bounding box center [393, 571] width 14 height 14
type input "FFFFFF"
click at [1249, 541] on div "13 HRS 42 MIN 53 SEC Countdown Timer 16 HURRY: Due To Extreme Demand, Mood Munc…" at bounding box center [848, 715] width 857 height 426
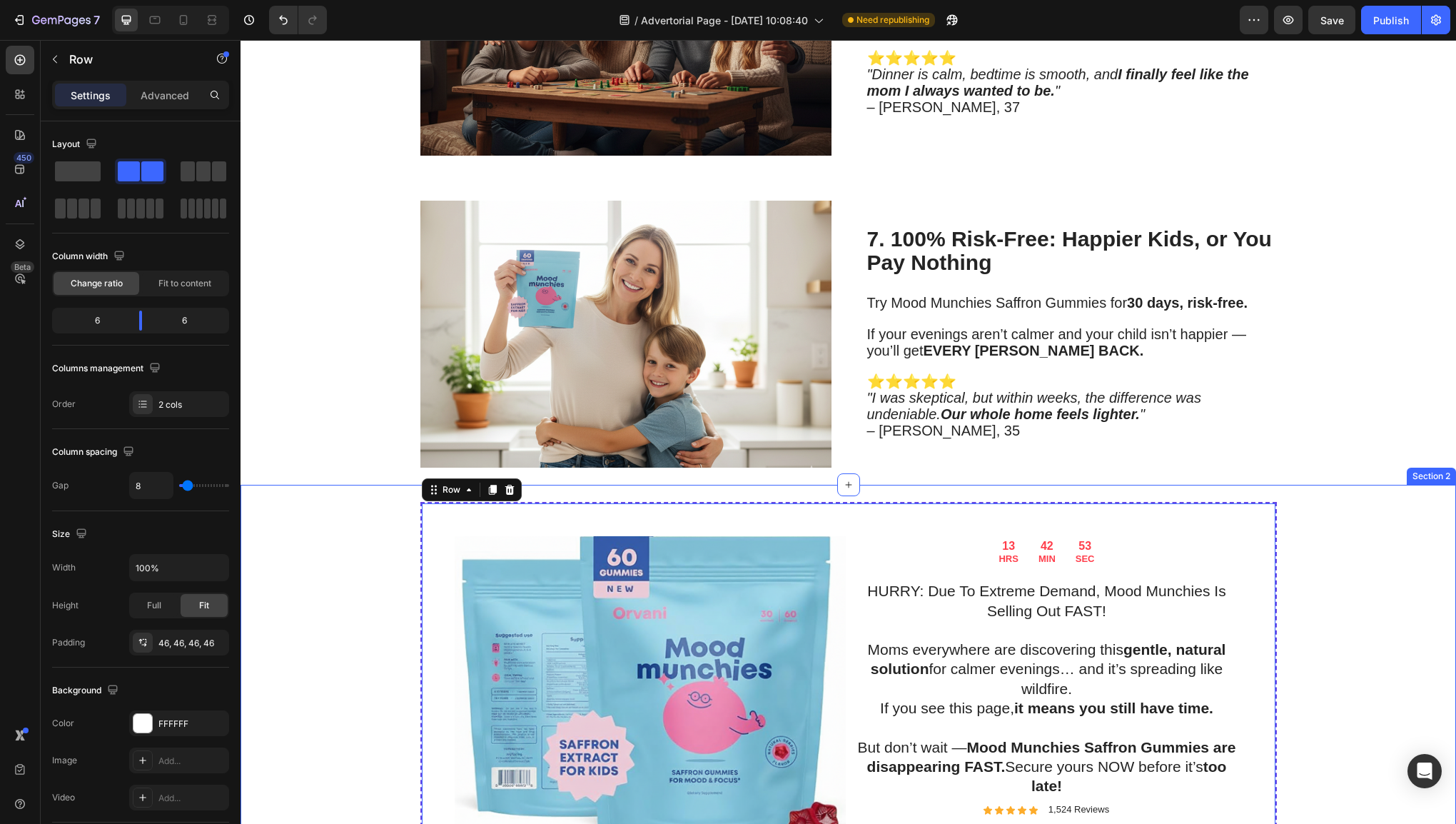
scroll to position [3097, 0]
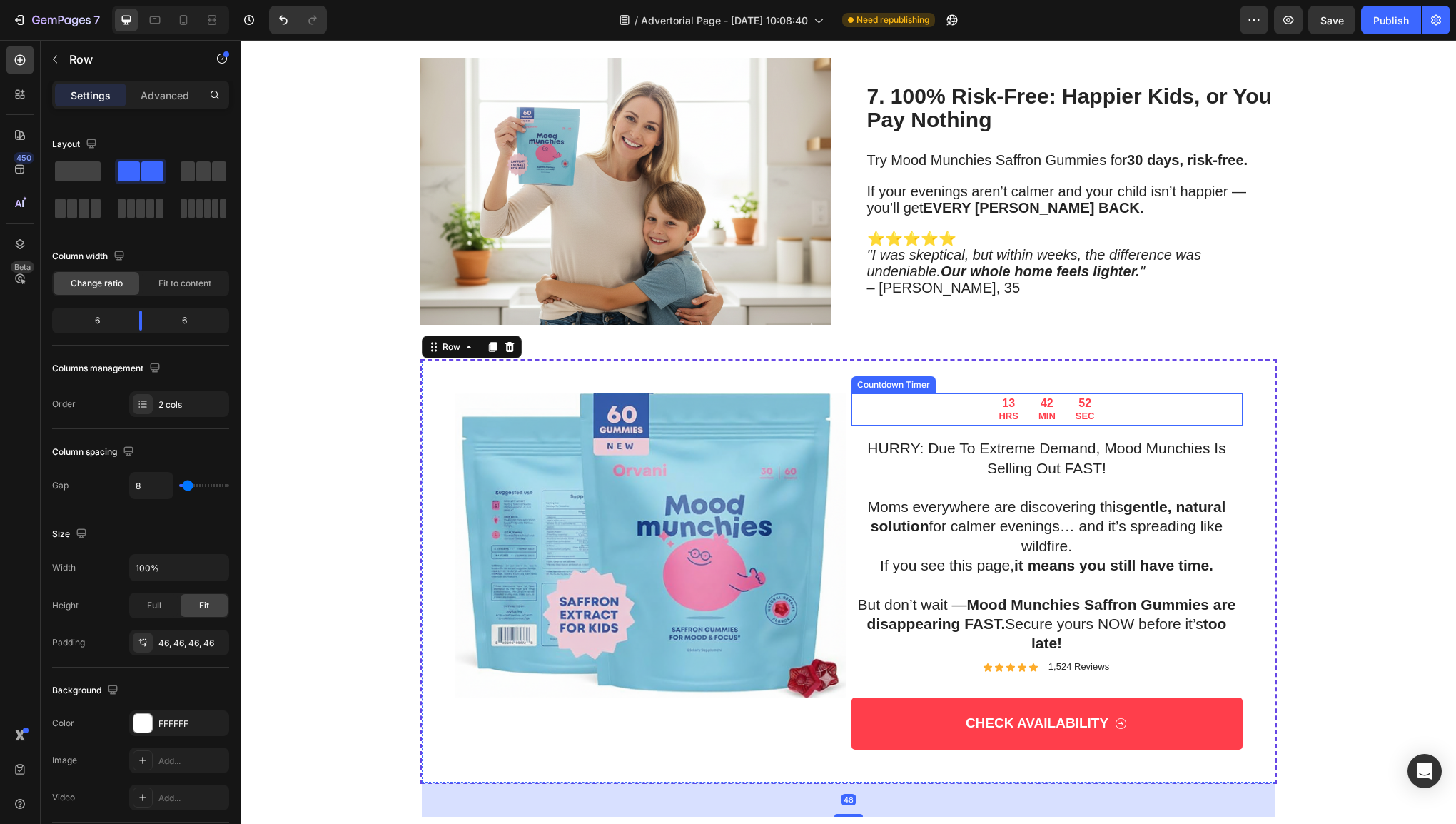
click at [1069, 394] on div "52 SEC" at bounding box center [1085, 410] width 33 height 33
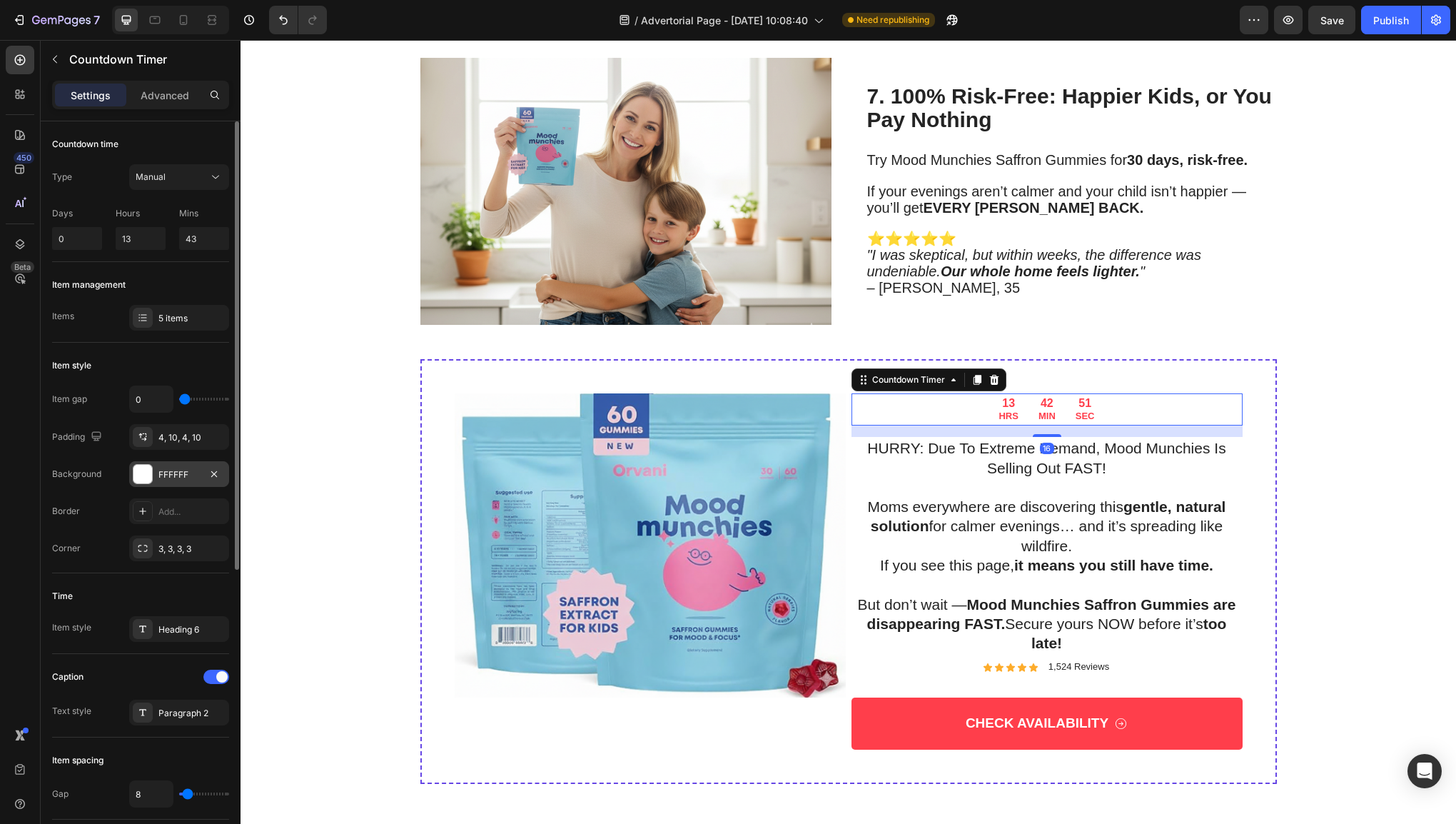
click at [160, 471] on div "FFFFFF" at bounding box center [179, 475] width 41 height 13
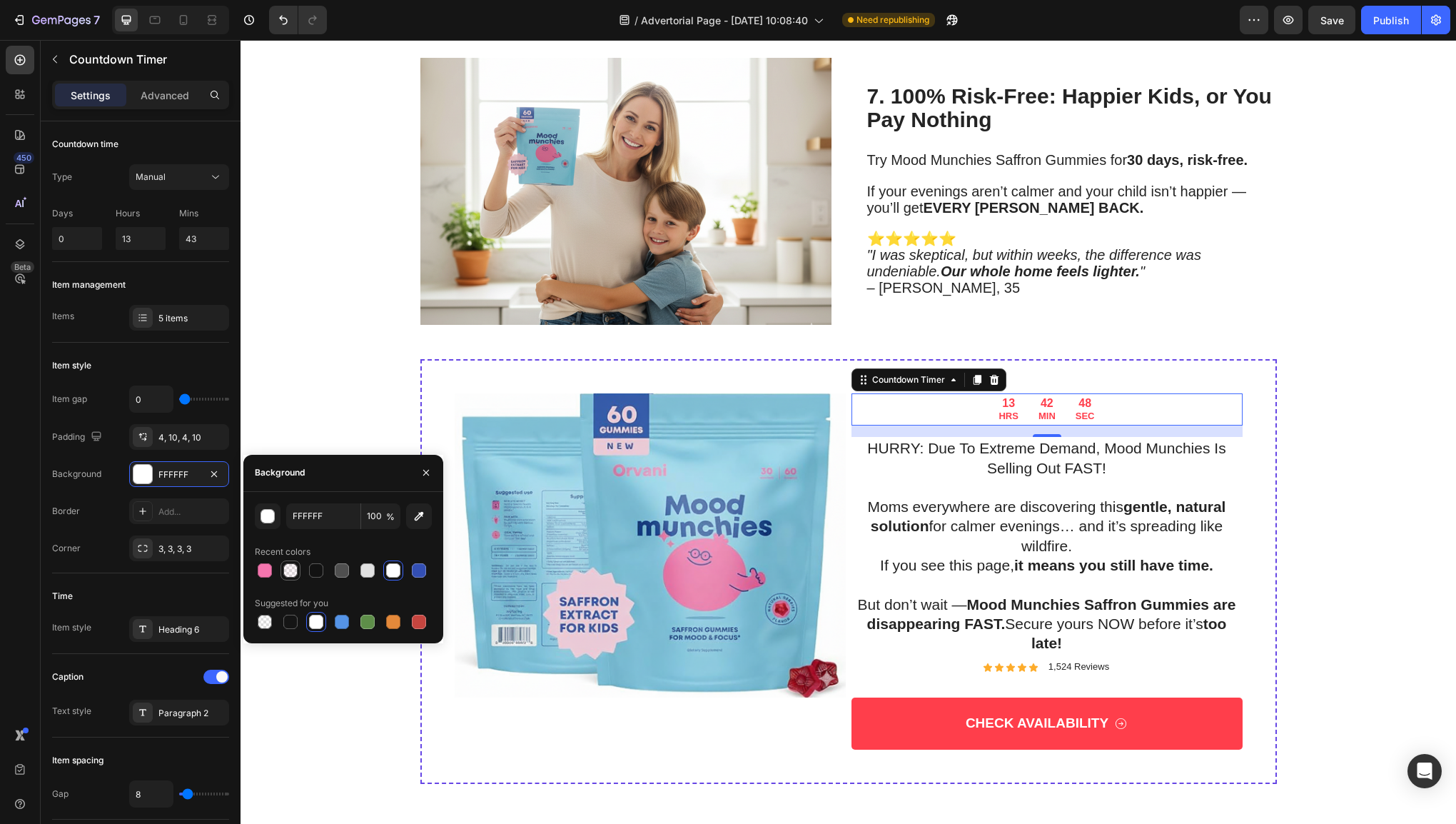
click at [297, 571] on div at bounding box center [290, 571] width 14 height 14
type input "F575AE"
type input "5"
click at [1295, 492] on div "13 HRS 42 MIN 46 SEC Countdown Timer 16 HURRY: Due To Extreme Demand, Mood Munc…" at bounding box center [848, 589] width 1187 height 460
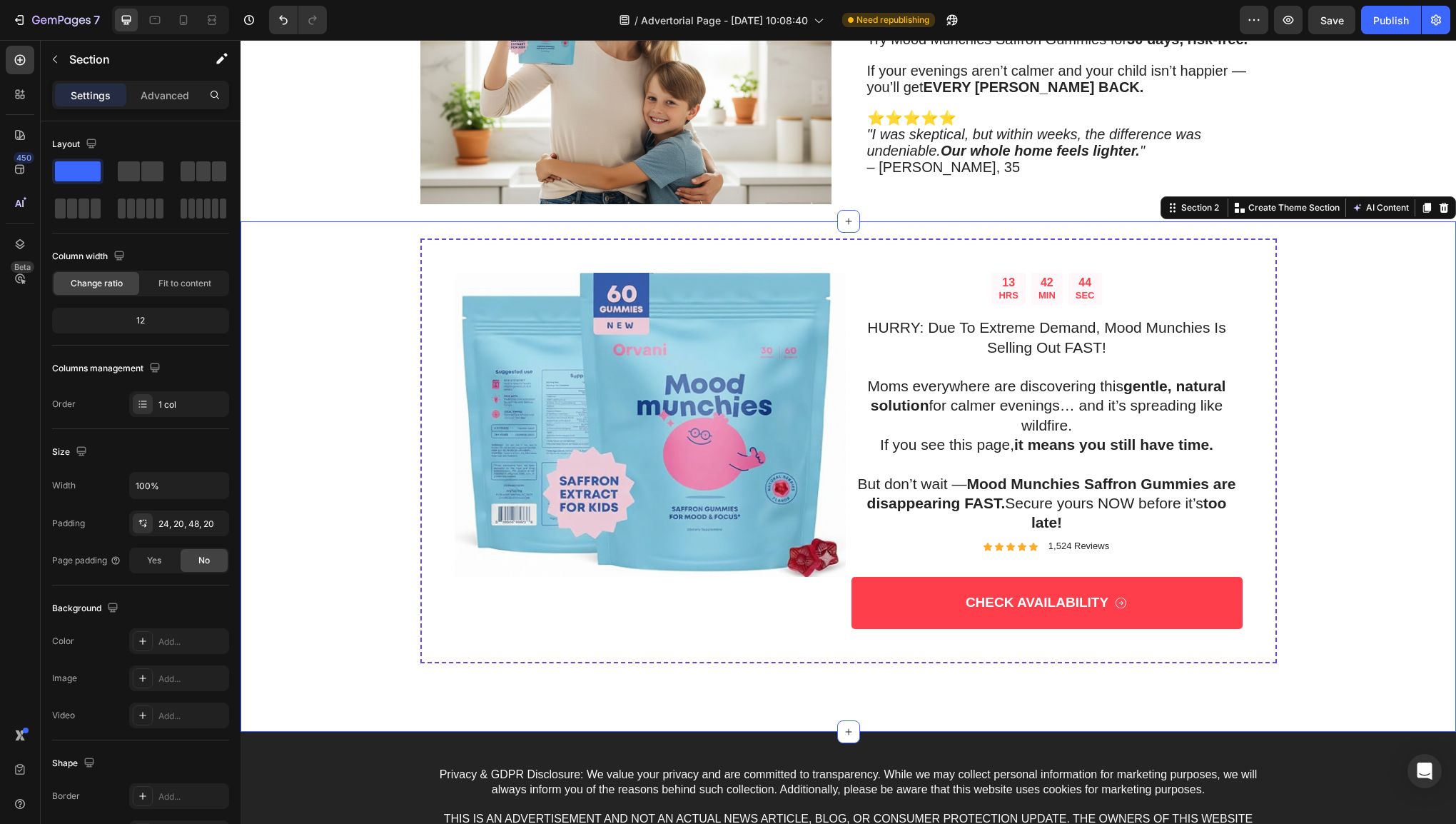
scroll to position [3239, 0]
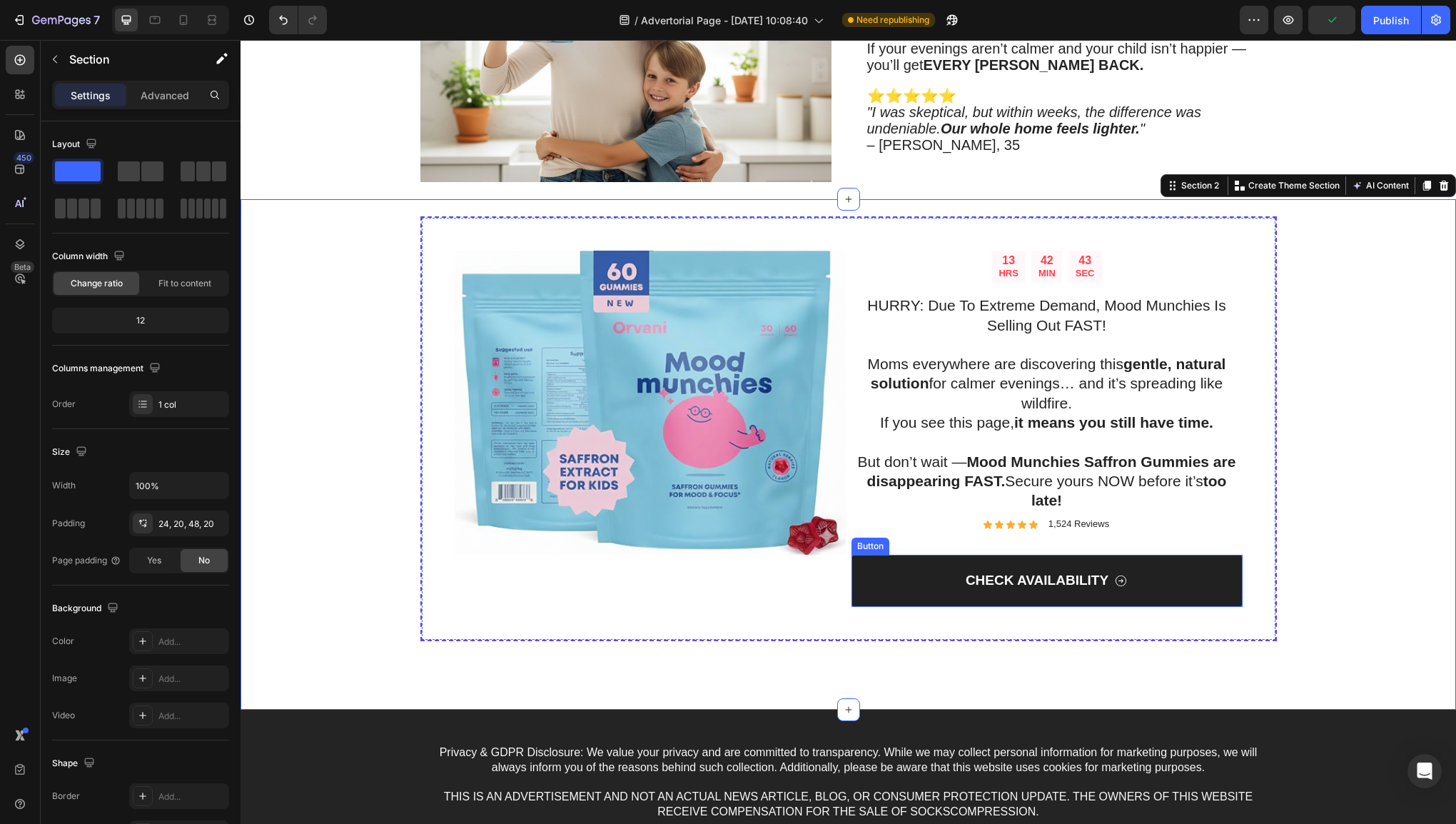
click at [1214, 582] on link "CHECK AVAILABILITY" at bounding box center [1047, 581] width 391 height 52
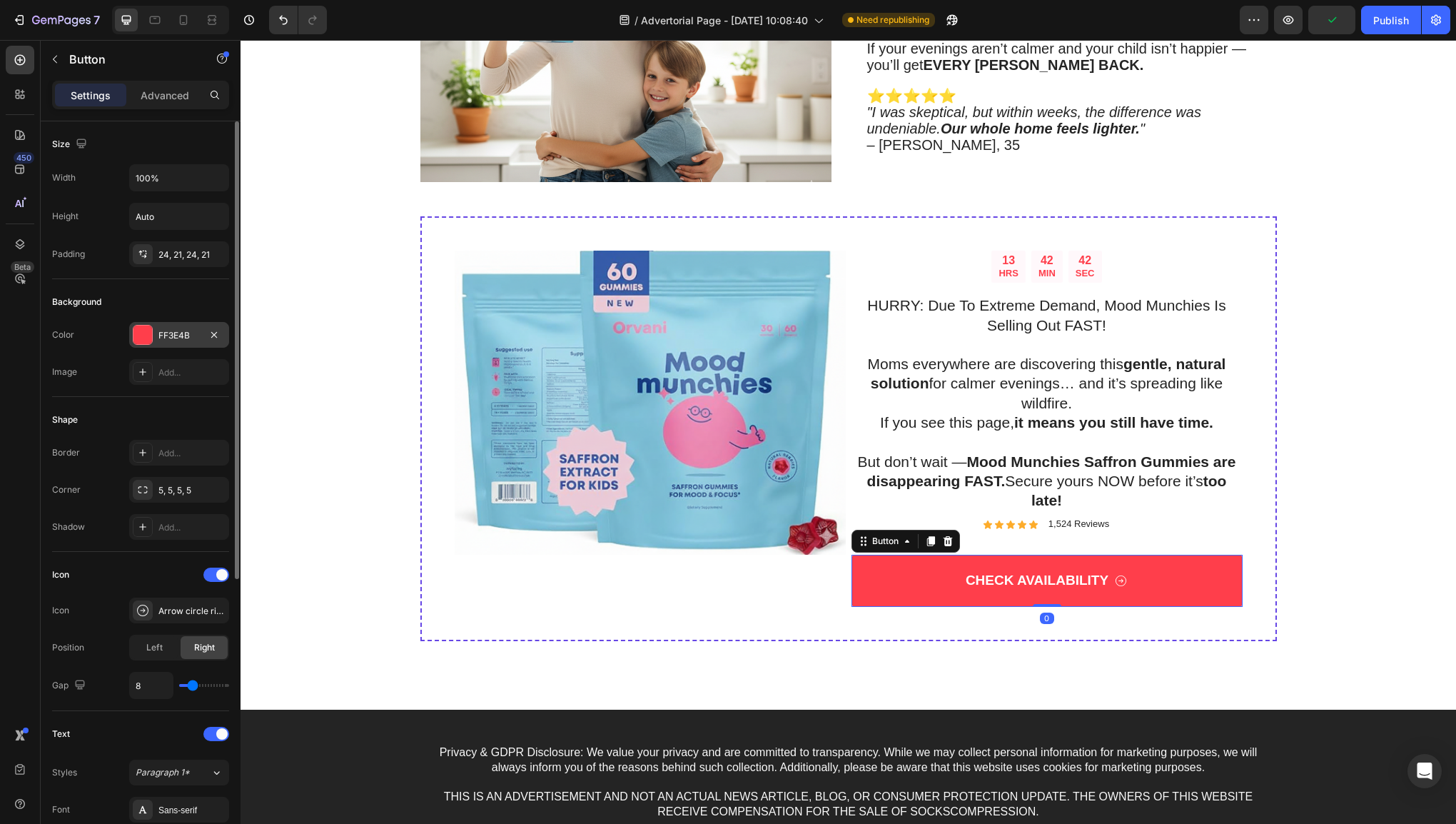
click at [171, 342] on div "FF3E4B" at bounding box center [179, 335] width 100 height 26
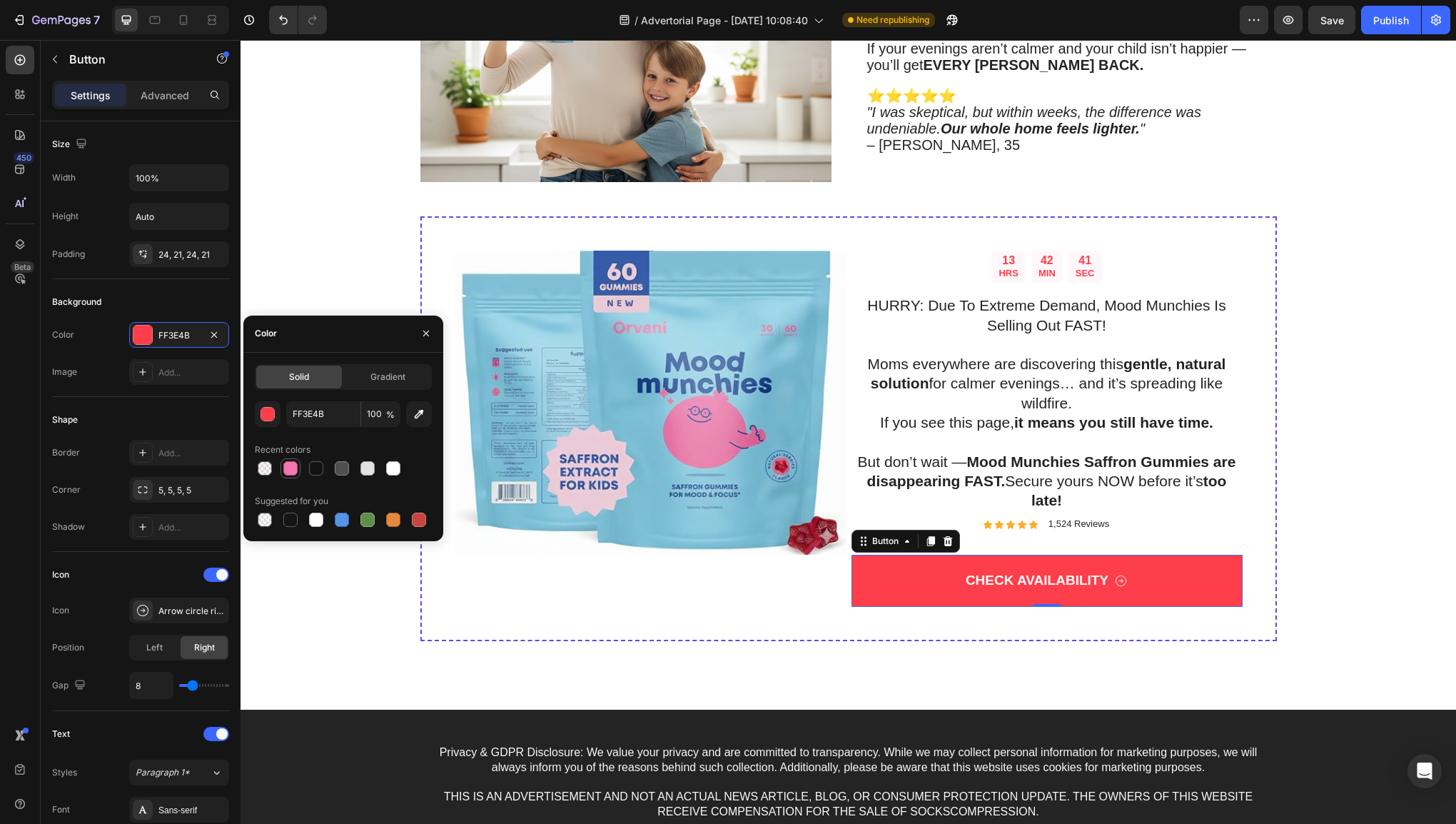
click at [286, 462] on div at bounding box center [290, 469] width 14 height 14
type input "F575AE"
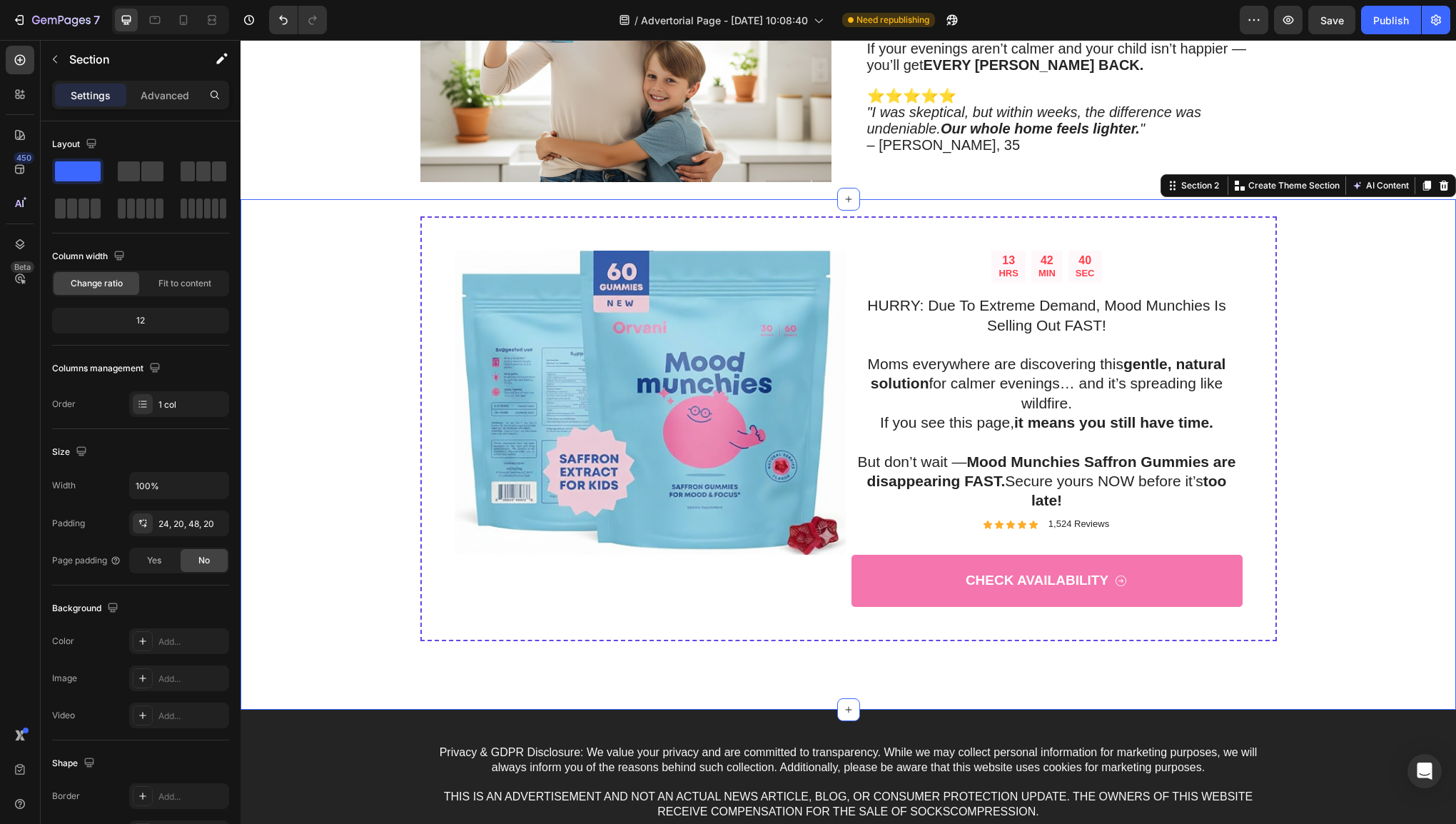
click at [324, 589] on div "13 HRS 42 MIN 40 SEC Countdown Timer HURRY: Due To Extreme Demand, Mood Munchie…" at bounding box center [848, 446] width 1187 height 460
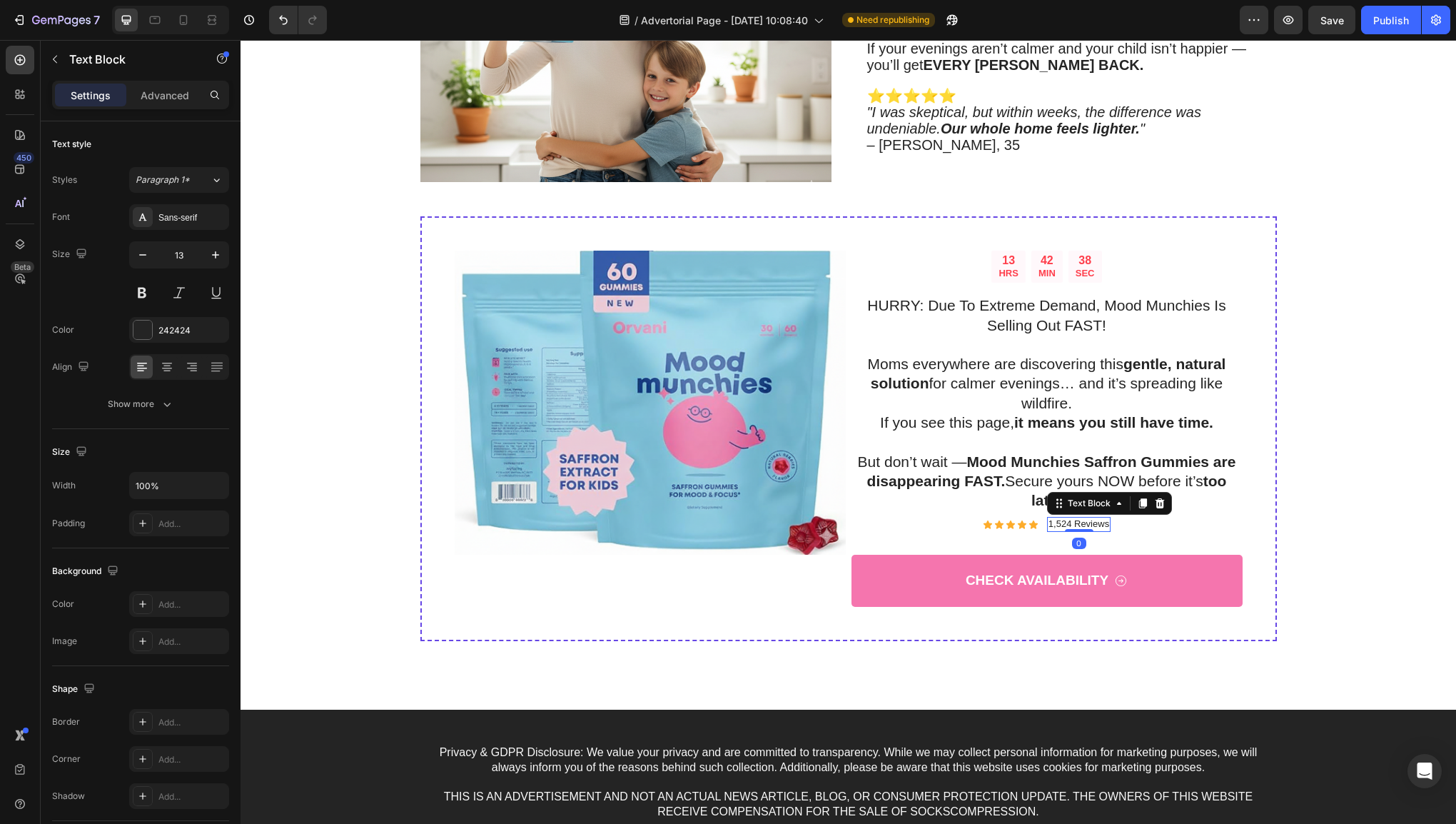
click at [1075, 524] on p "1,524 Reviews" at bounding box center [1079, 525] width 60 height 12
click at [1083, 523] on p "1,524 Reviews" at bounding box center [1079, 525] width 60 height 12
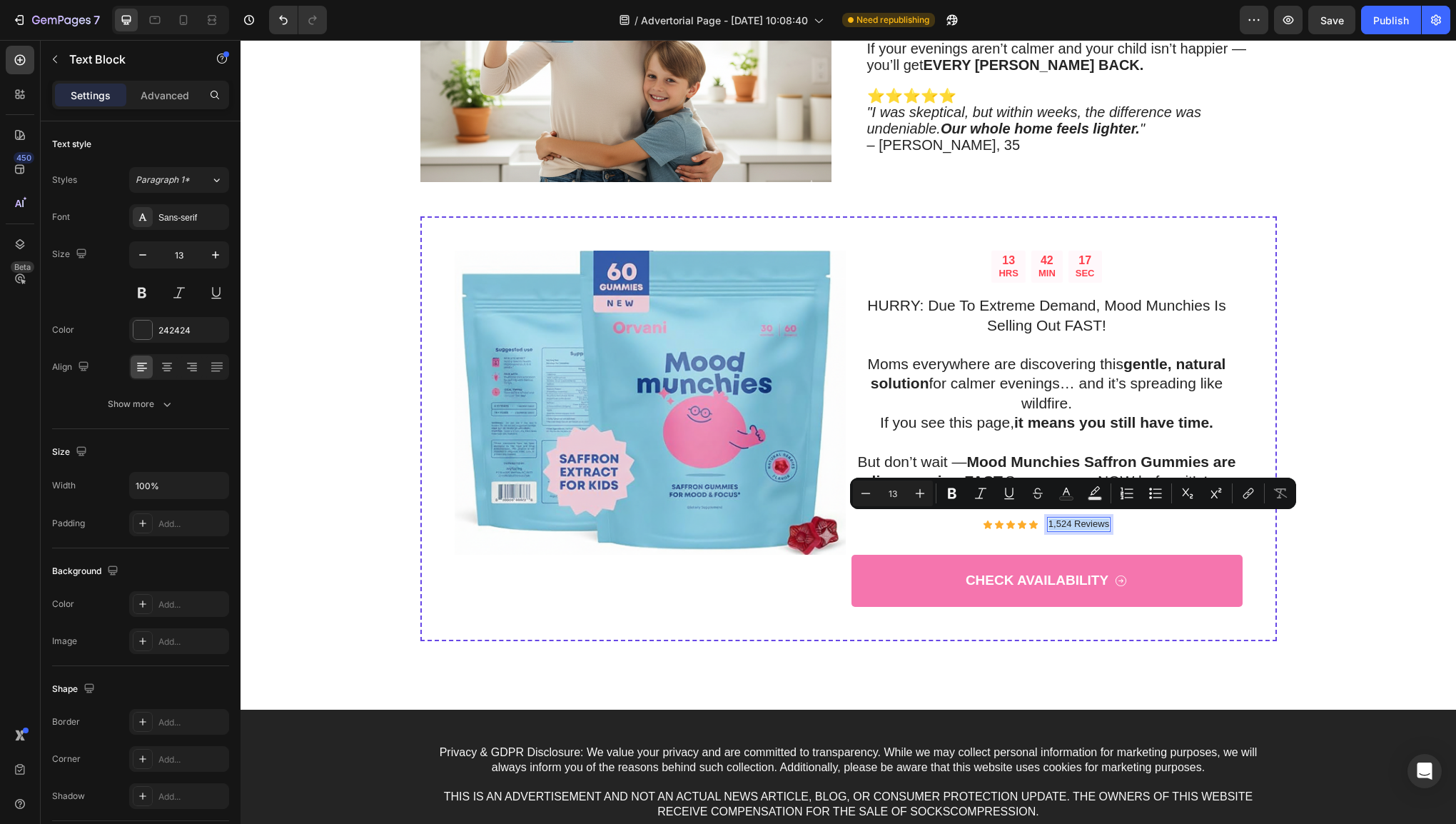
click at [1063, 523] on p "1,524 Reviews" at bounding box center [1079, 525] width 60 height 12
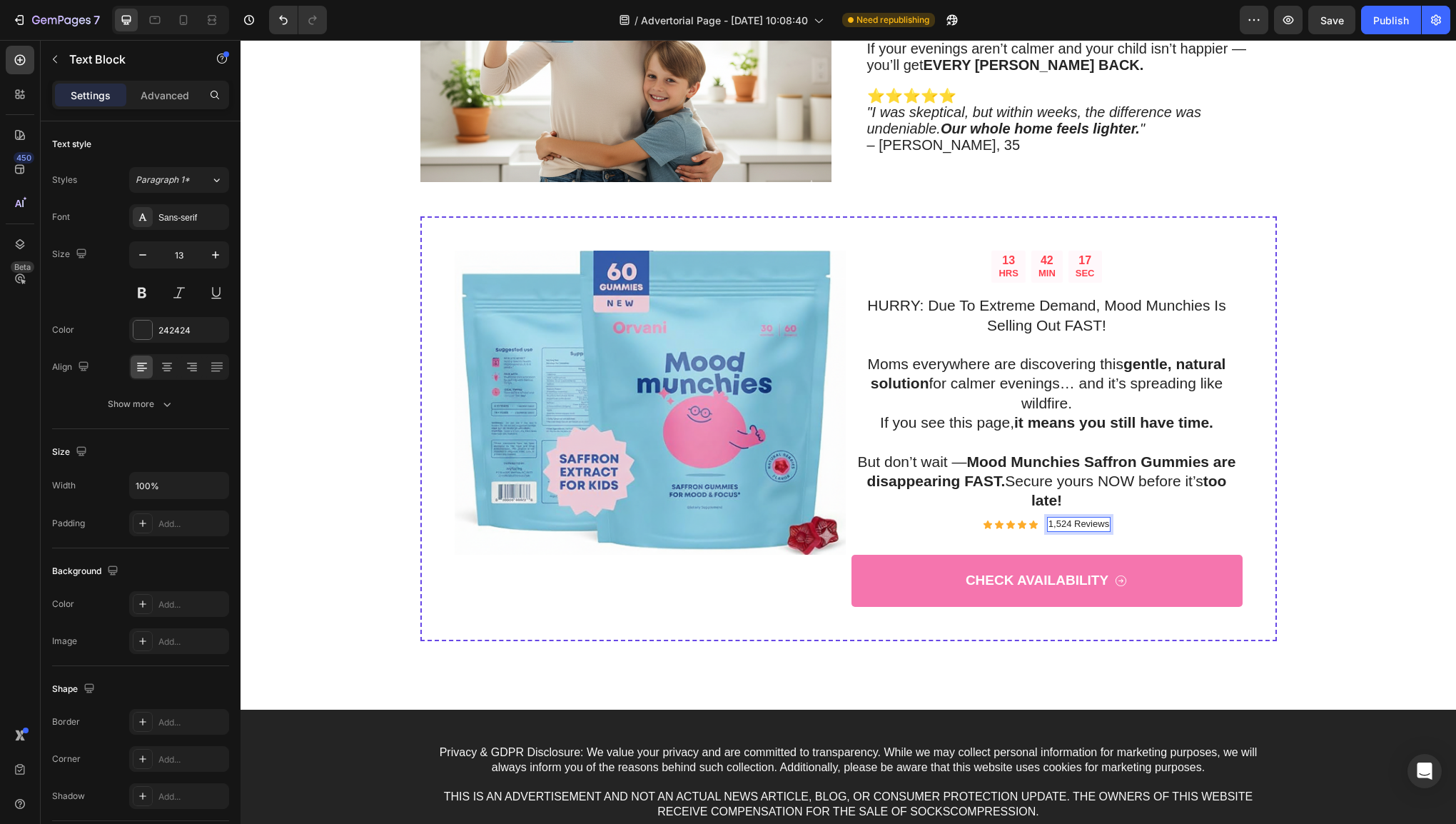
click at [1065, 520] on p "1,524 Reviews" at bounding box center [1079, 525] width 60 height 12
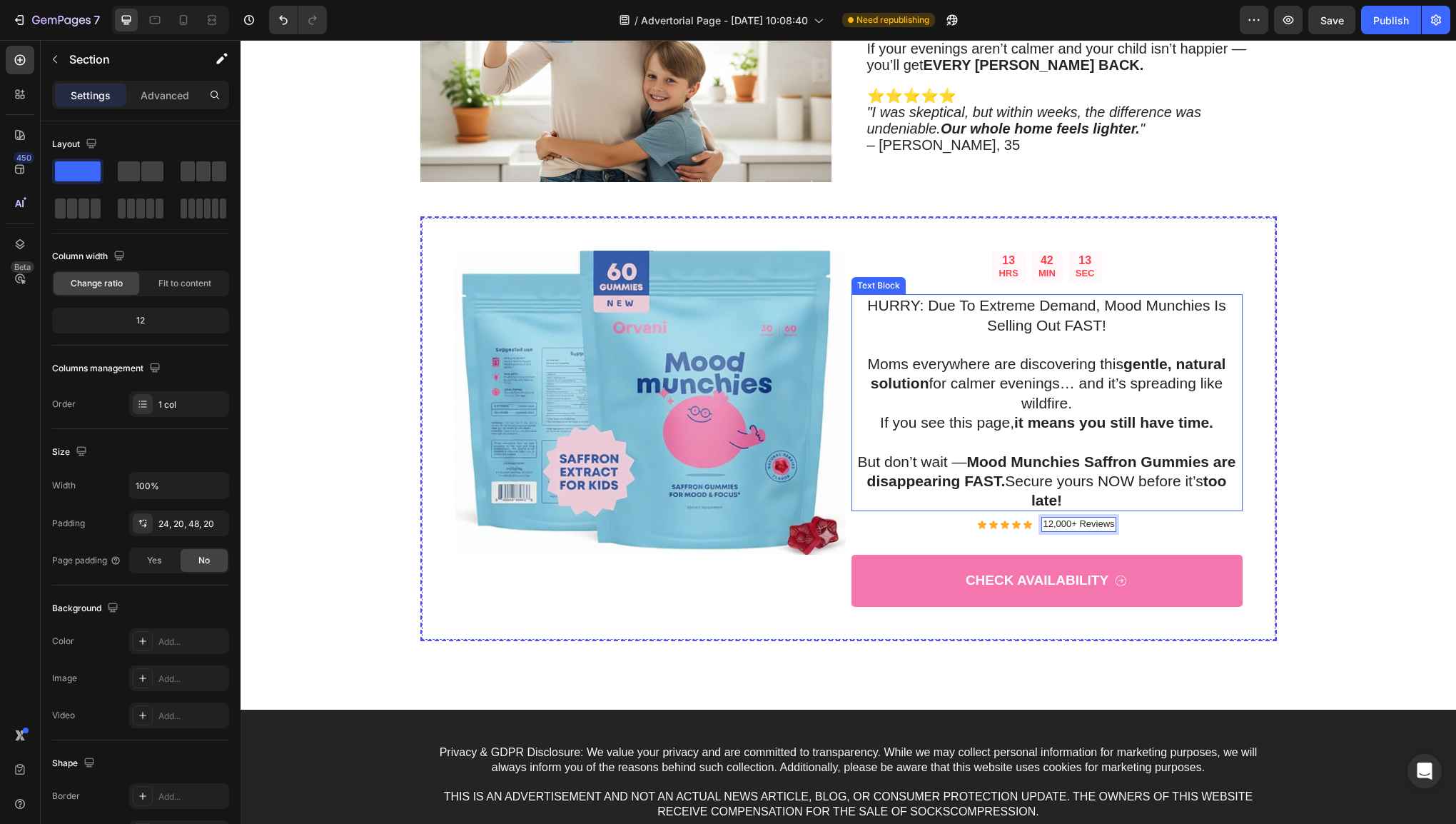
click at [1402, 455] on div "13 HRS 42 MIN 13 SEC Countdown Timer HURRY: Due To Extreme Demand, Mood Munchie…" at bounding box center [848, 446] width 1187 height 460
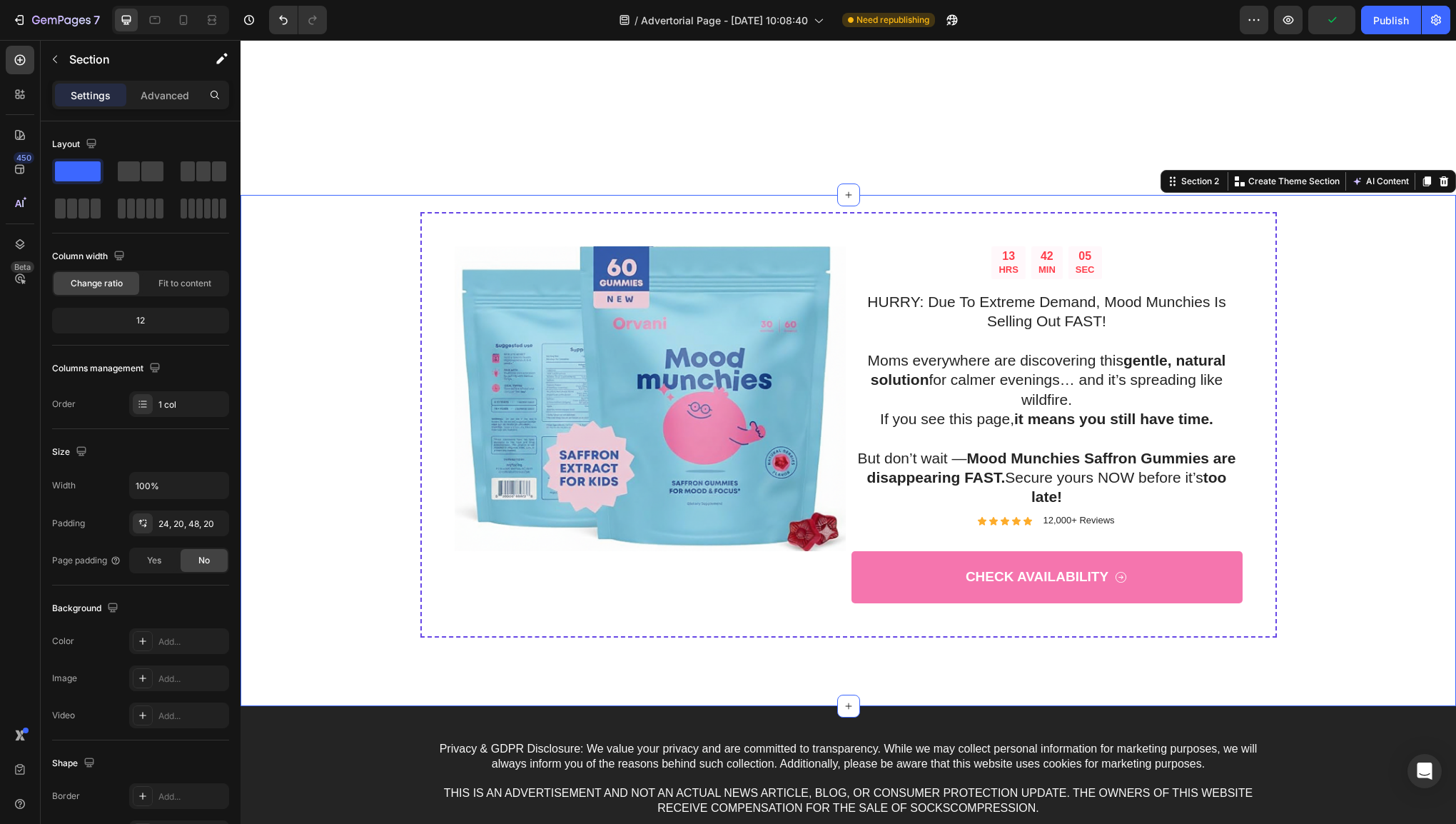
scroll to position [3609, 0]
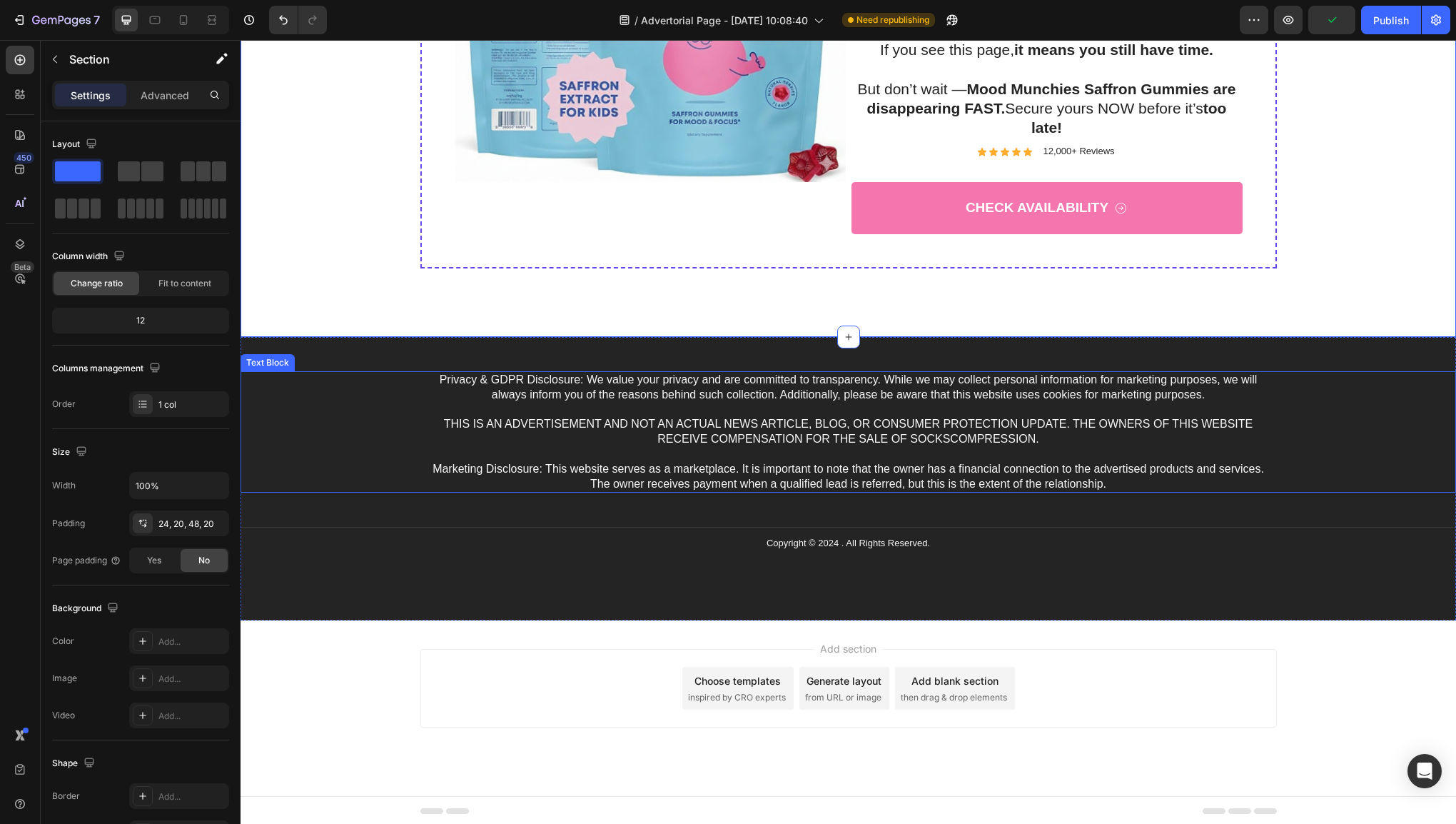
click at [1060, 460] on p "Privacy & GDPR Disclosure: We value your privacy and are committed to transpare…" at bounding box center [848, 431] width 854 height 118
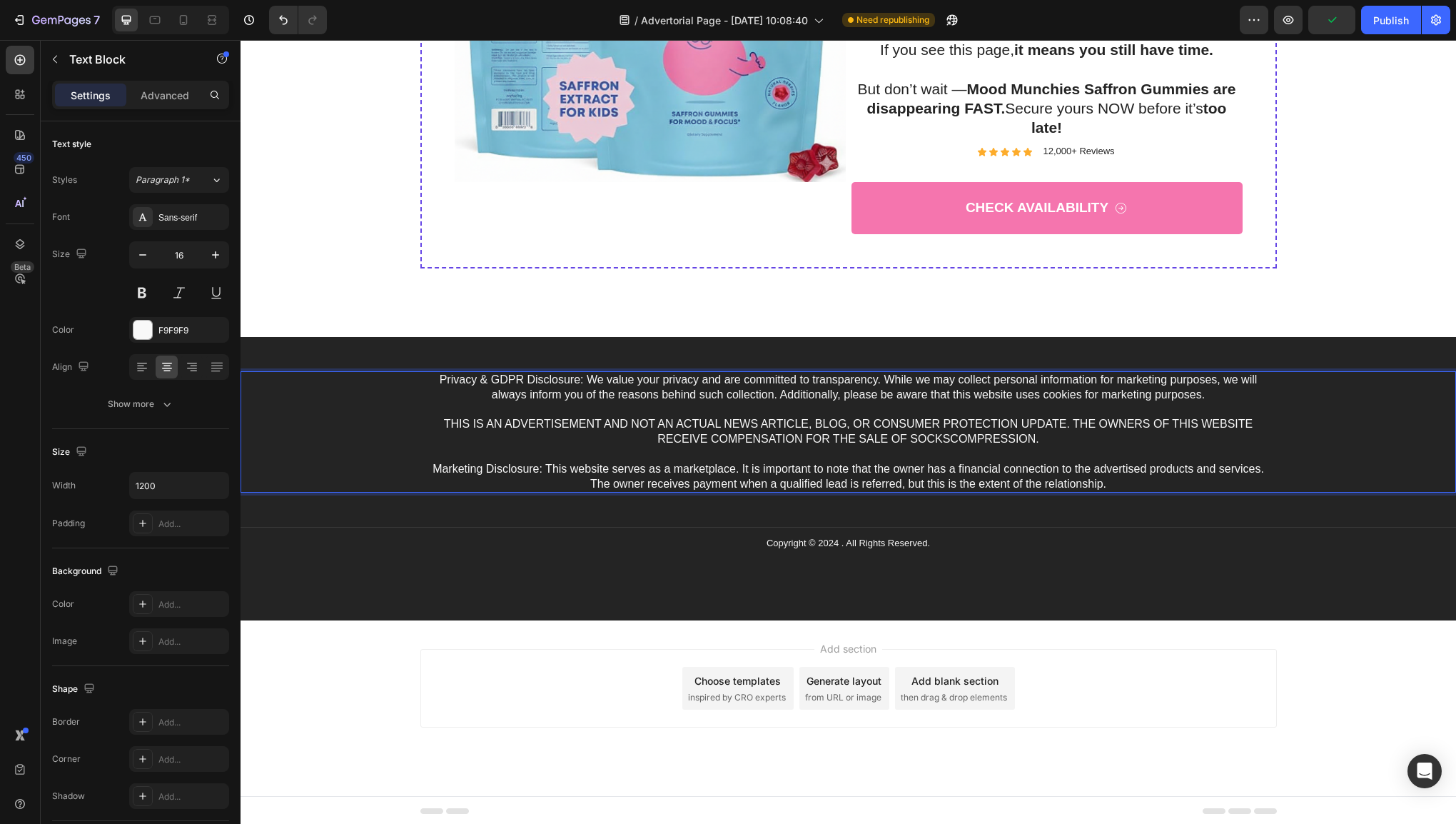
click at [1113, 479] on p "Privacy & GDPR Disclosure: We value your privacy and are committed to transpare…" at bounding box center [848, 431] width 854 height 118
click at [1125, 481] on p "Privacy & GDPR Disclosure: We value your privacy and are committed to transpare…" at bounding box center [848, 431] width 854 height 118
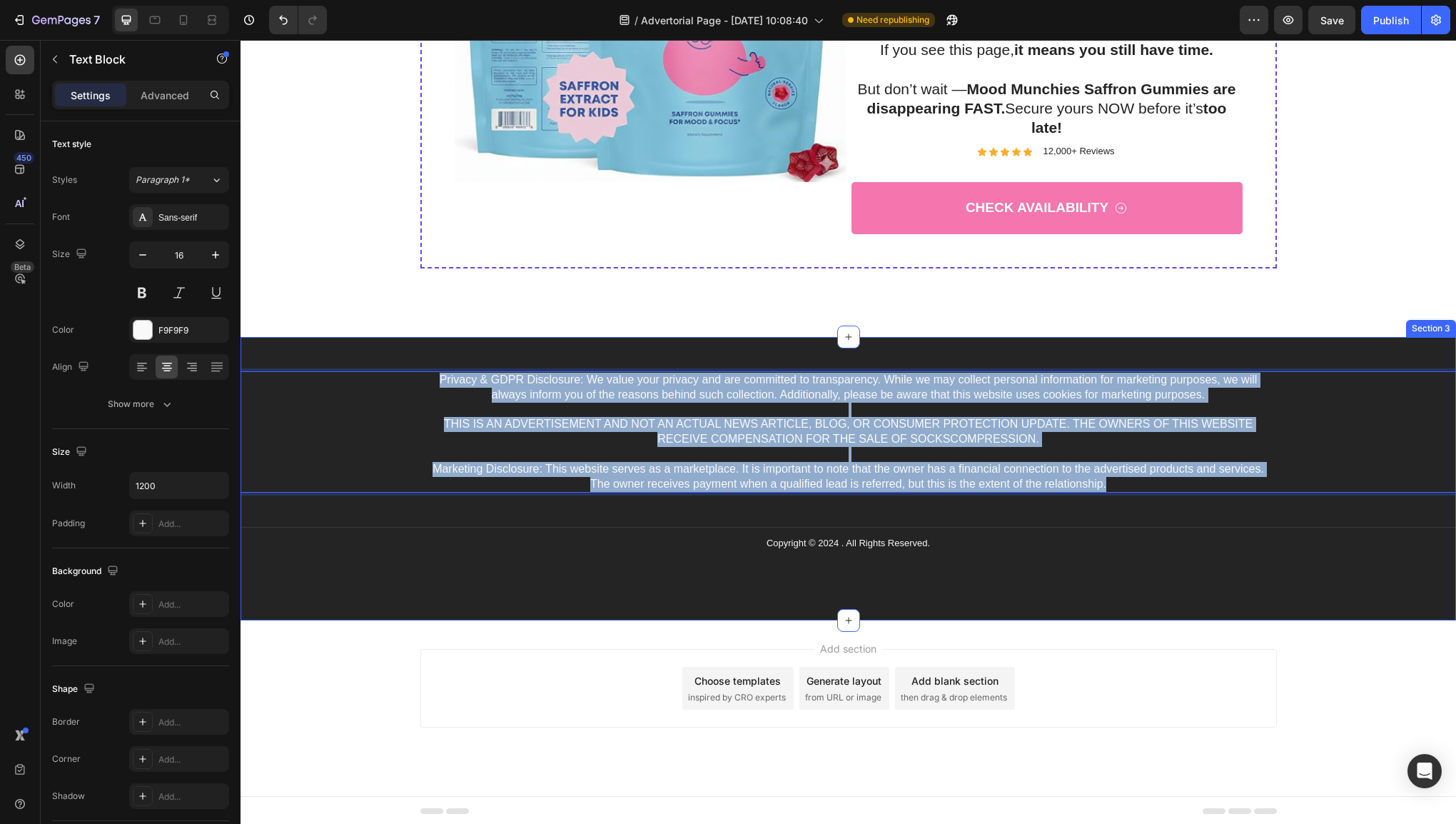
drag, startPoint x: 1125, startPoint y: 481, endPoint x: 311, endPoint y: 364, distance: 822.4
click at [311, 364] on div "Privacy & GDPR Disclosure: We value your privacy and are committed to transpare…" at bounding box center [848, 479] width 1215 height 283
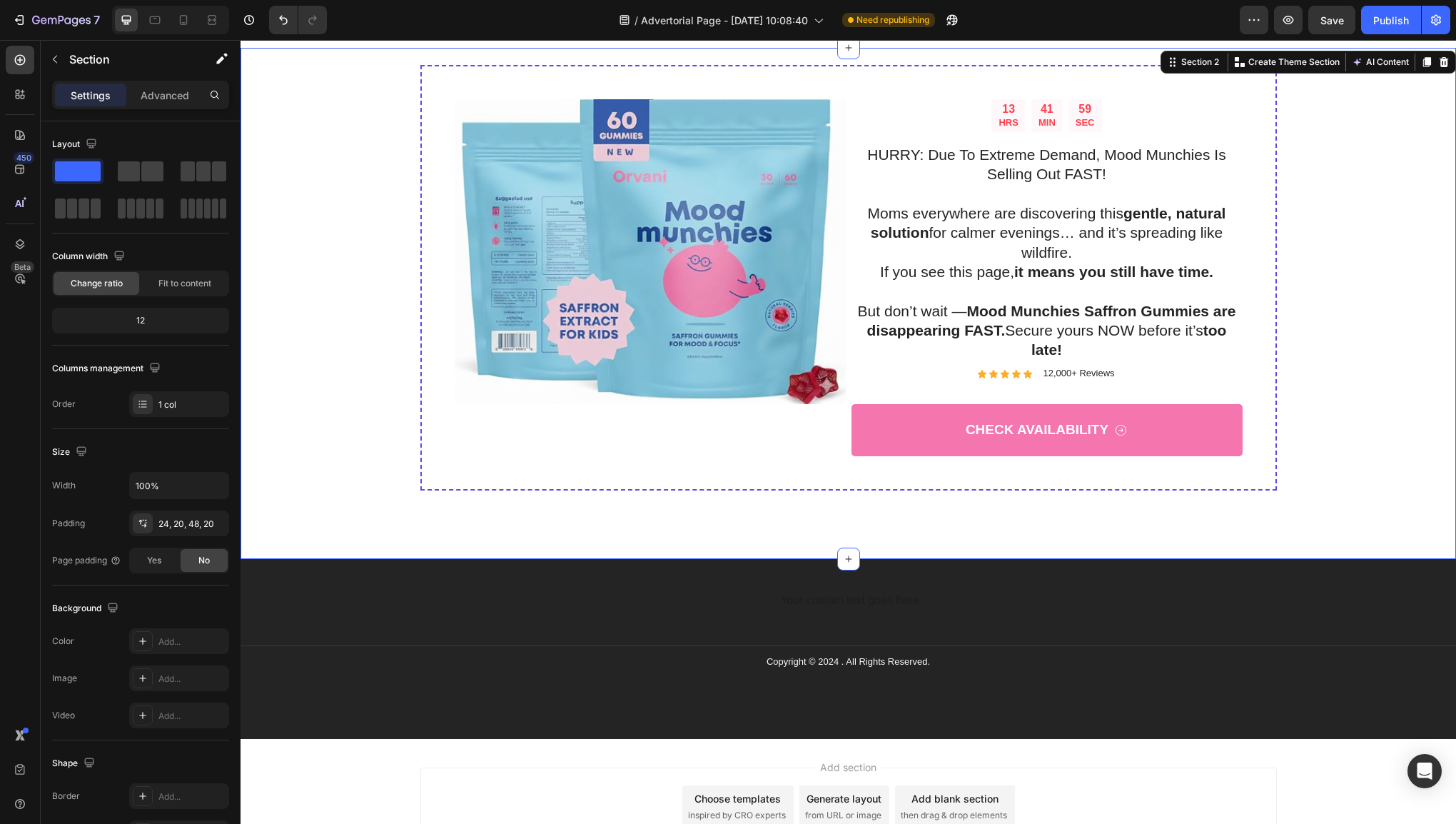
click at [313, 364] on div "13 HRS 41 MIN 59 SEC Countdown Timer HURRY: Due To Extreme Demand, Mood Munchie…" at bounding box center [848, 295] width 1187 height 460
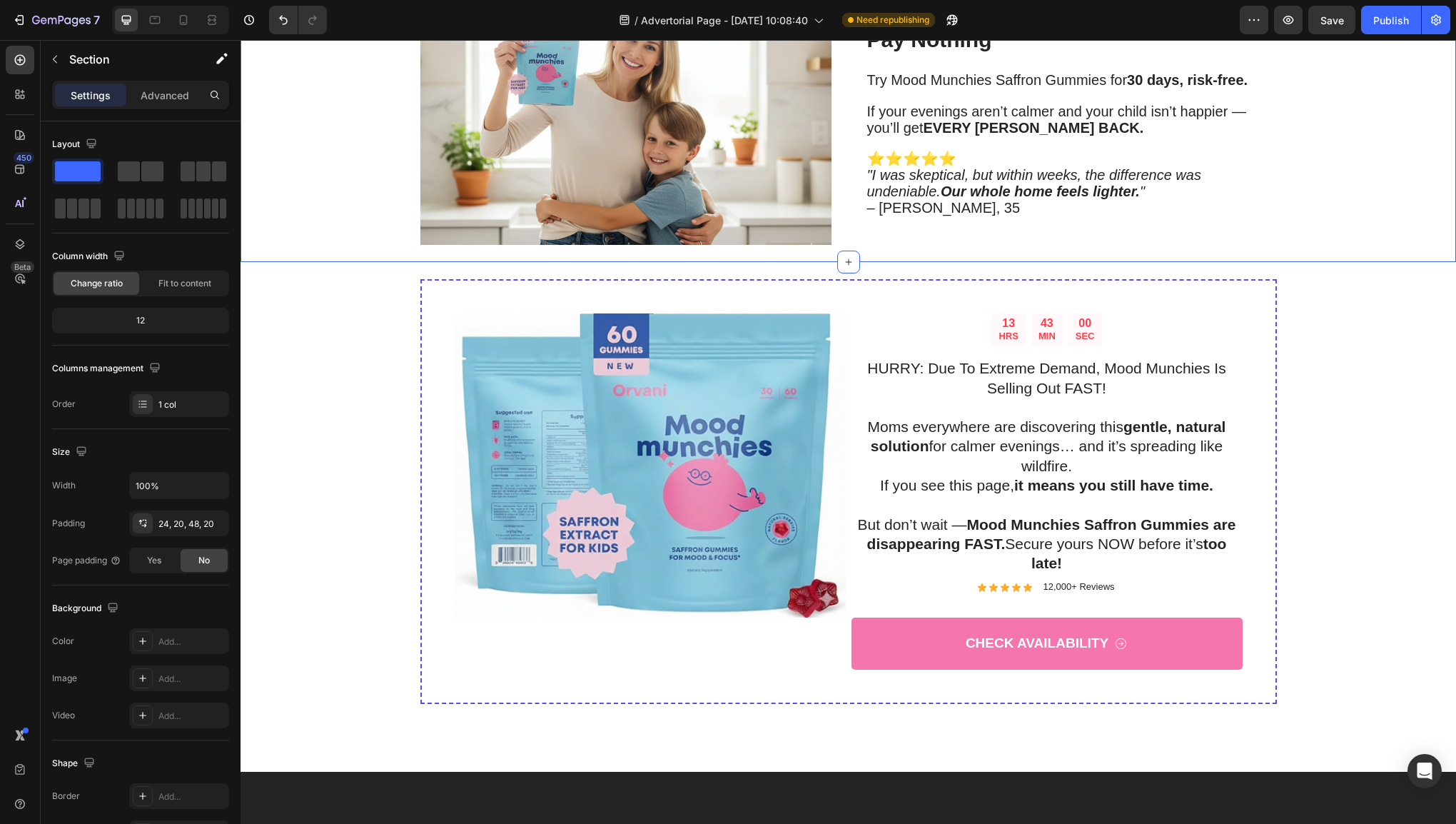
scroll to position [3285, 0]
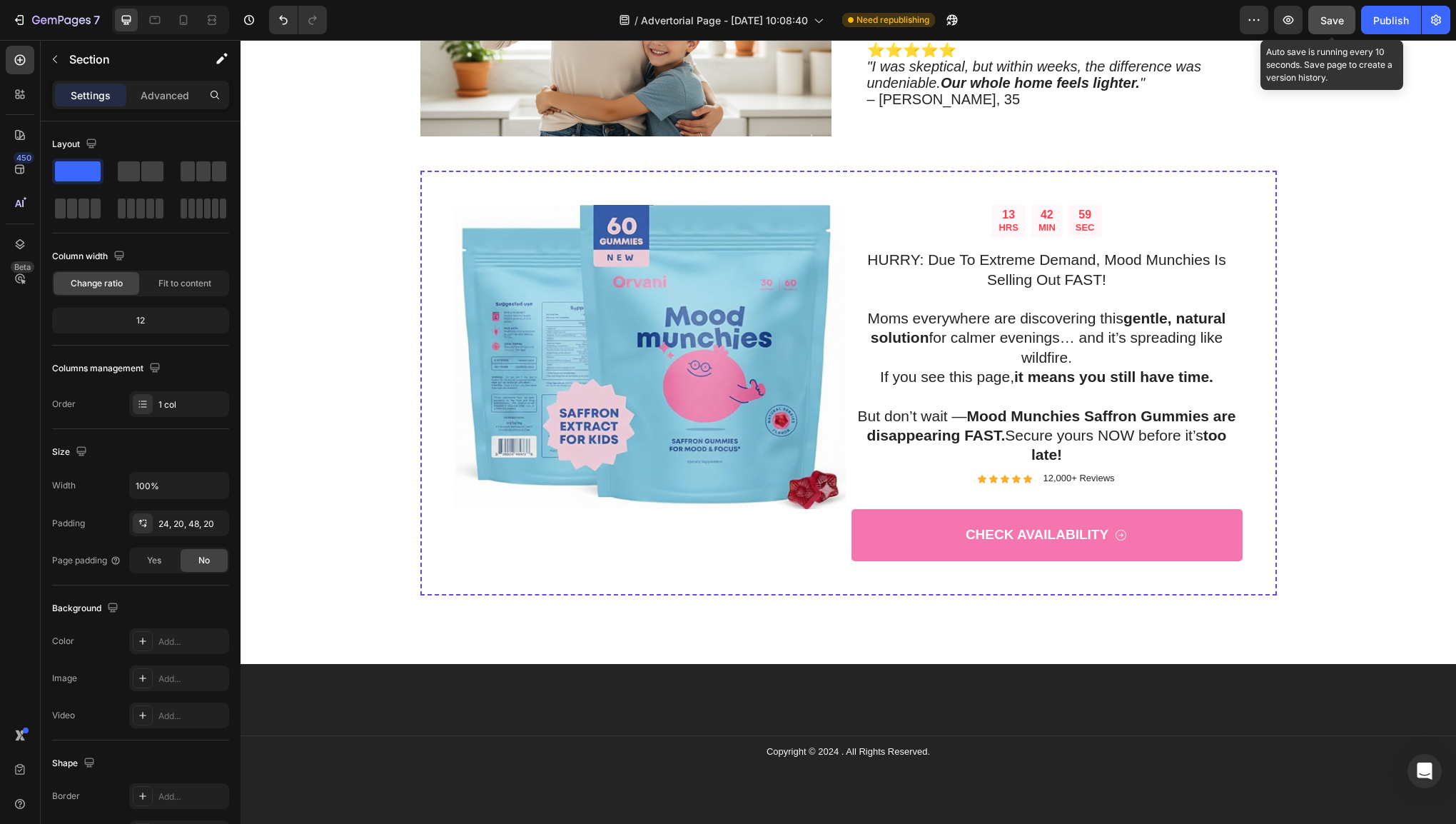
click at [1332, 23] on span "Save" at bounding box center [1332, 20] width 23 height 12
click at [1388, 24] on div "Publish" at bounding box center [1391, 20] width 36 height 15
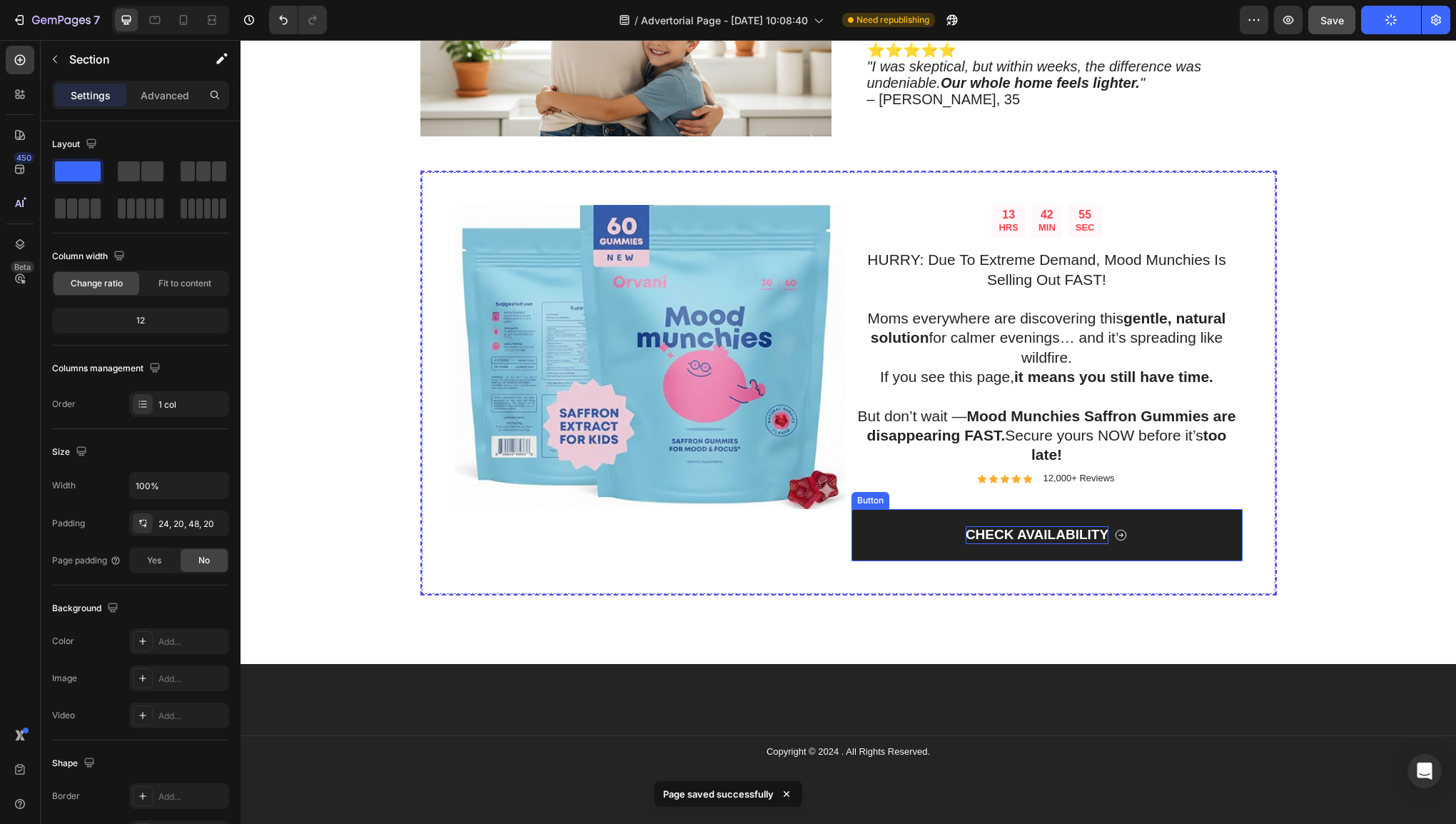
click at [1075, 527] on p "CHECK AVAILABILITY" at bounding box center [1037, 535] width 142 height 18
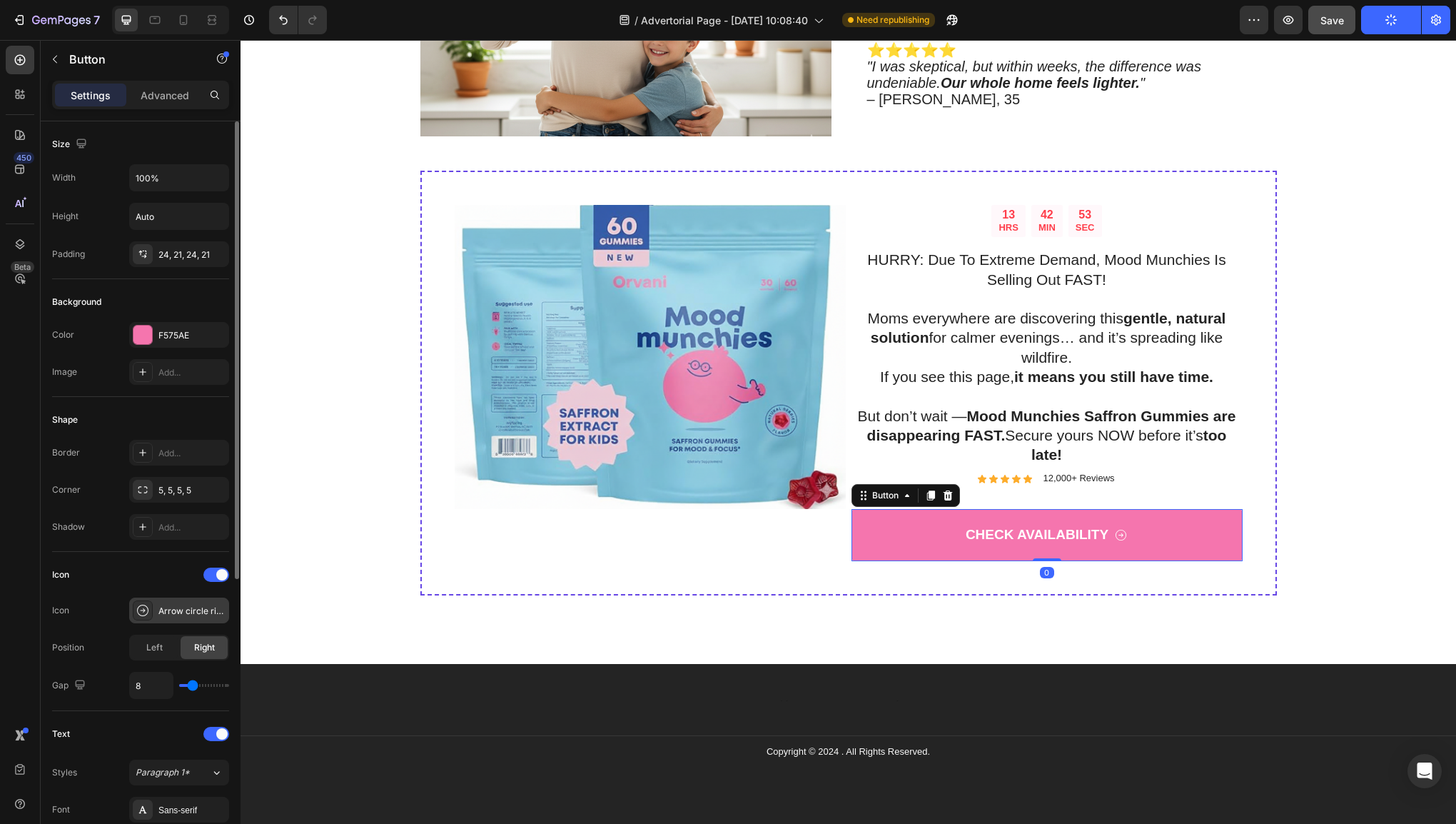
click at [181, 599] on div "Arrow circle right light" at bounding box center [179, 610] width 100 height 26
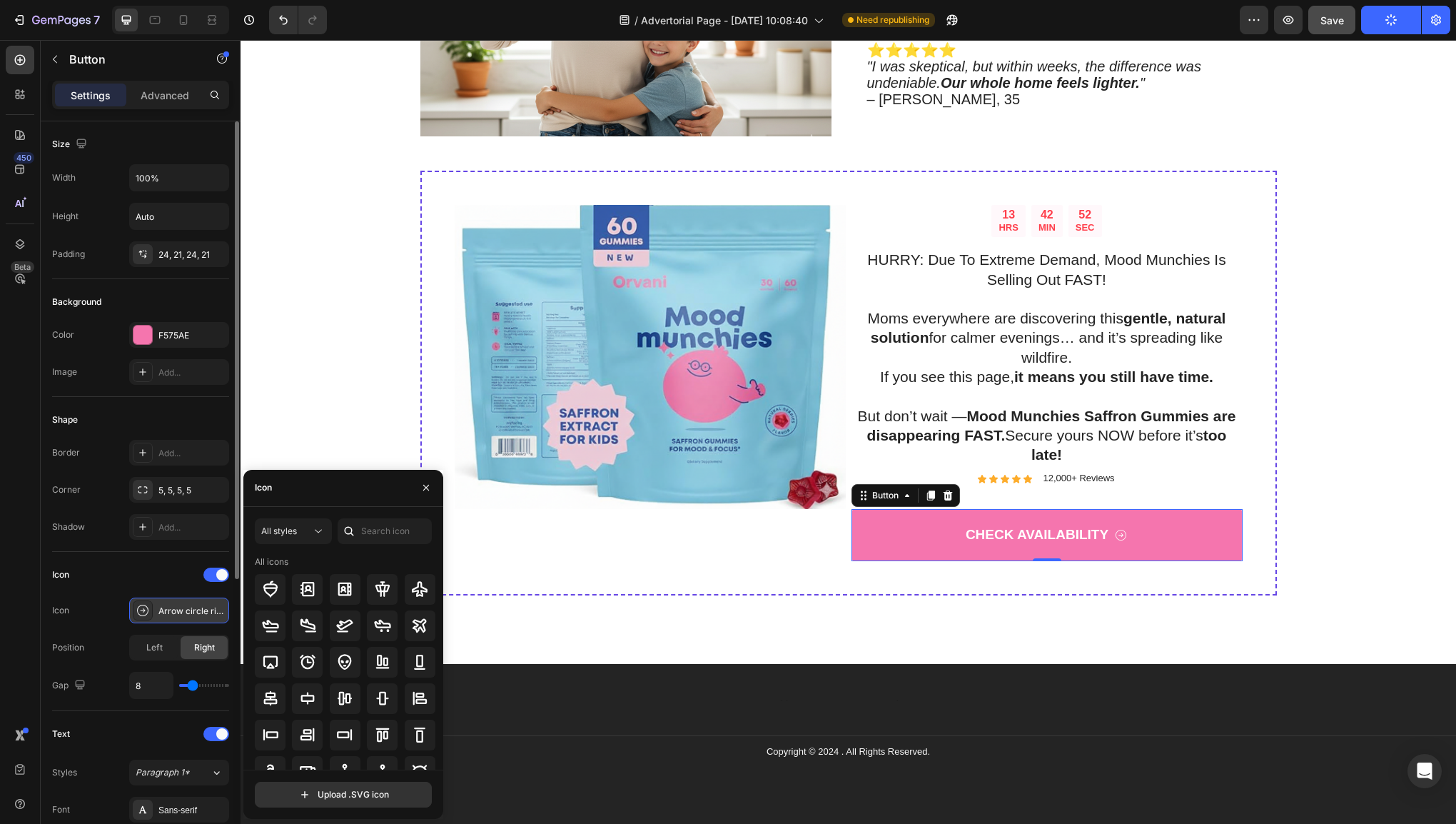
click at [187, 611] on div "Arrow circle right light" at bounding box center [192, 611] width 67 height 13
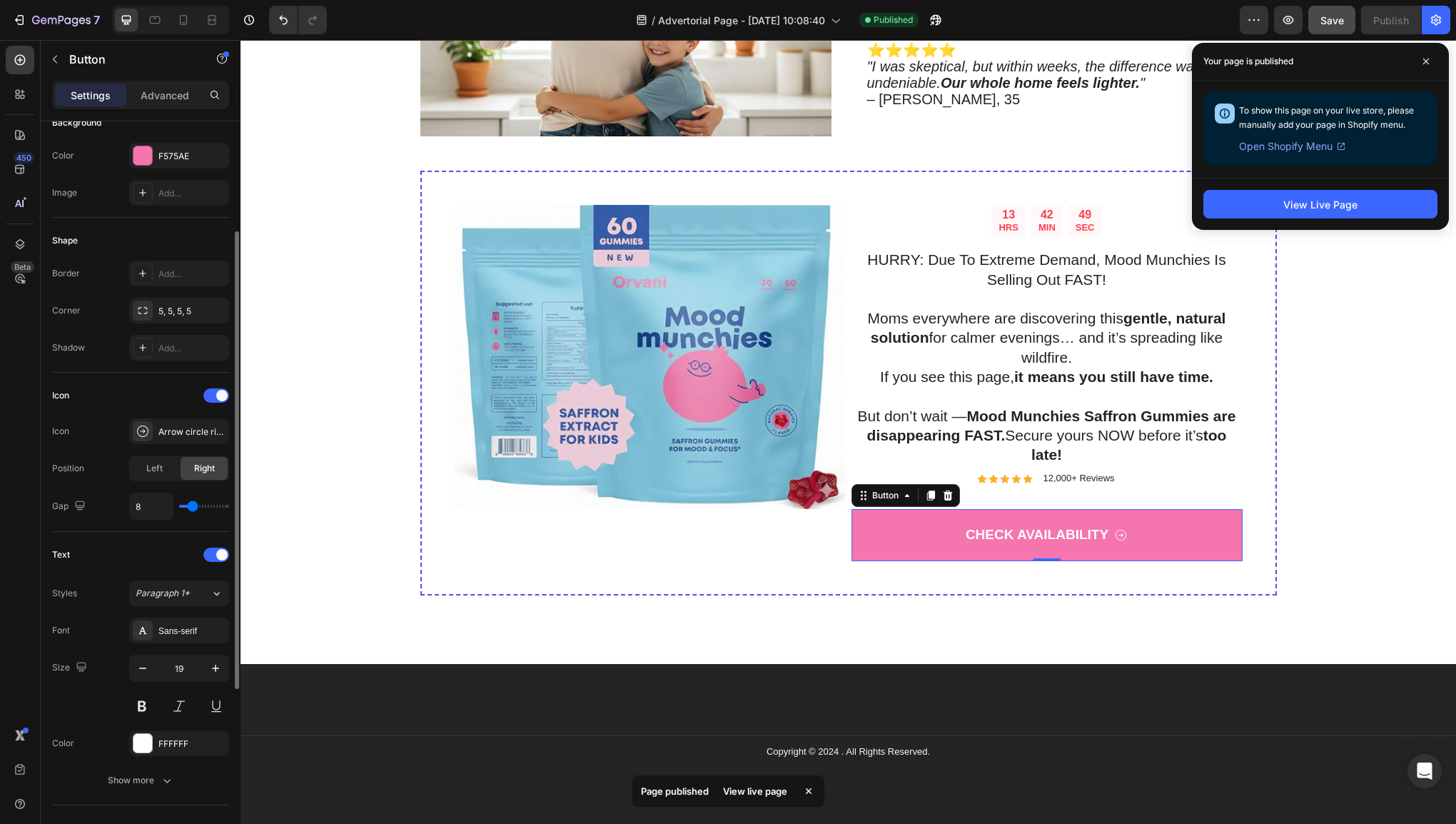
scroll to position [0, 0]
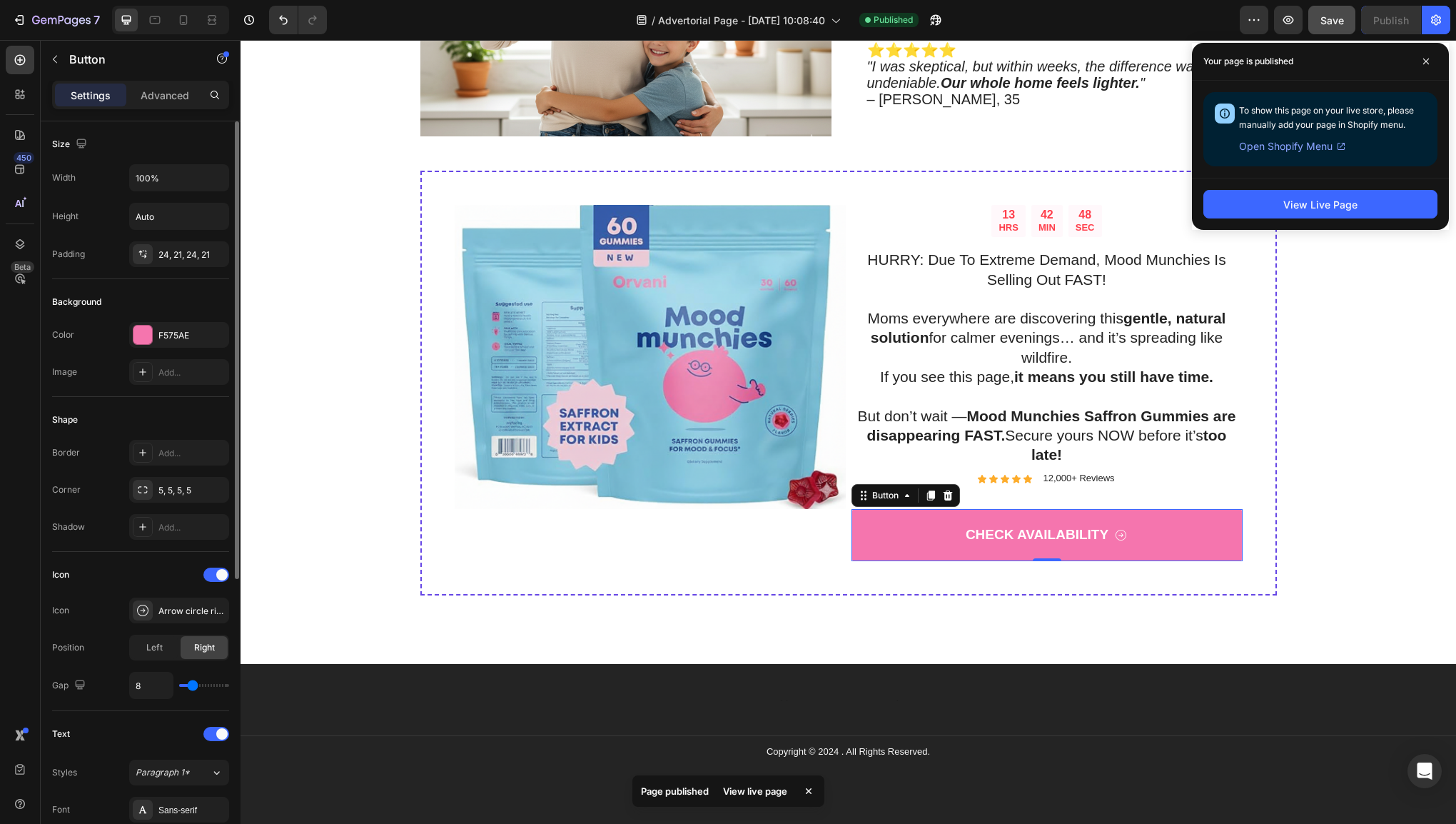
click at [163, 106] on div "Settings Advanced" at bounding box center [140, 94] width 177 height 29
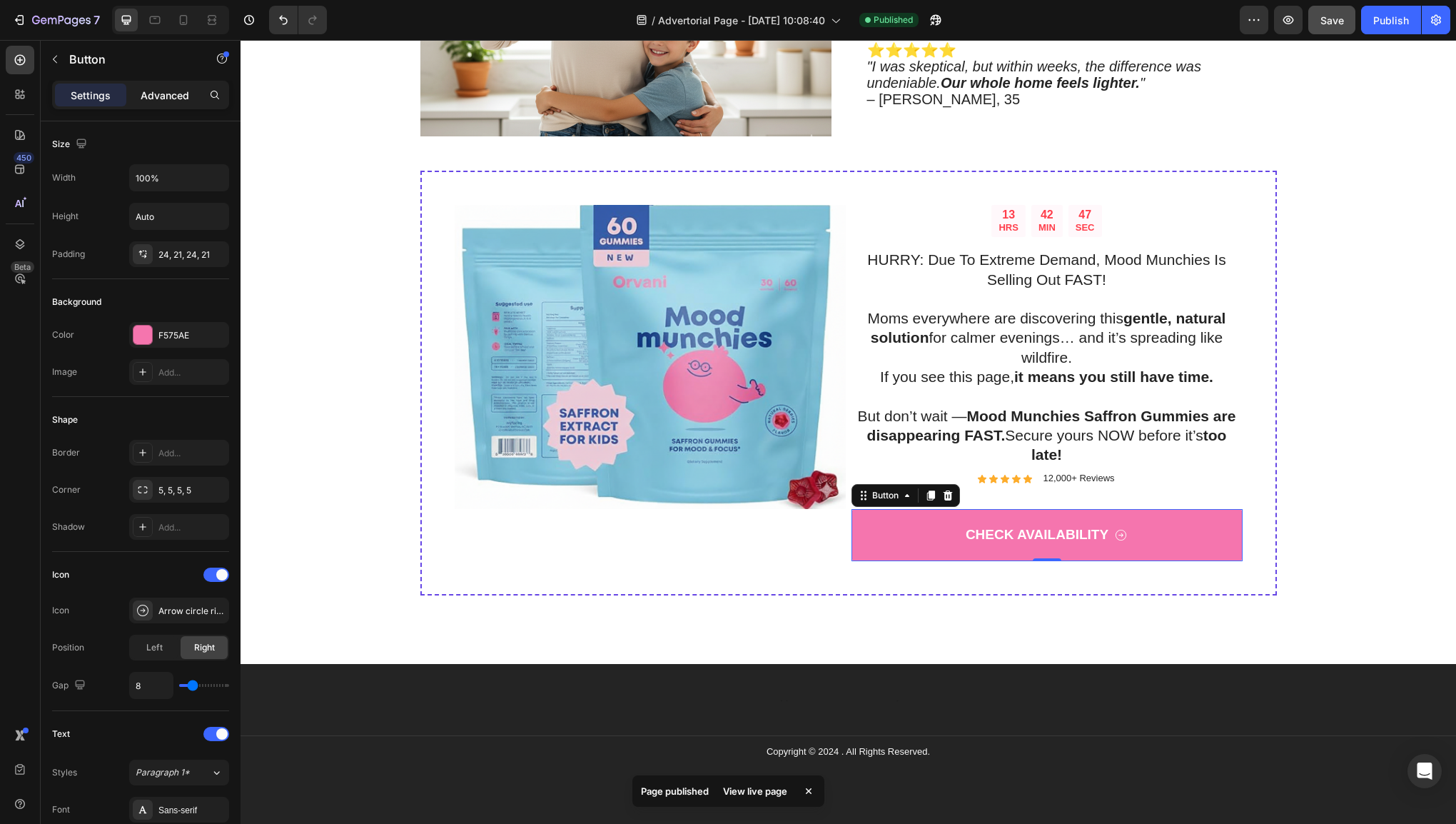
click at [163, 105] on div "Advanced" at bounding box center [165, 95] width 71 height 23
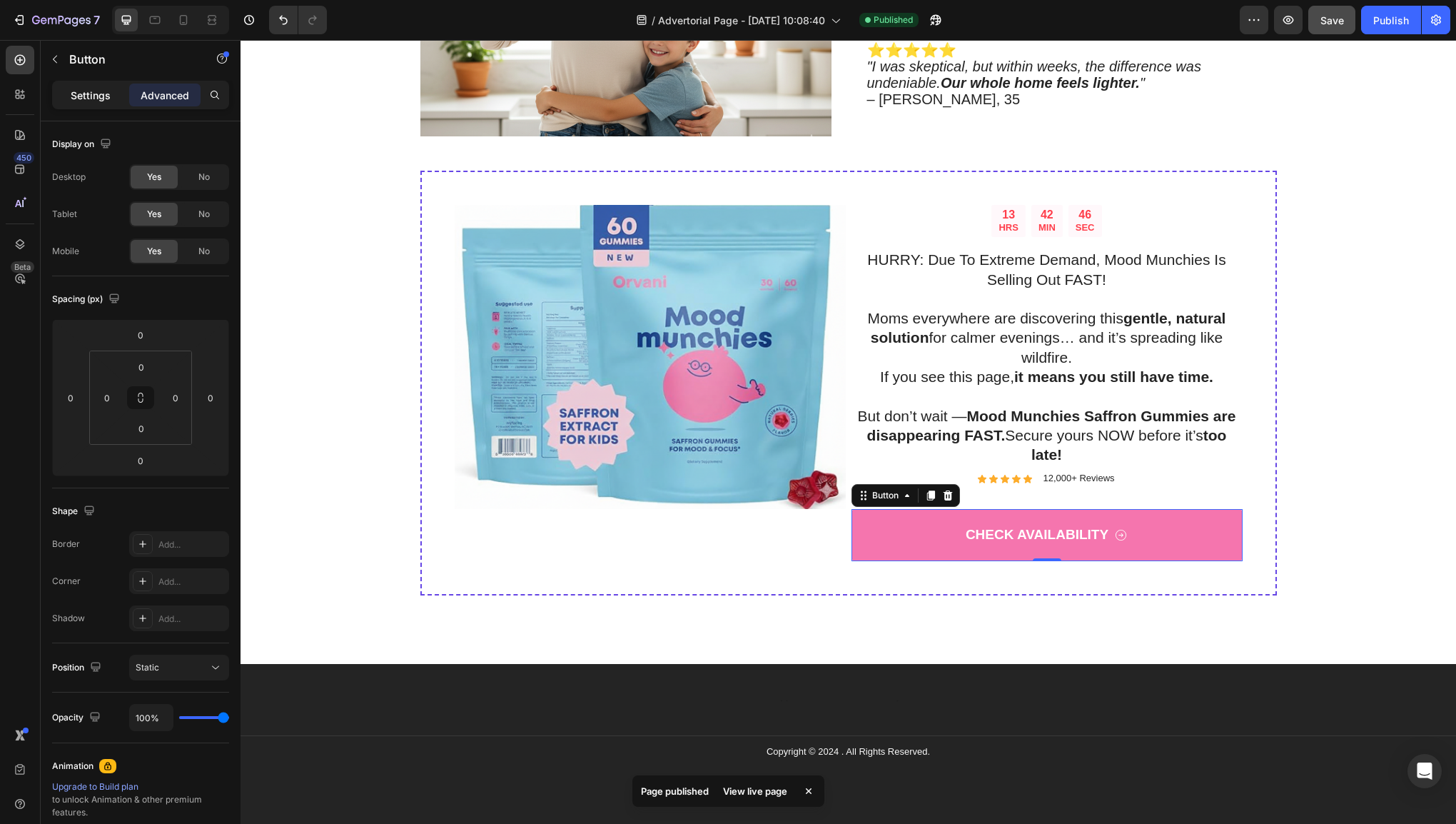
click at [107, 101] on p "Settings" at bounding box center [91, 94] width 40 height 15
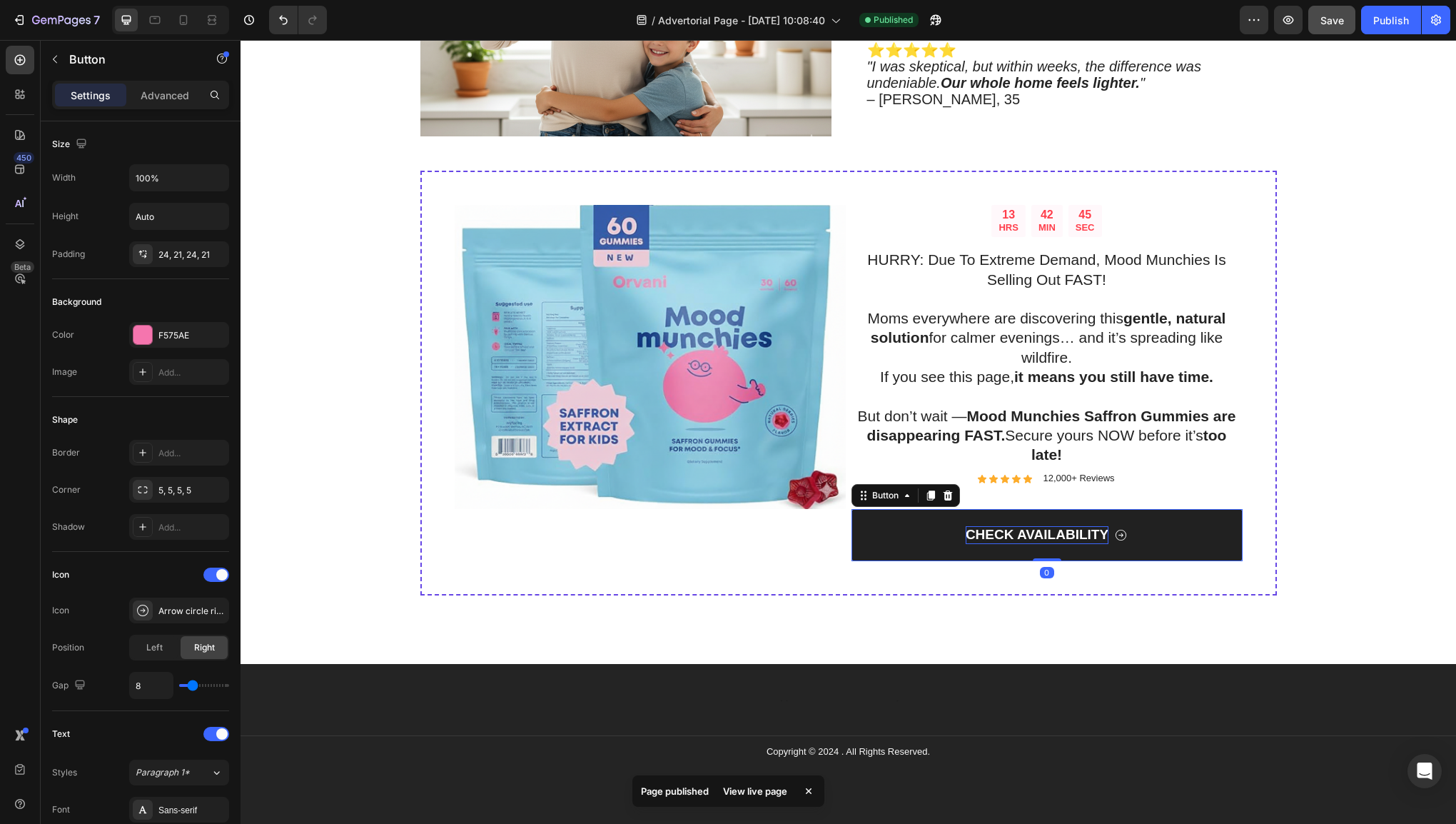
click at [1077, 527] on p "CHECK AVAILABILITY" at bounding box center [1037, 535] width 142 height 18
click at [902, 517] on link "CHECK AVAILABILITY" at bounding box center [1047, 535] width 391 height 52
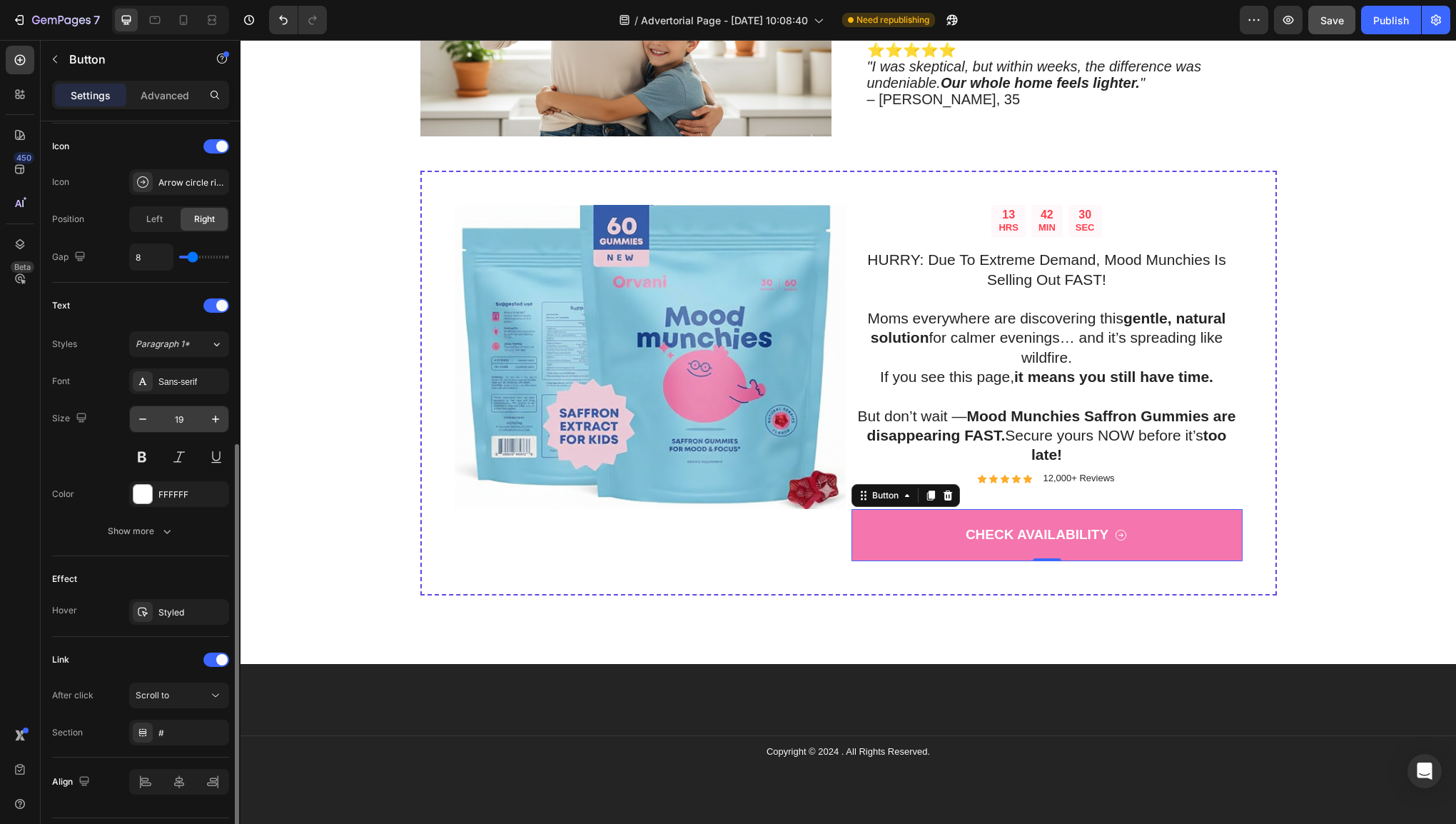
scroll to position [465, 0]
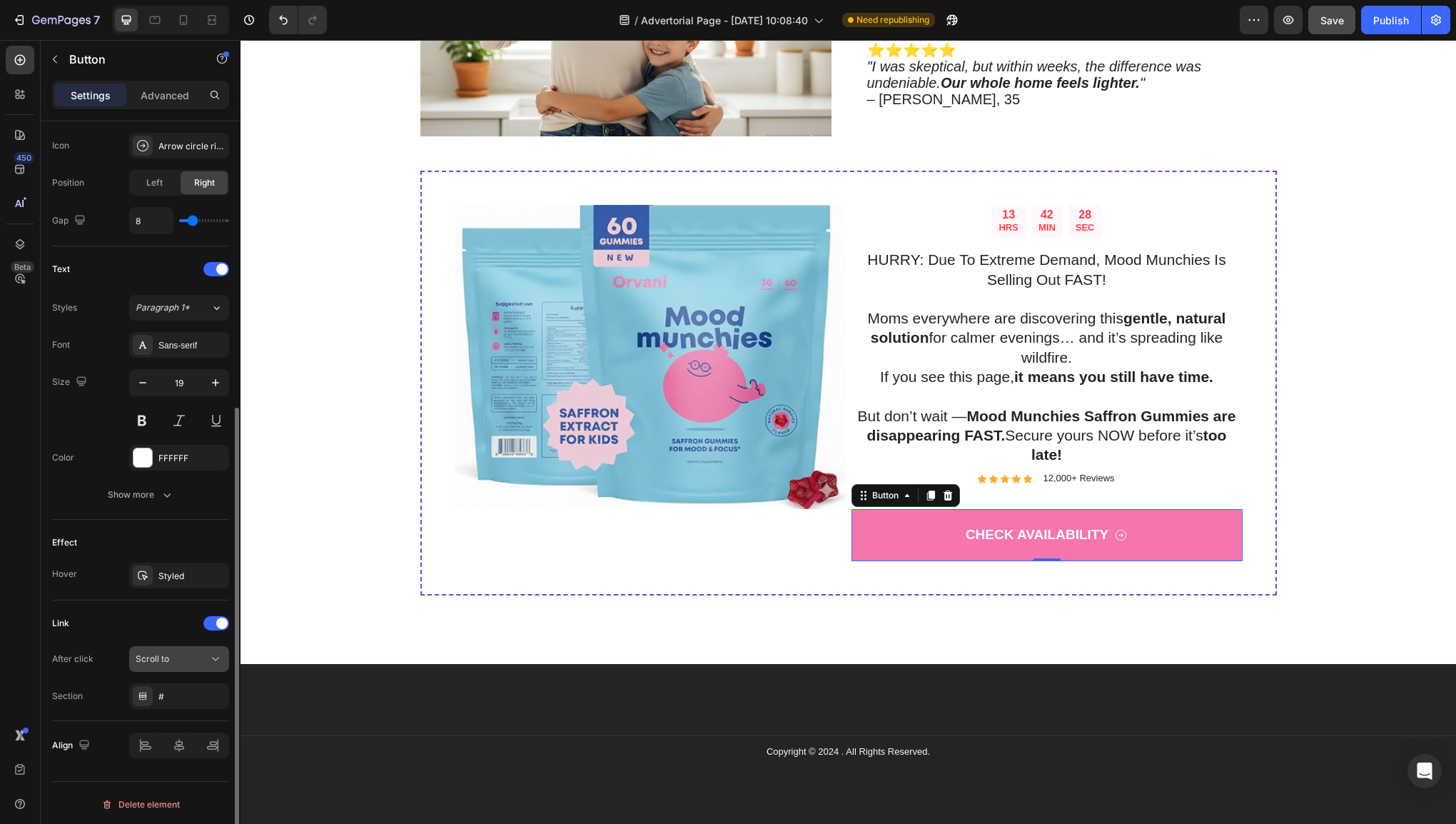
click at [176, 653] on div "Scroll to" at bounding box center [172, 659] width 73 height 13
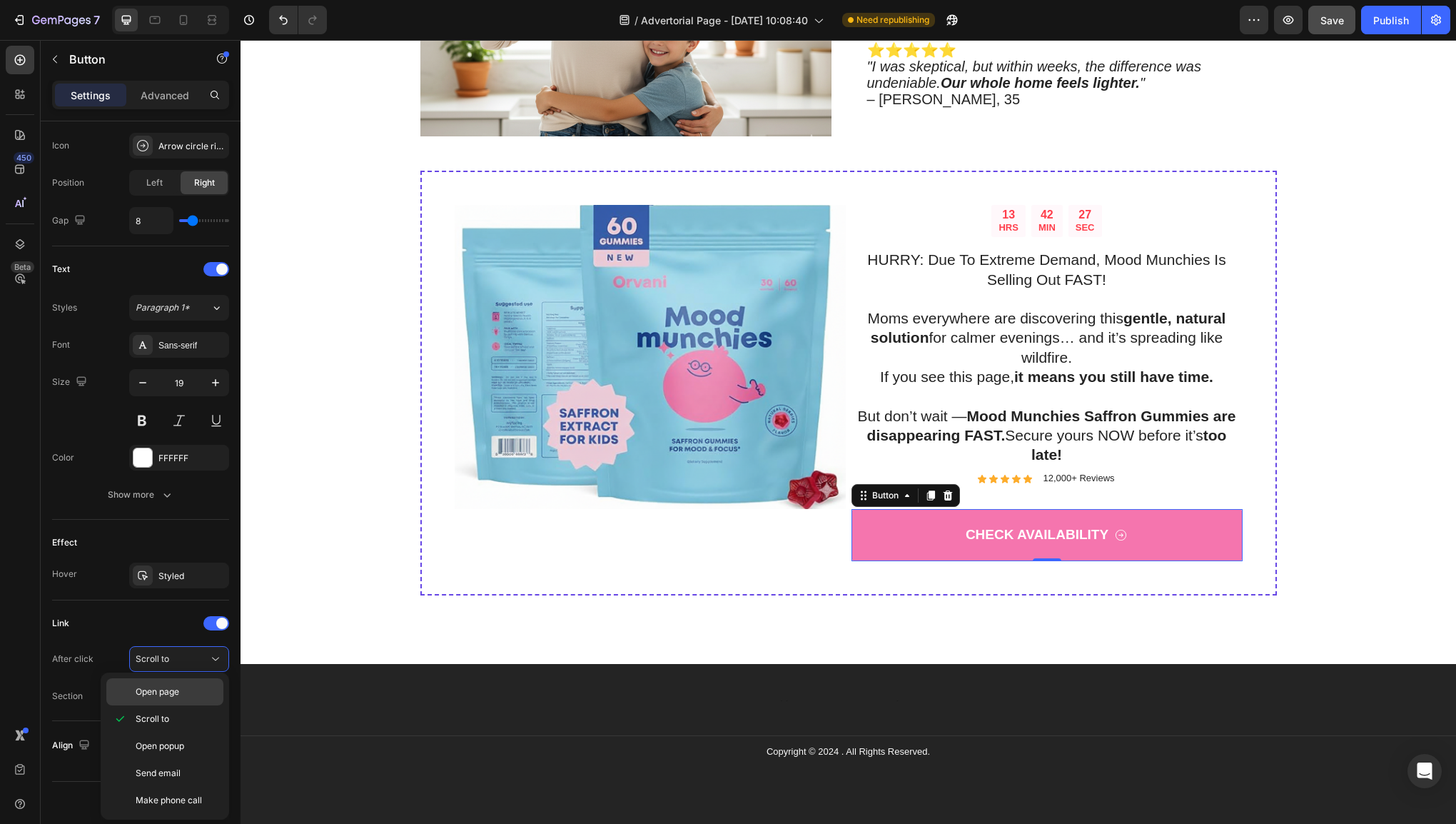
click at [185, 699] on div "Open page" at bounding box center [164, 692] width 117 height 27
click at [185, 699] on div "Add..." at bounding box center [192, 697] width 67 height 13
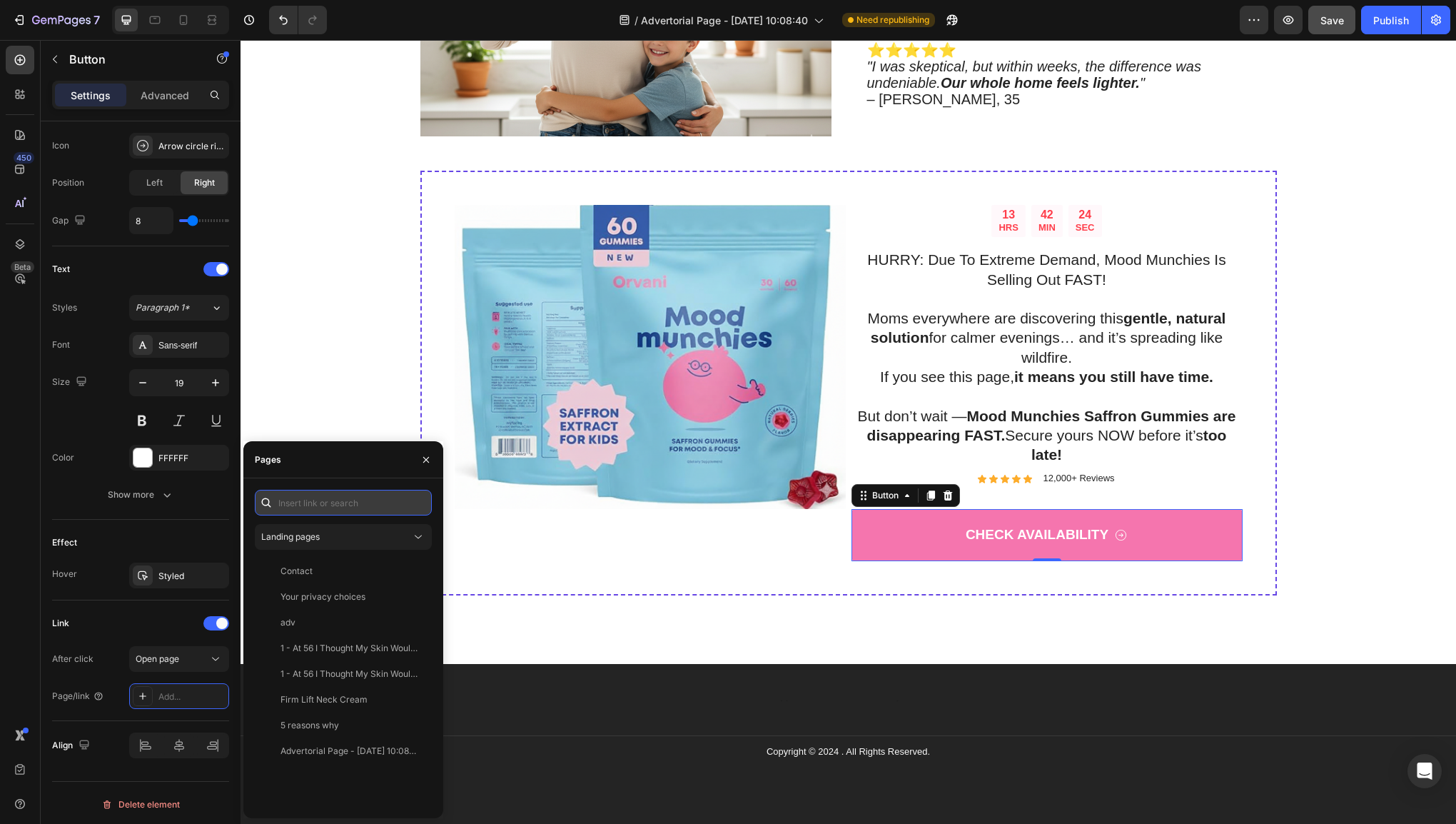
click at [344, 503] on input "text" at bounding box center [343, 503] width 177 height 26
click at [344, 533] on div "Landing pages" at bounding box center [337, 537] width 150 height 13
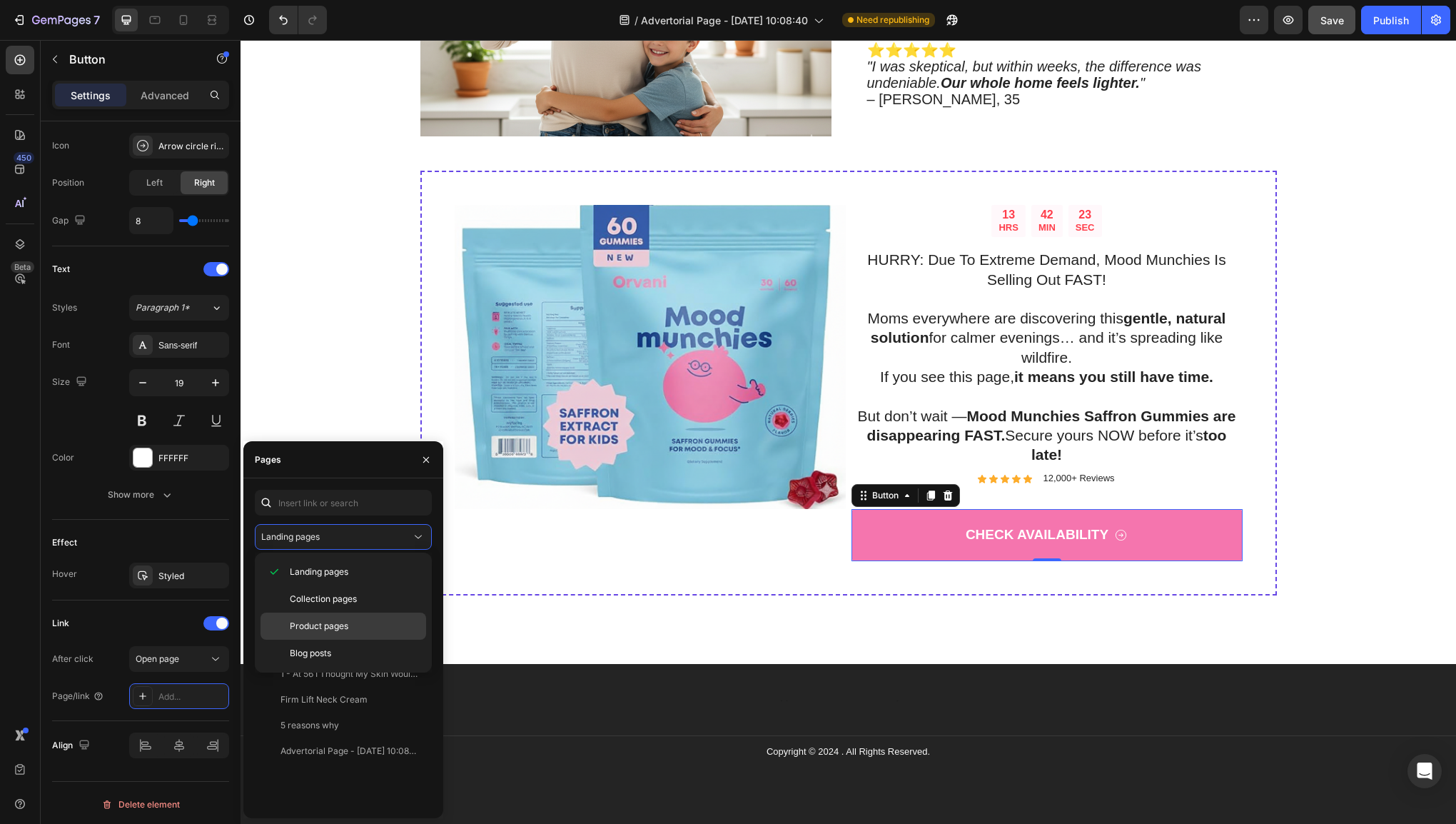
click at [349, 627] on p "Product pages" at bounding box center [355, 626] width 130 height 13
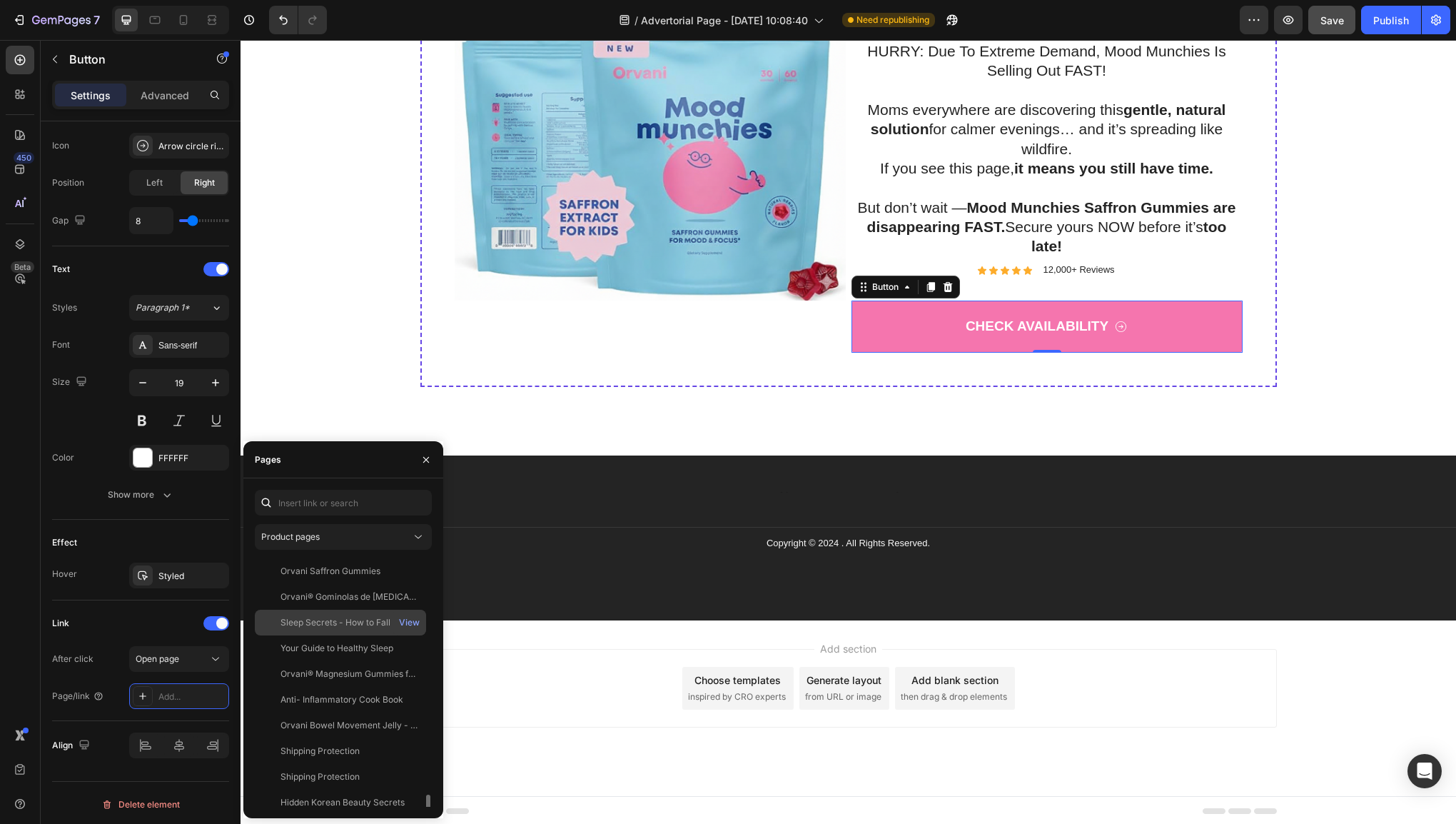
scroll to position [2776, 0]
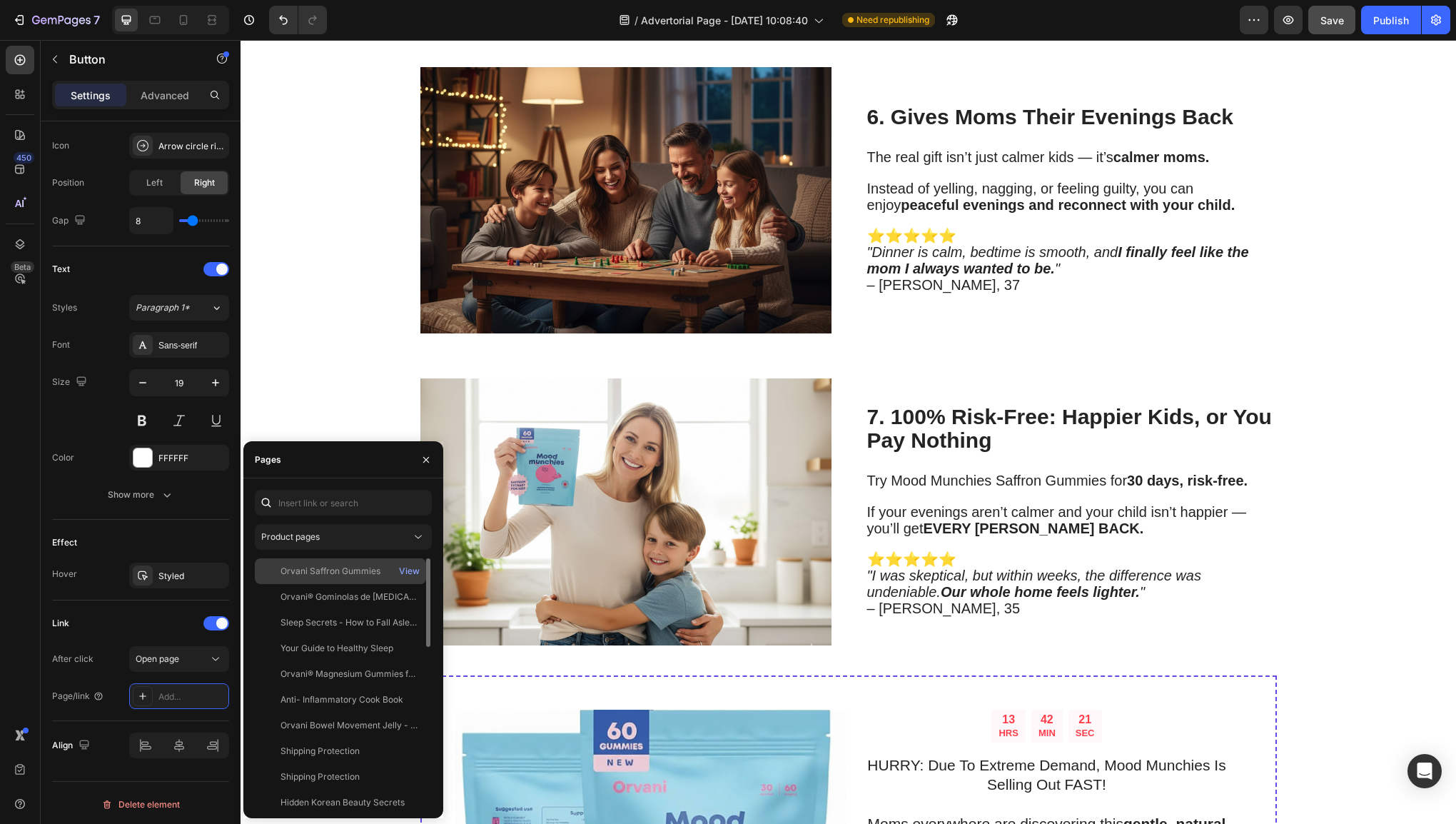
click at [344, 572] on div "Orvani Saffron Gummies" at bounding box center [330, 571] width 100 height 13
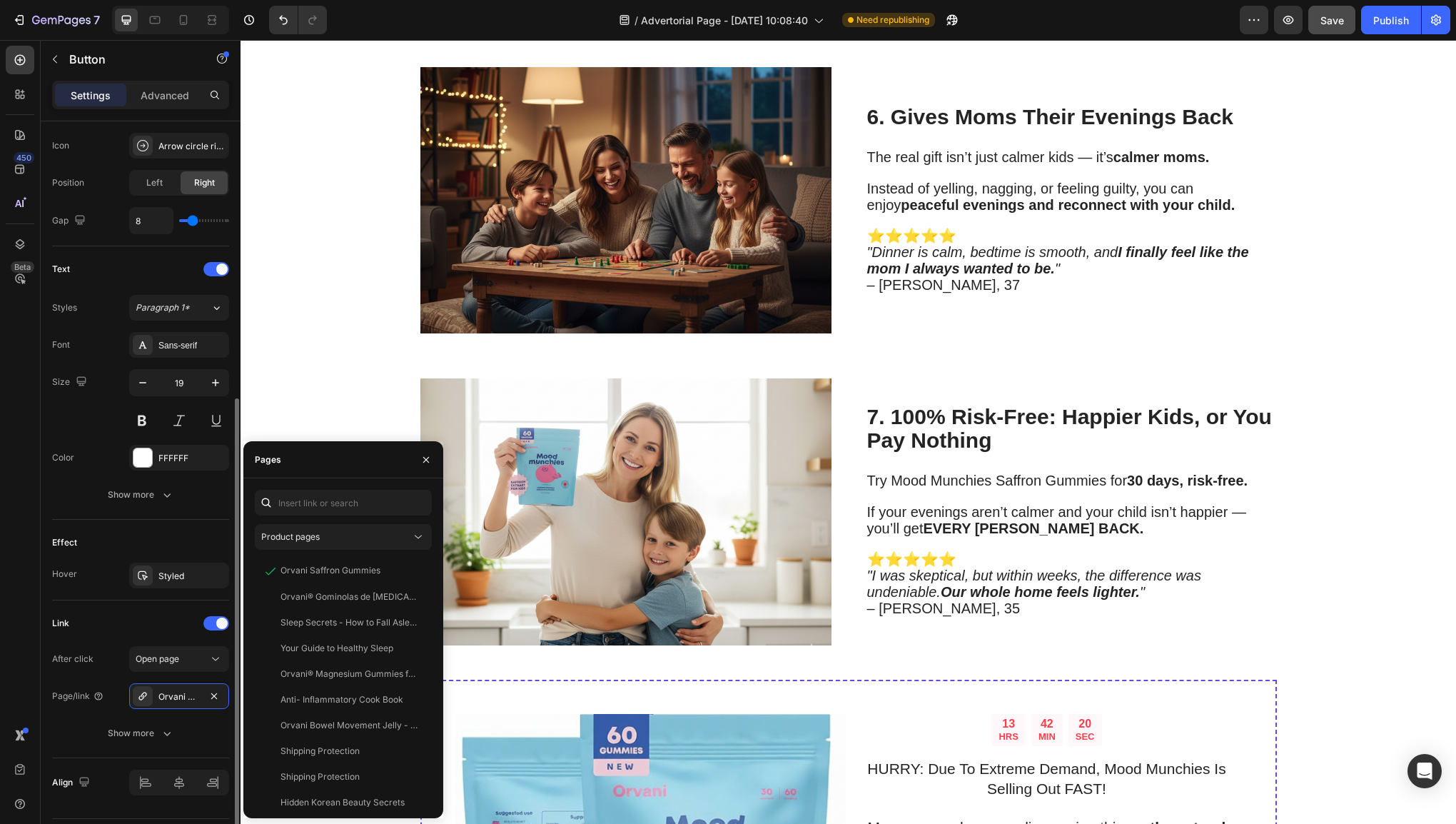
click at [152, 631] on div "Link" at bounding box center [140, 623] width 177 height 23
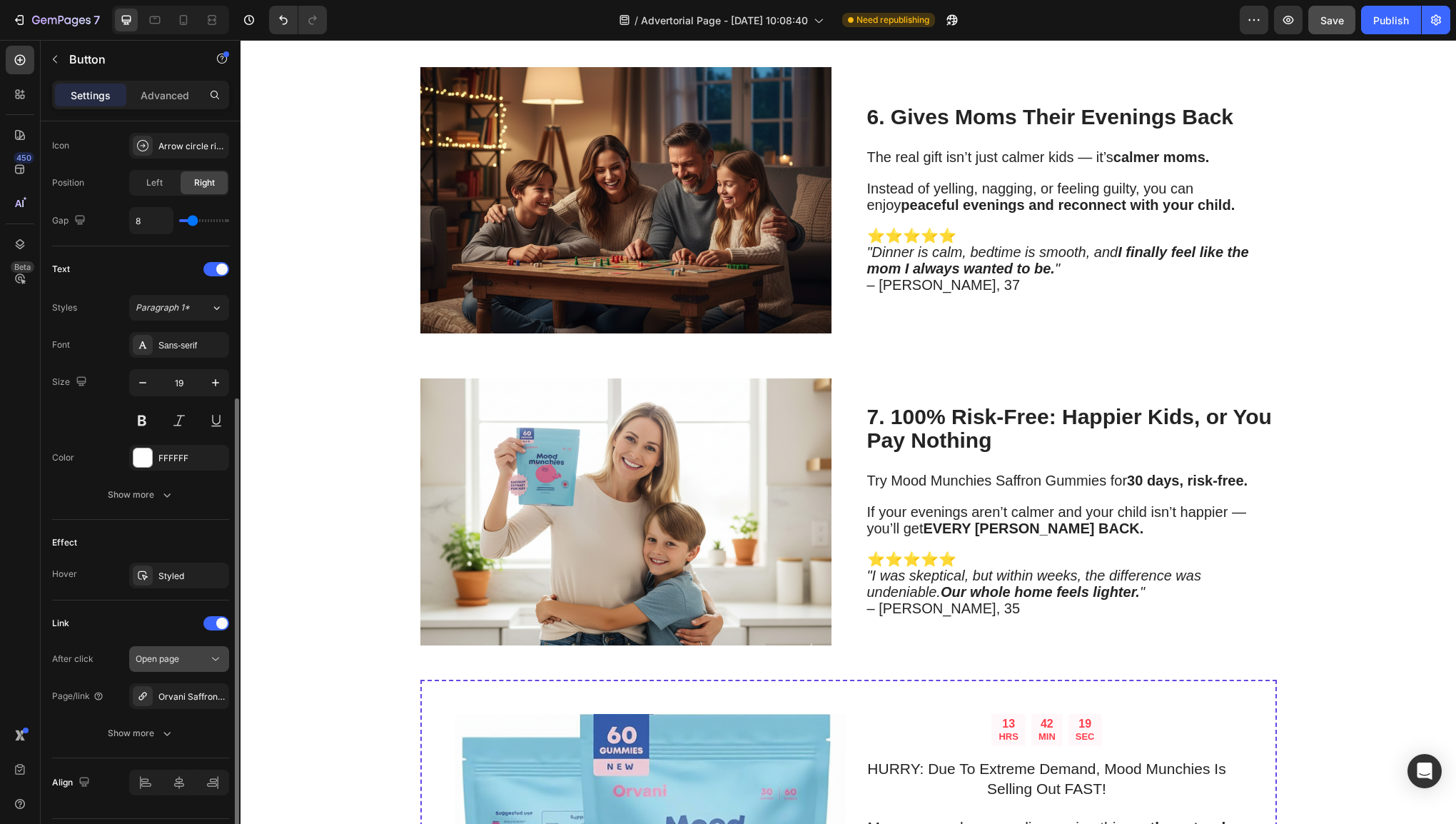
click at [180, 661] on div "Open page" at bounding box center [172, 659] width 73 height 13
click at [179, 663] on span "Open page" at bounding box center [157, 659] width 43 height 13
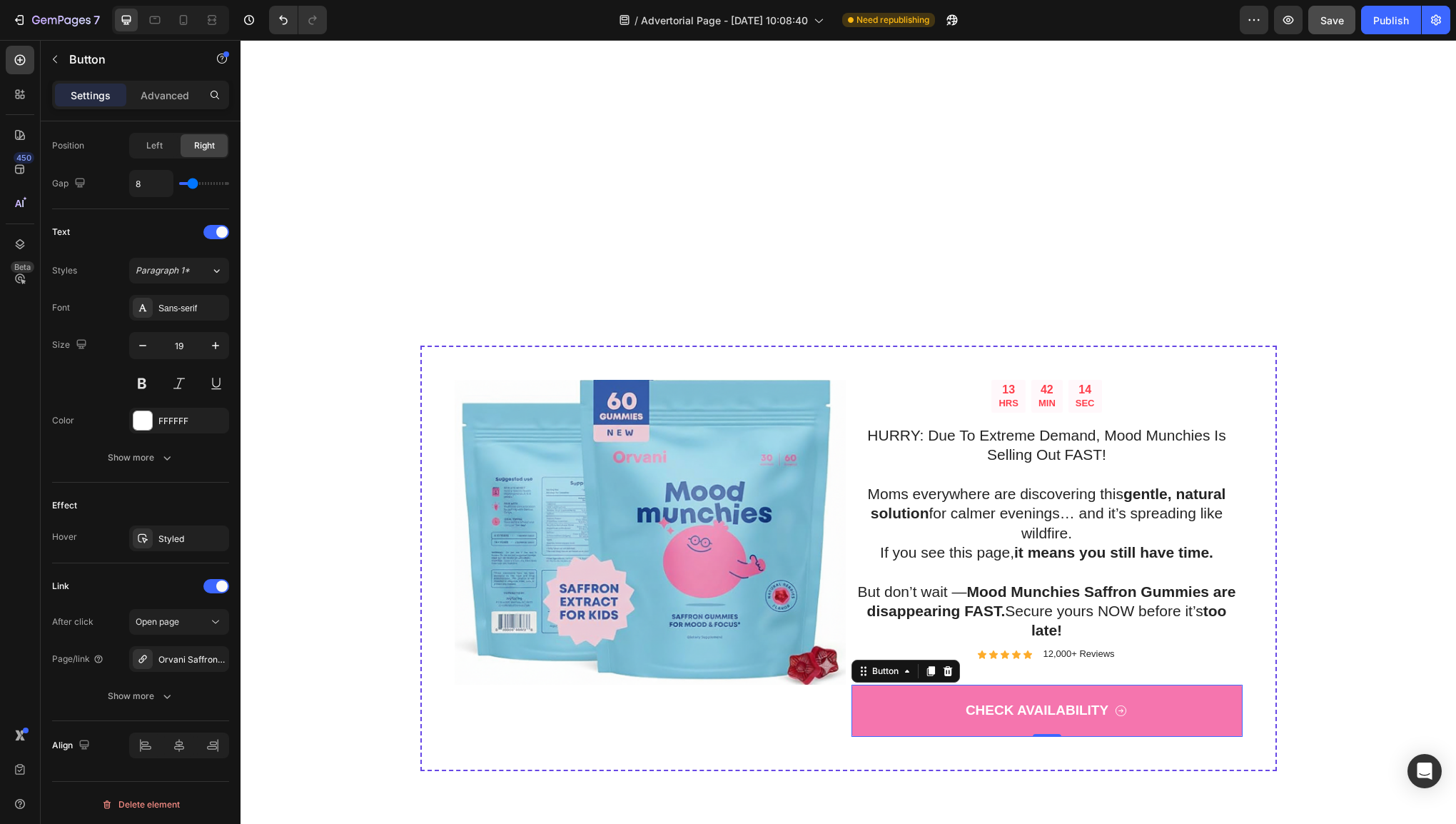
scroll to position [3061, 0]
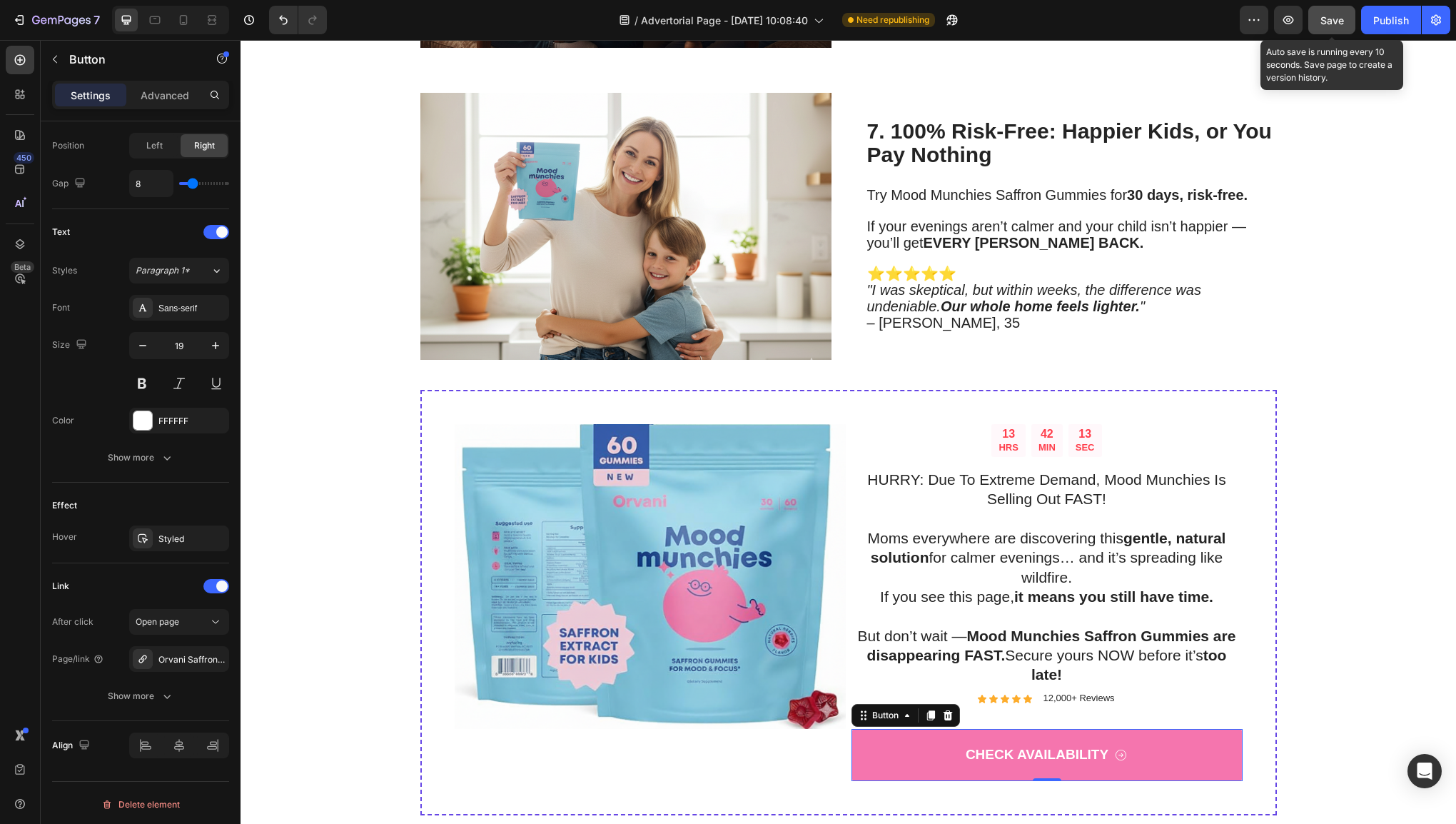
click at [1331, 23] on span "Save" at bounding box center [1332, 20] width 23 height 12
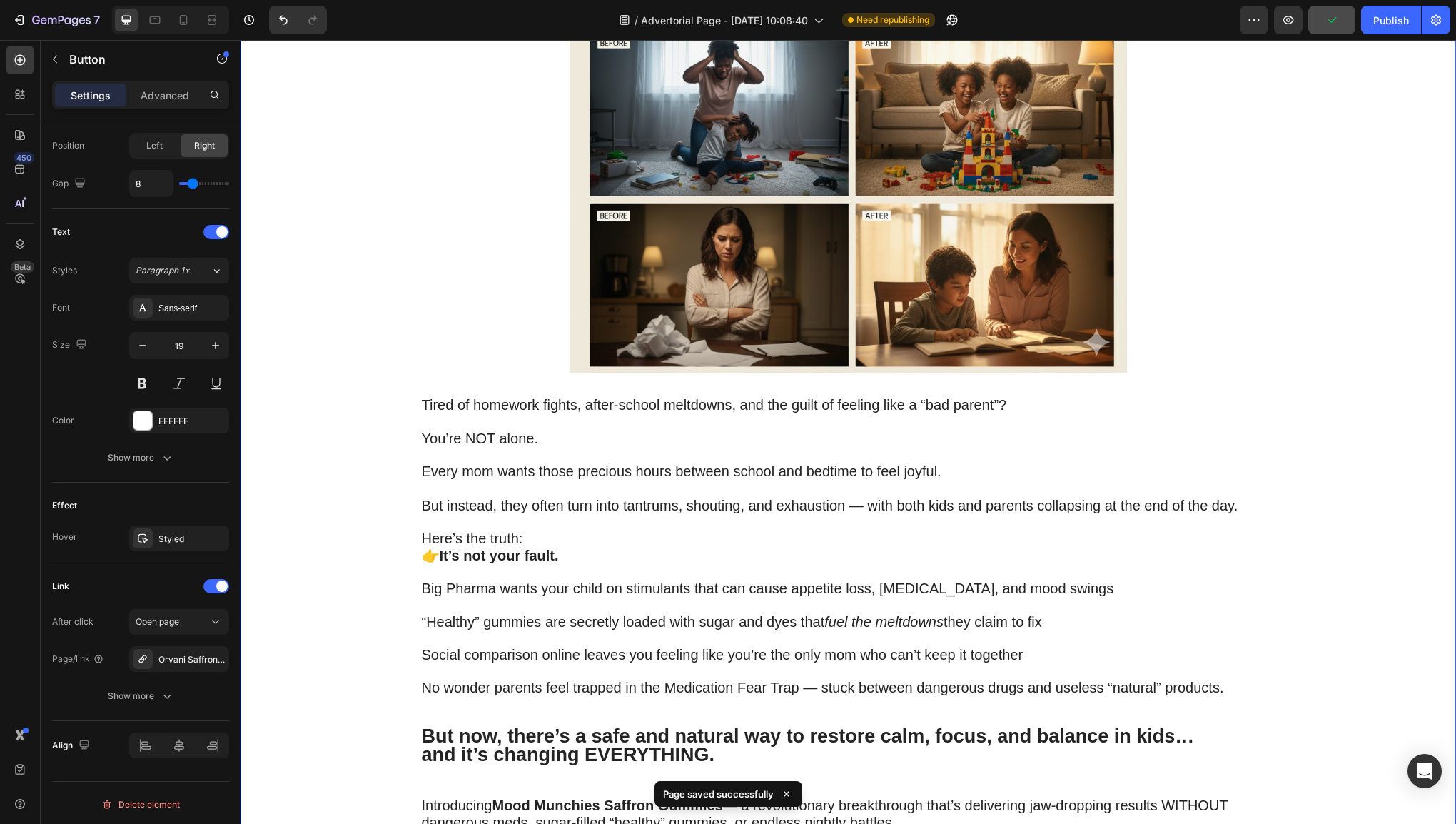
scroll to position [0, 0]
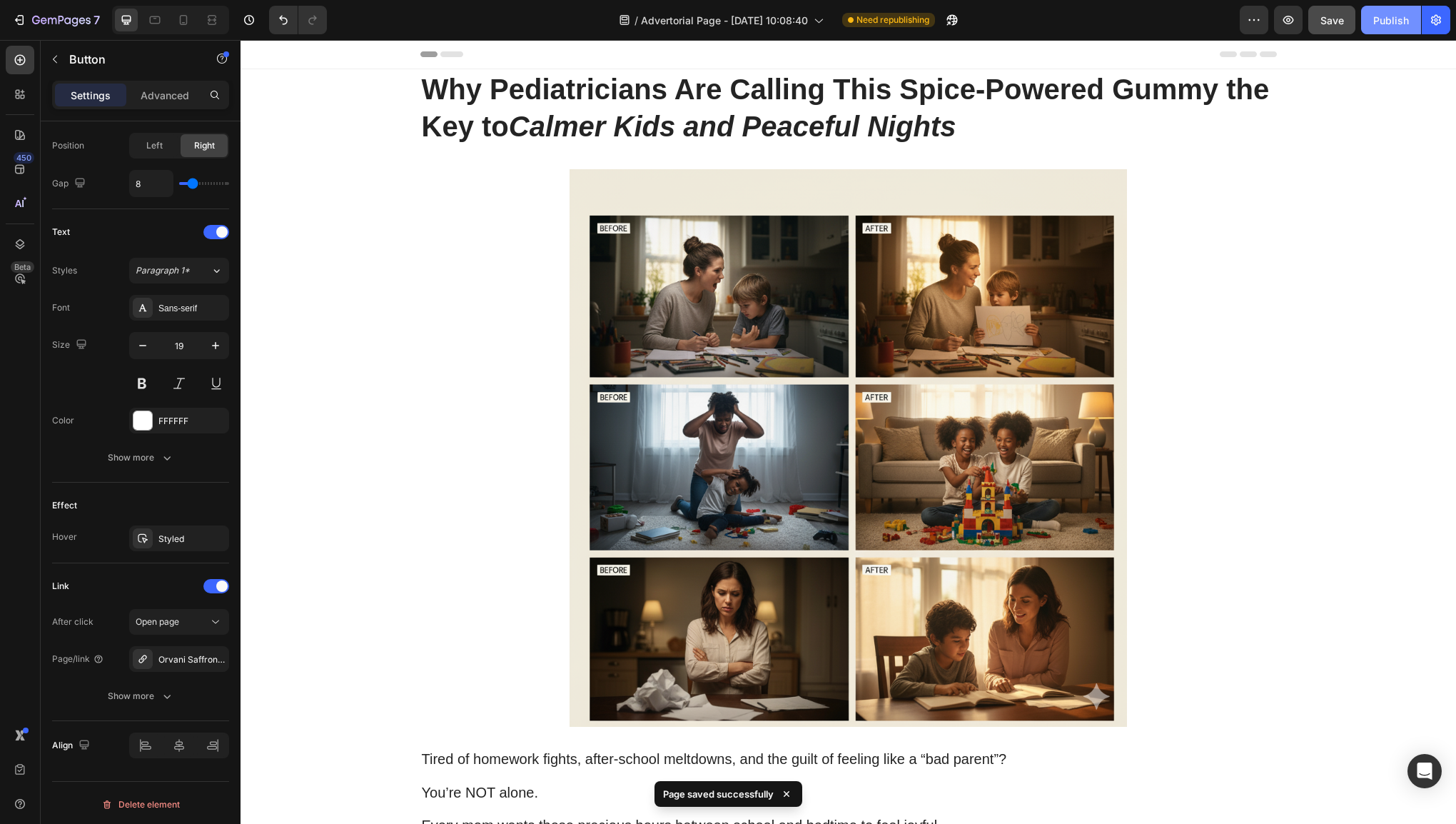
click at [1393, 25] on div "Publish" at bounding box center [1391, 20] width 36 height 15
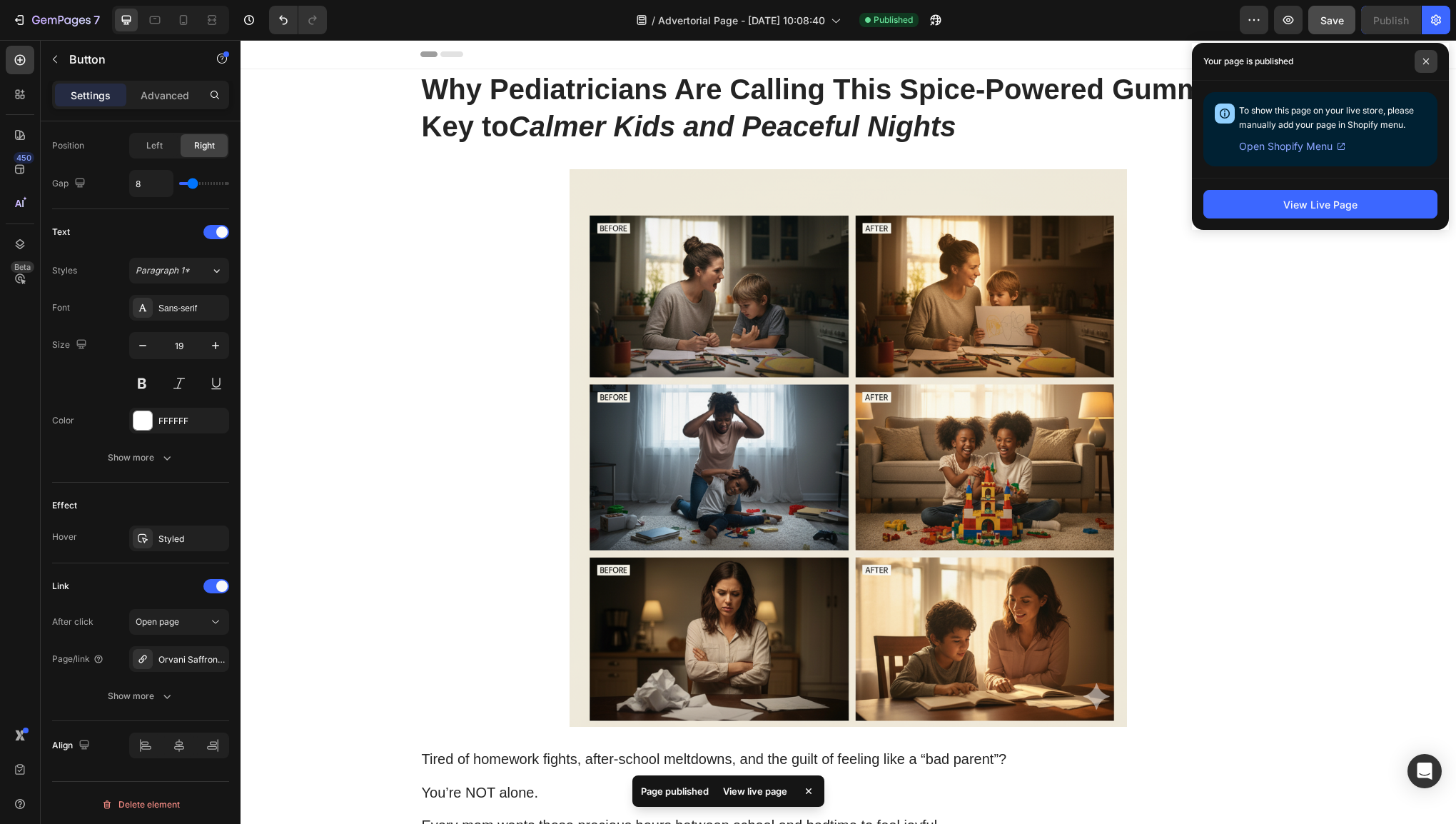
click at [1433, 64] on span at bounding box center [1427, 62] width 23 height 23
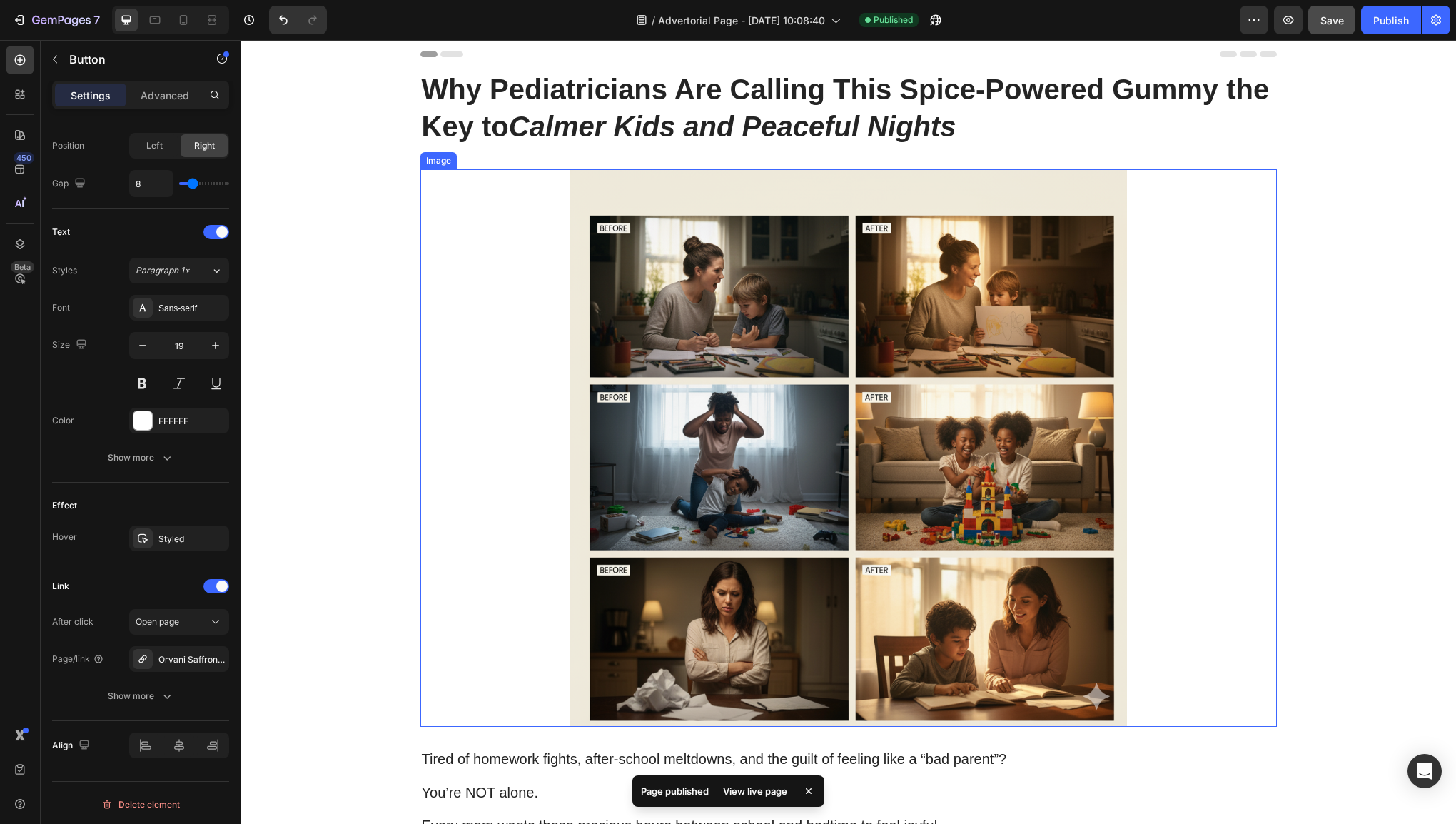
click at [1013, 321] on img at bounding box center [848, 448] width 685 height 558
